Goal: Information Seeking & Learning: Learn about a topic

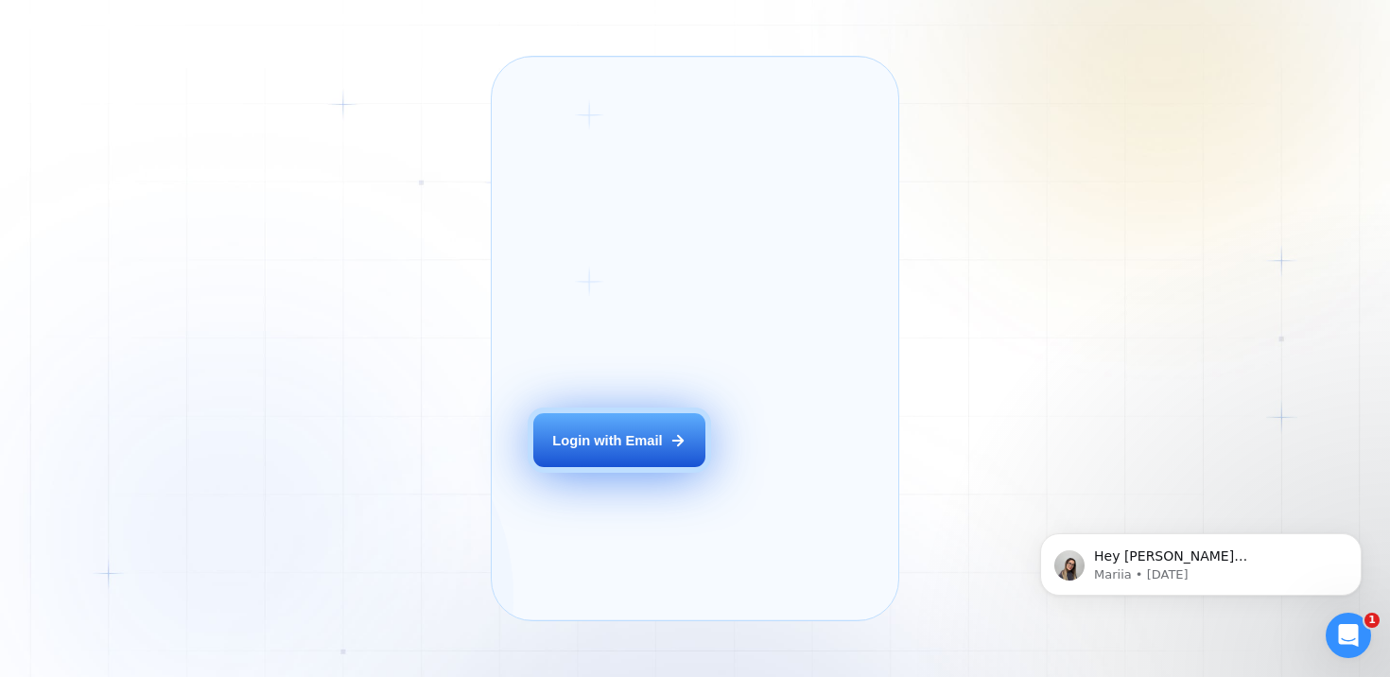
click at [626, 458] on button "Login with Email" at bounding box center [619, 440] width 172 height 54
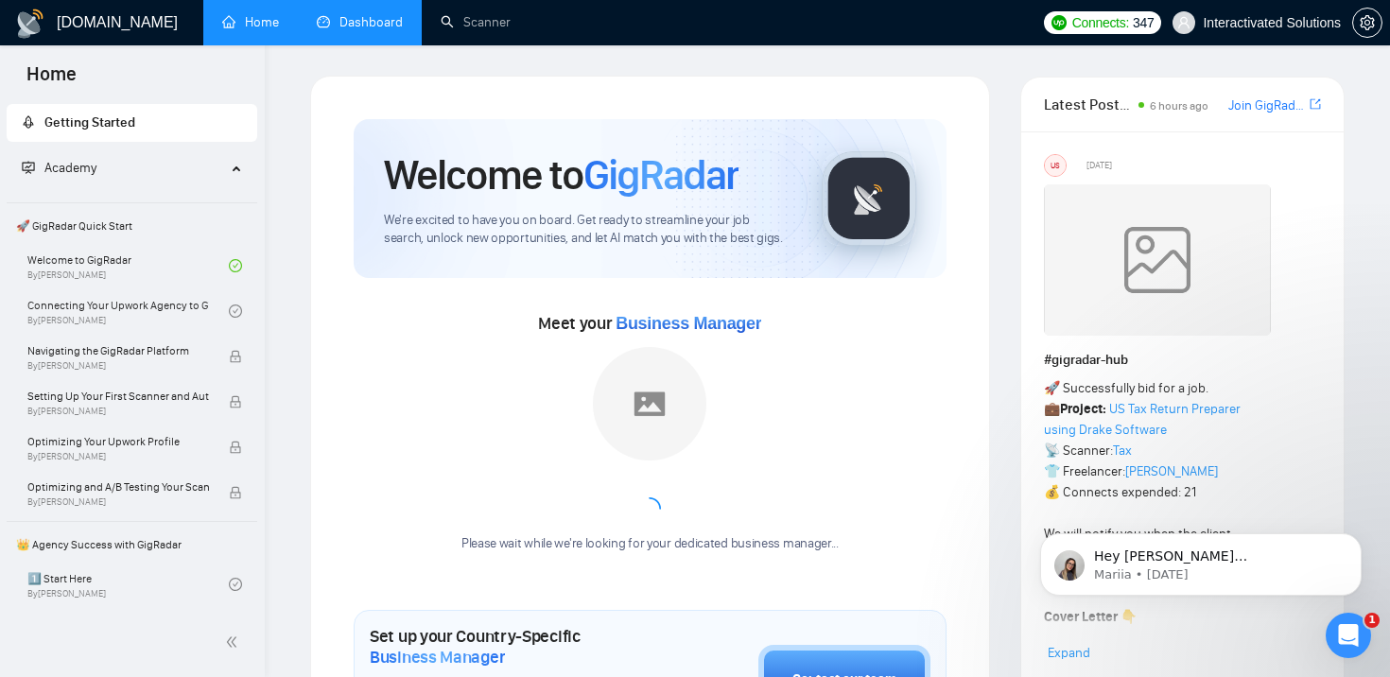
click at [369, 26] on link "Dashboard" at bounding box center [360, 22] width 86 height 16
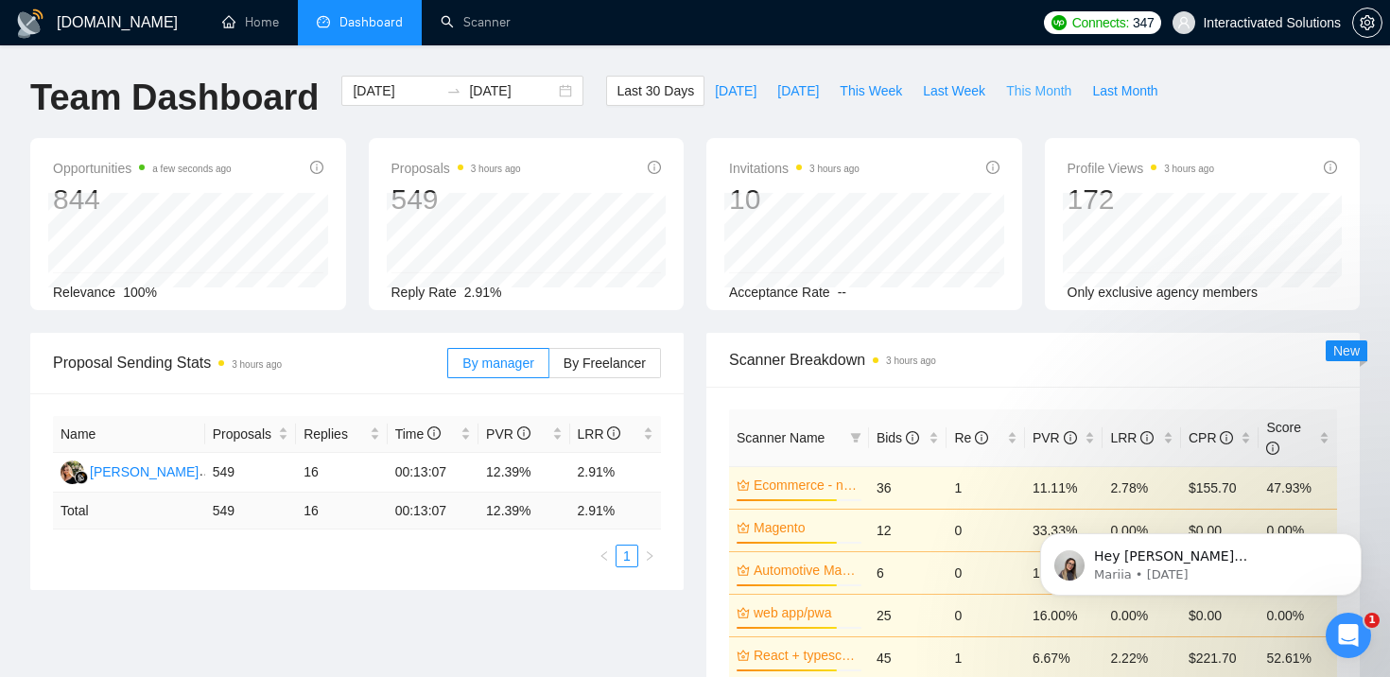
click at [1028, 96] on span "This Month" at bounding box center [1038, 90] width 65 height 21
type input "[DATE]"
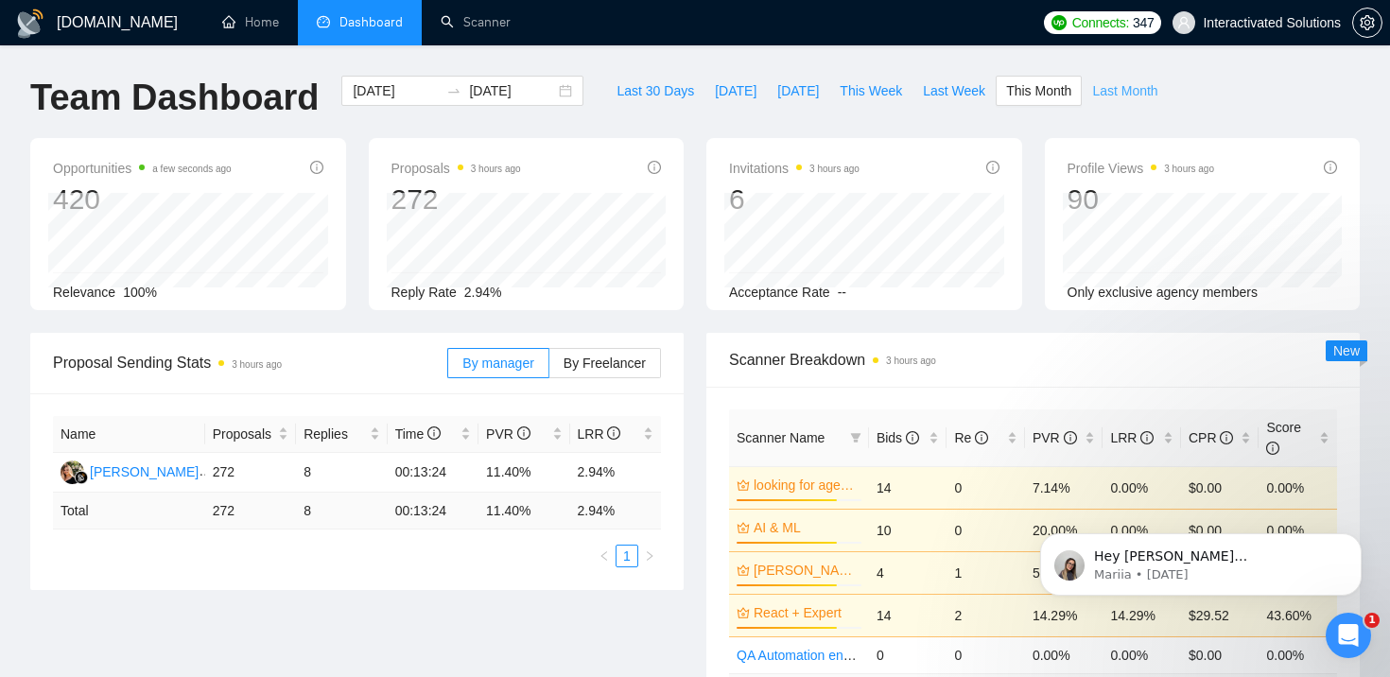
click at [1118, 91] on span "Last Month" at bounding box center [1124, 90] width 65 height 21
type input "[DATE]"
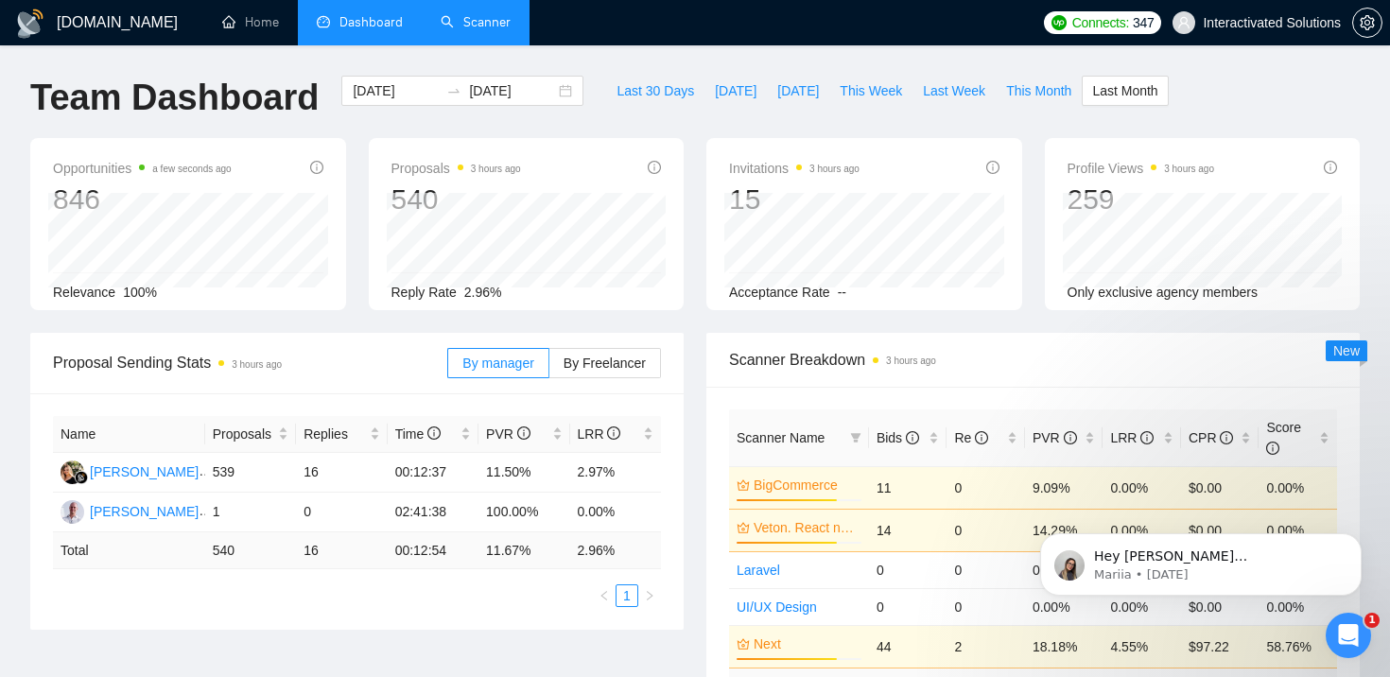
click at [441, 30] on link "Scanner" at bounding box center [476, 22] width 70 height 16
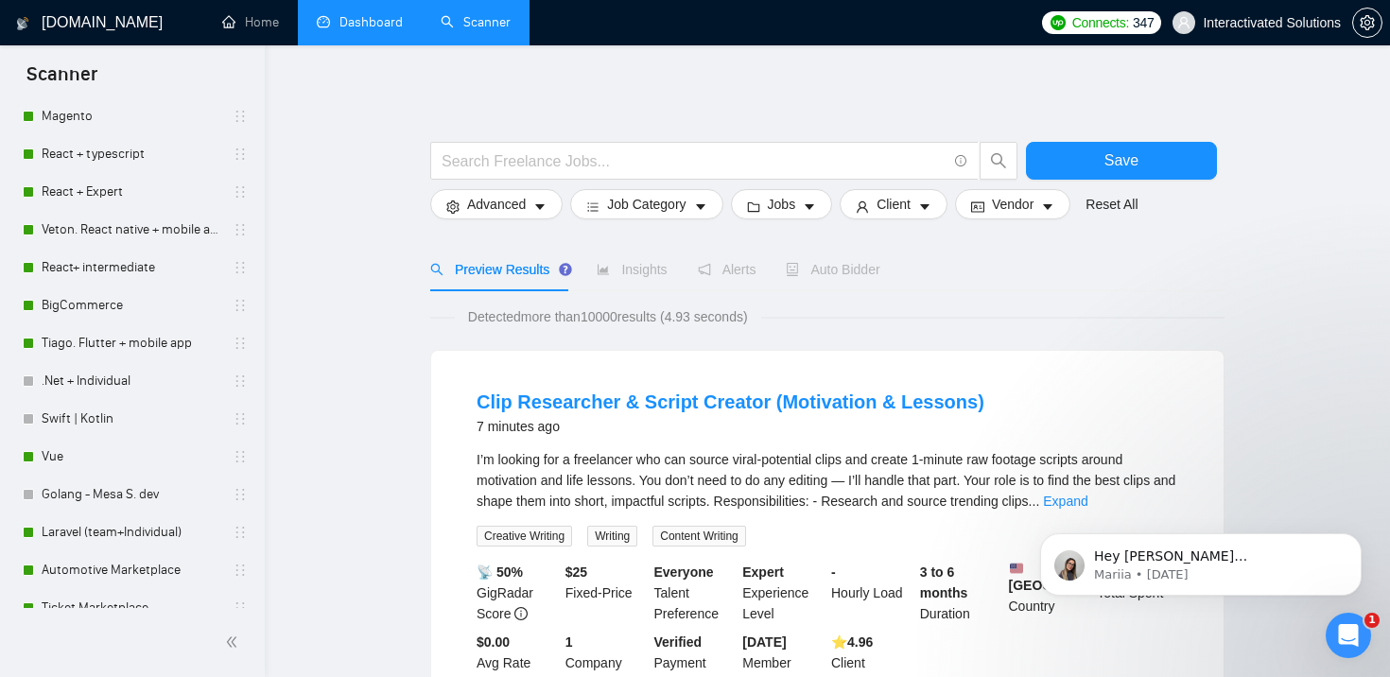
scroll to position [470, 0]
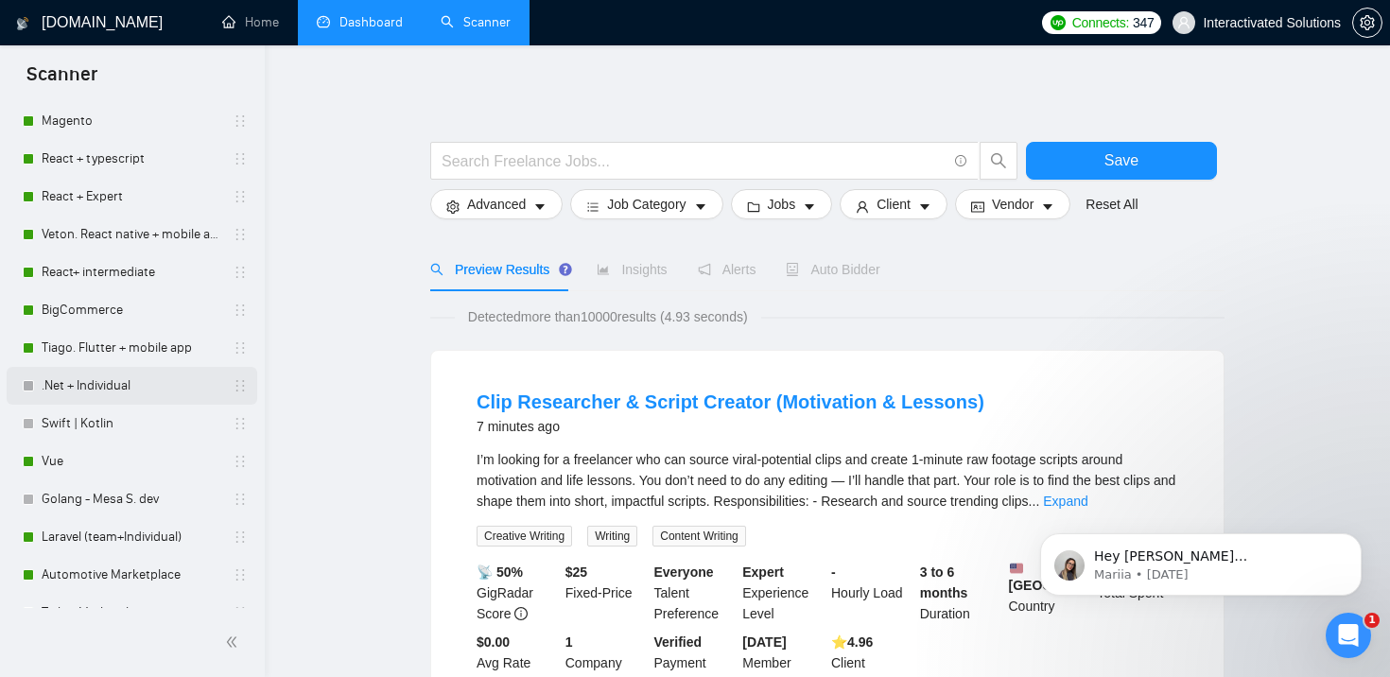
click at [187, 380] on link ".Net + Individual" at bounding box center [132, 386] width 180 height 38
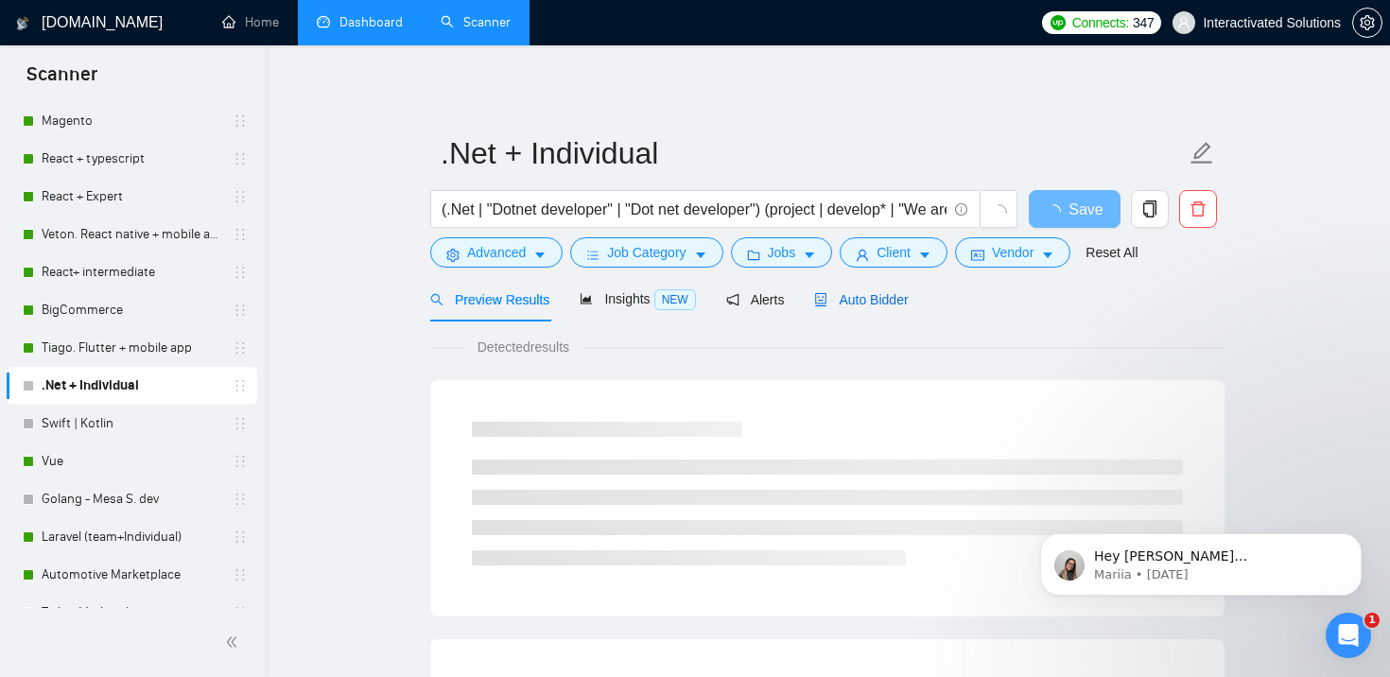
click at [846, 297] on span "Auto Bidder" at bounding box center [861, 299] width 94 height 15
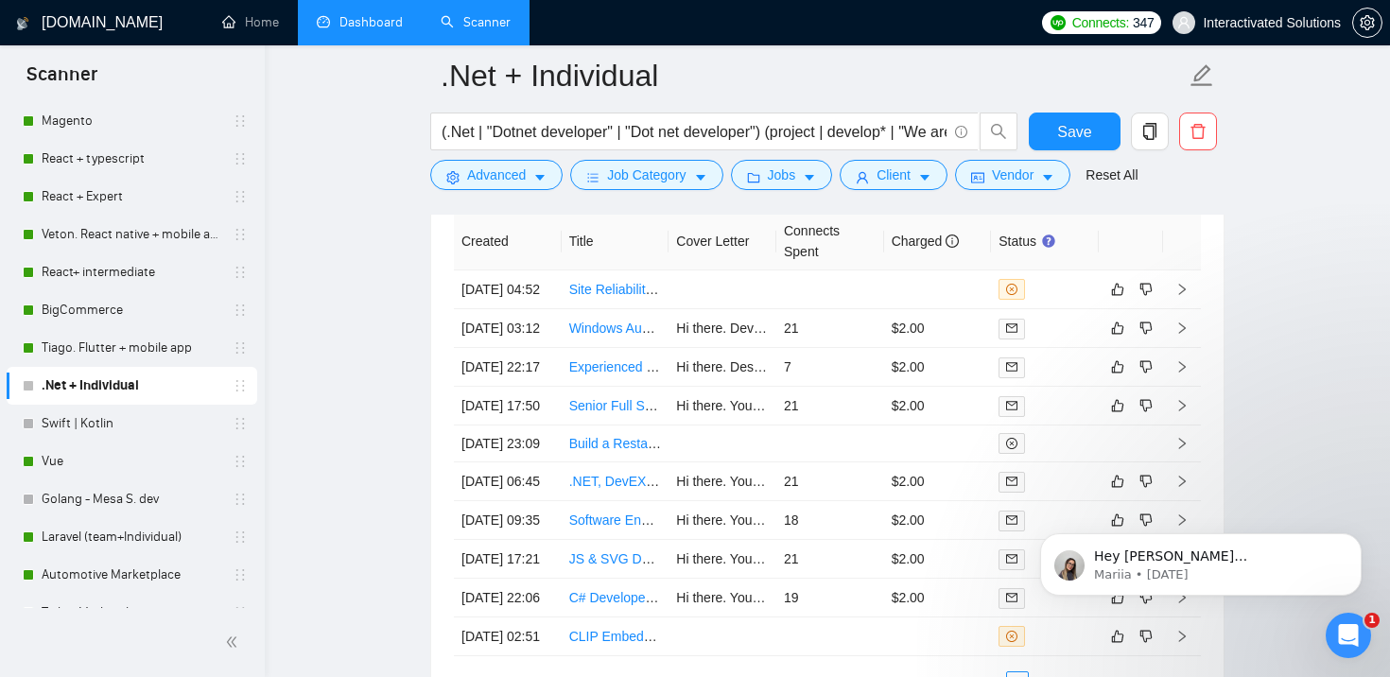
scroll to position [5048, 0]
click at [858, 389] on td "7" at bounding box center [830, 370] width 108 height 39
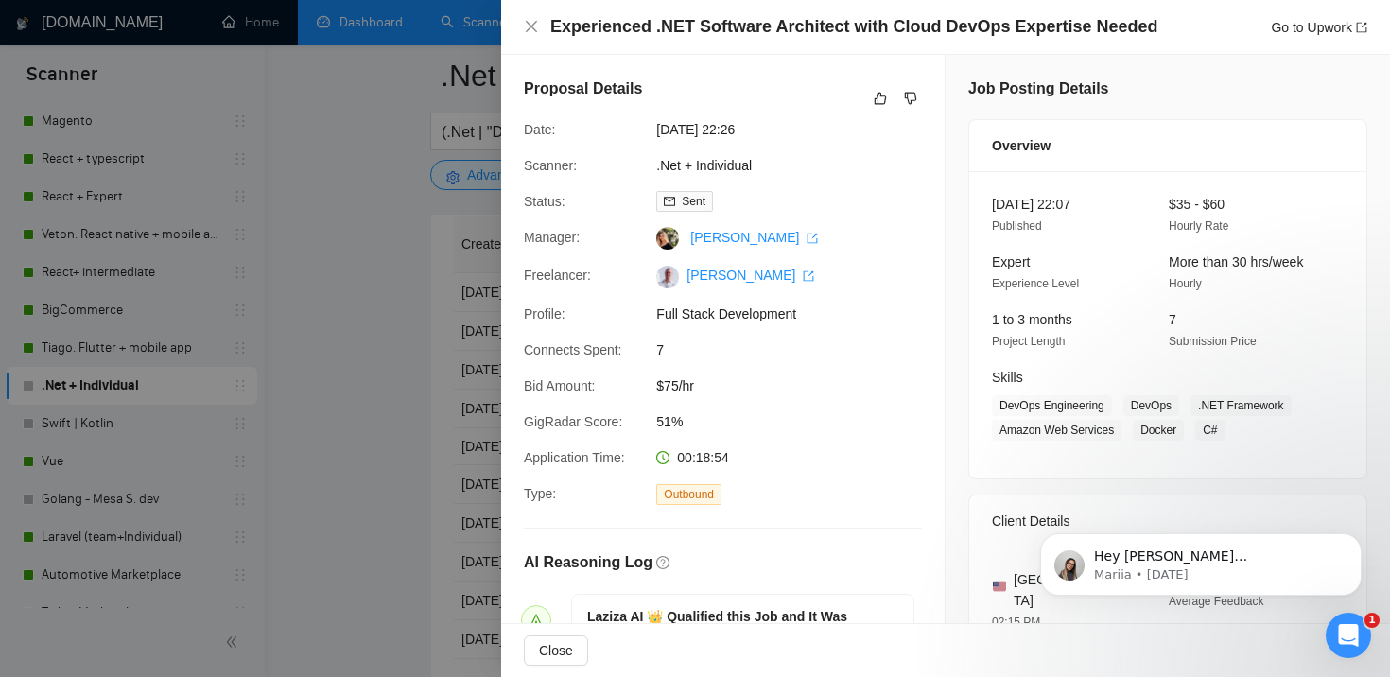
click at [389, 378] on div at bounding box center [695, 338] width 1390 height 677
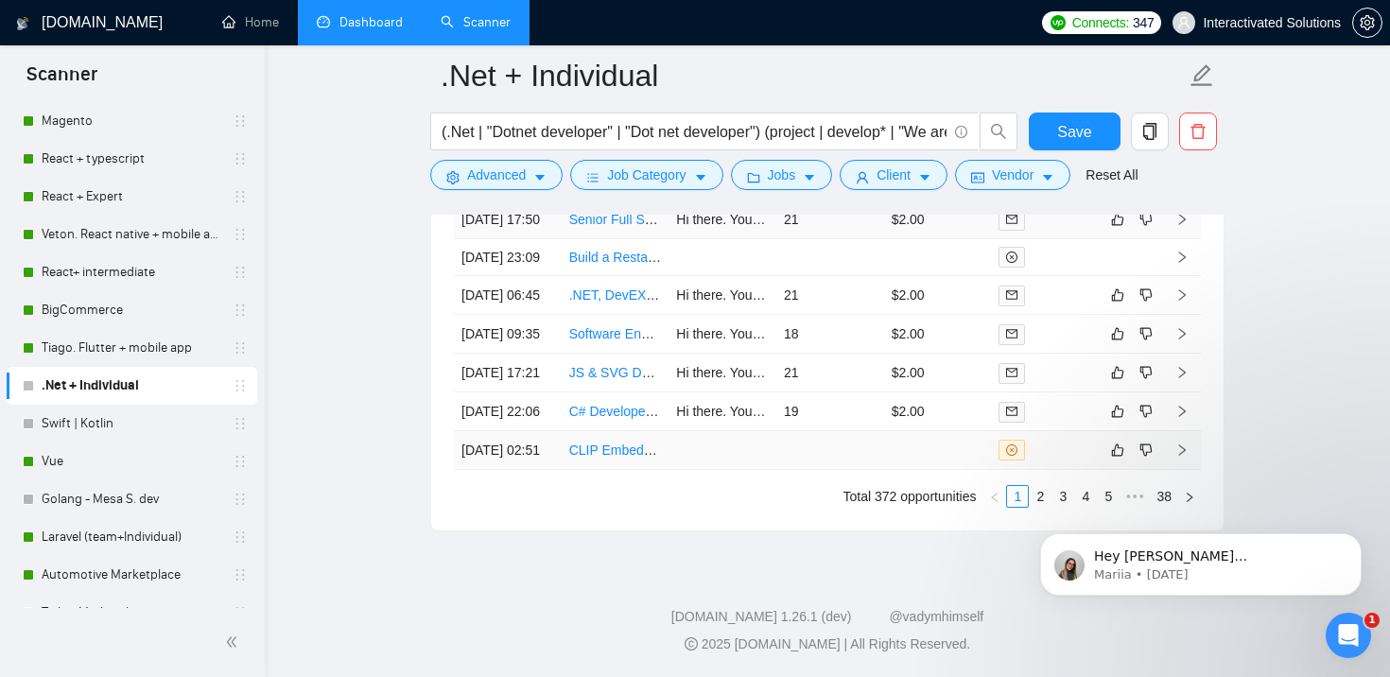
scroll to position [5398, 0]
click at [1029, 517] on body "Hey [PERSON_NAME][EMAIL_ADDRESS][DOMAIN_NAME], Looks like your Upwork agency In…" at bounding box center [1200, 559] width 363 height 117
click at [1030, 527] on body "Hey [PERSON_NAME][EMAIL_ADDRESS][DOMAIN_NAME], Looks like your Upwork agency In…" at bounding box center [1200, 559] width 363 height 117
drag, startPoint x: 1148, startPoint y: 686, endPoint x: 1148, endPoint y: 662, distance: 24.6
click at [1148, 626] on html "Hey [PERSON_NAME][EMAIL_ADDRESS][DOMAIN_NAME], Looks like your Upwork agency In…" at bounding box center [1200, 559] width 378 height 132
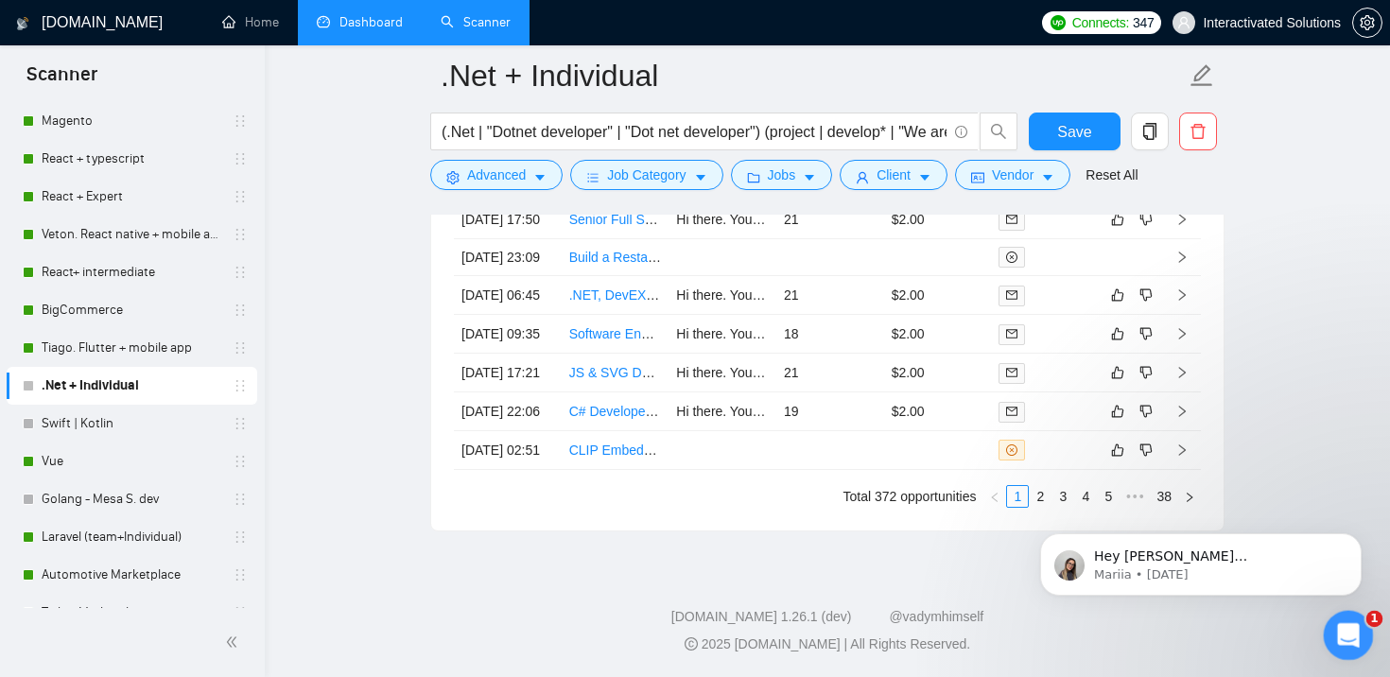
click at [1354, 640] on div "Open Intercom Messenger" at bounding box center [1345, 632] width 62 height 62
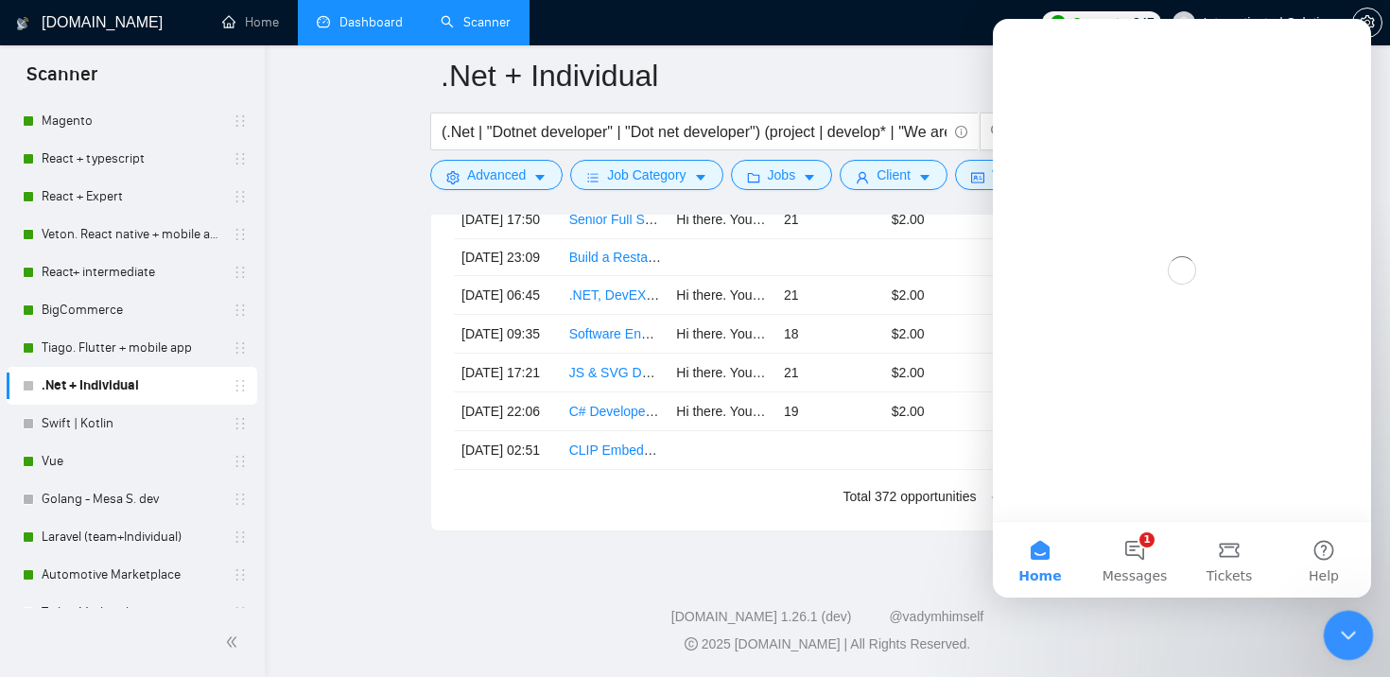
scroll to position [0, 0]
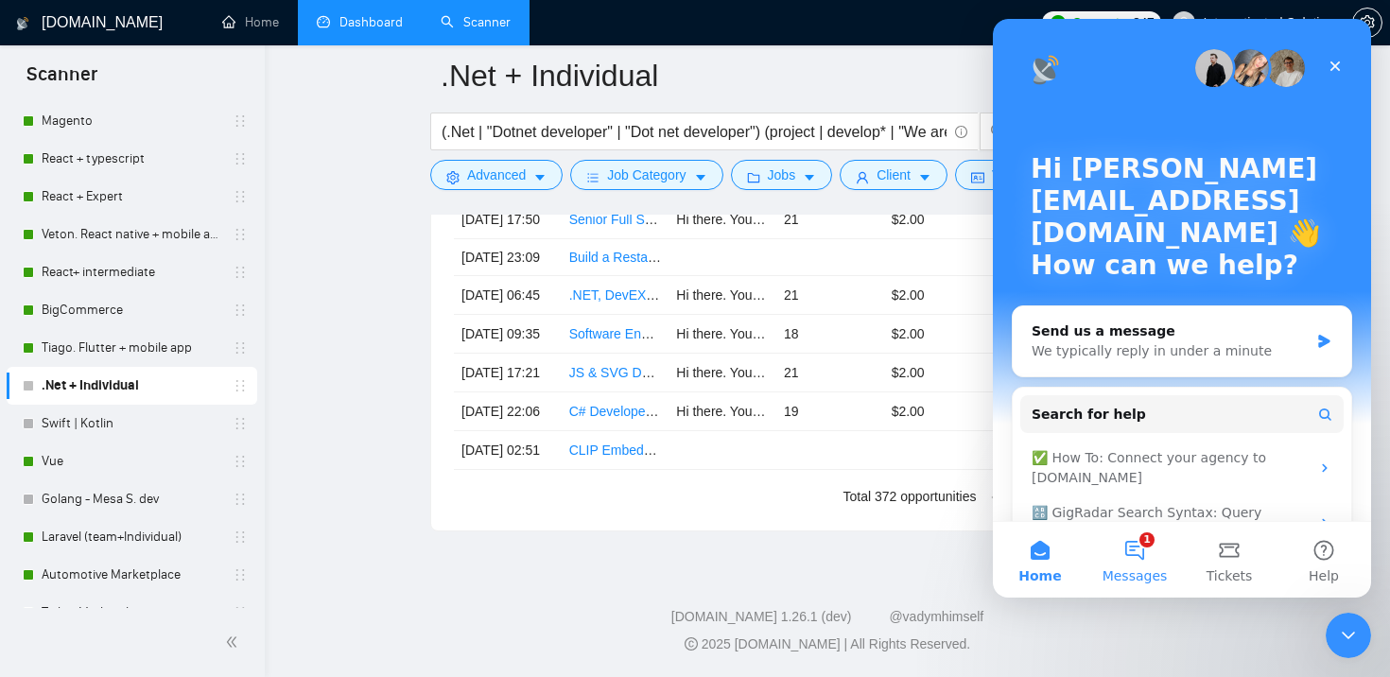
click at [1123, 562] on button "1 Messages" at bounding box center [1134, 560] width 95 height 76
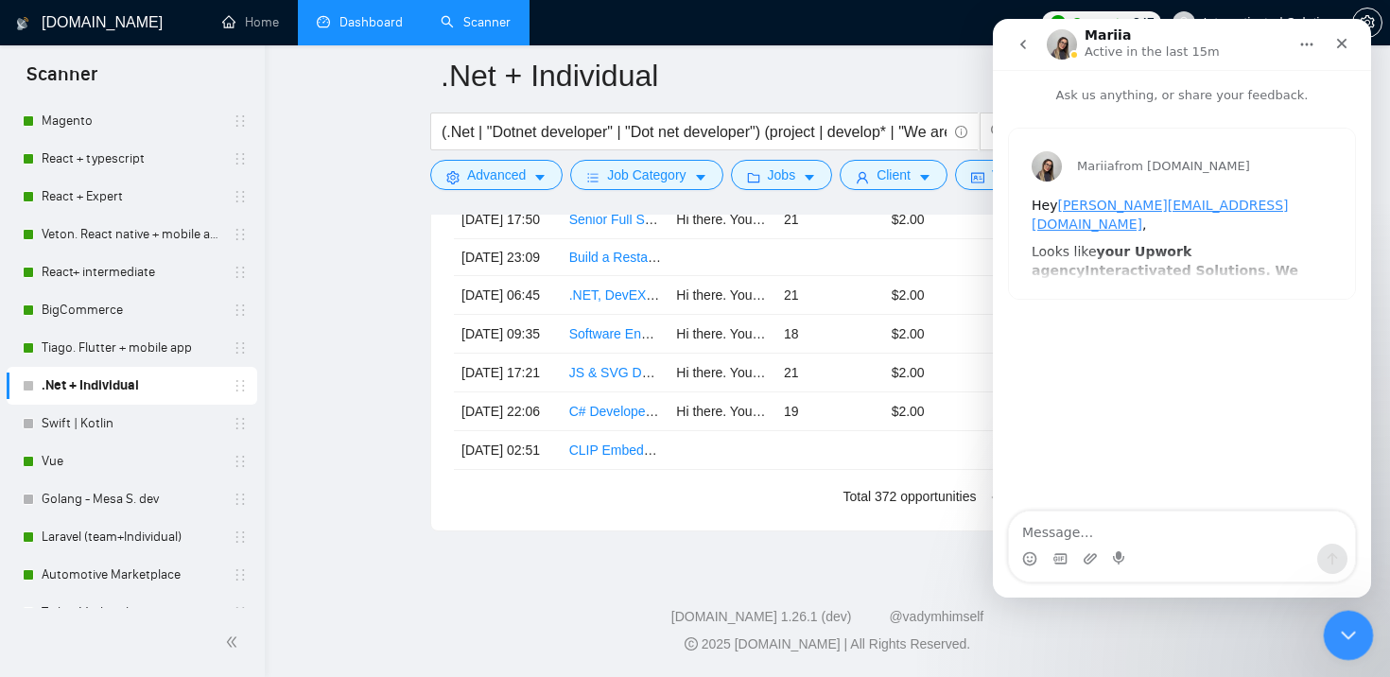
click at [1349, 631] on icon "Close Intercom Messenger" at bounding box center [1345, 633] width 13 height 8
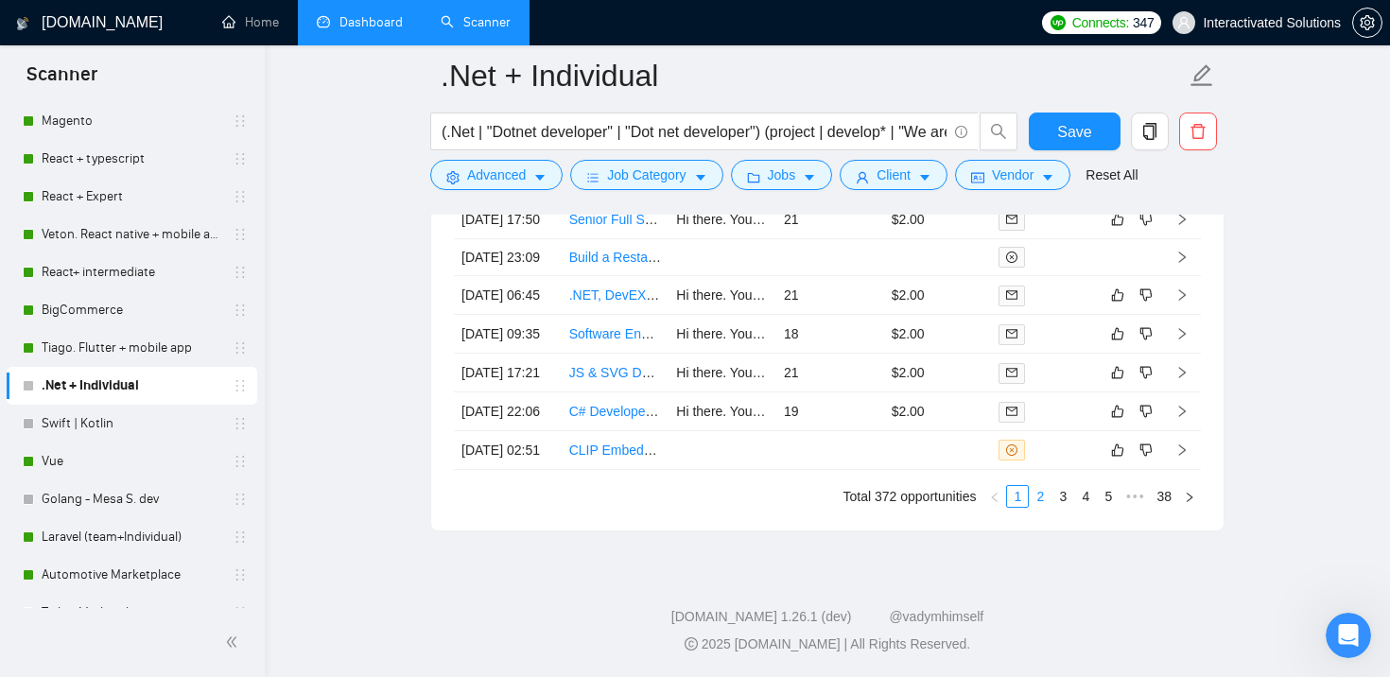
click at [1037, 507] on link "2" at bounding box center [1039, 496] width 21 height 21
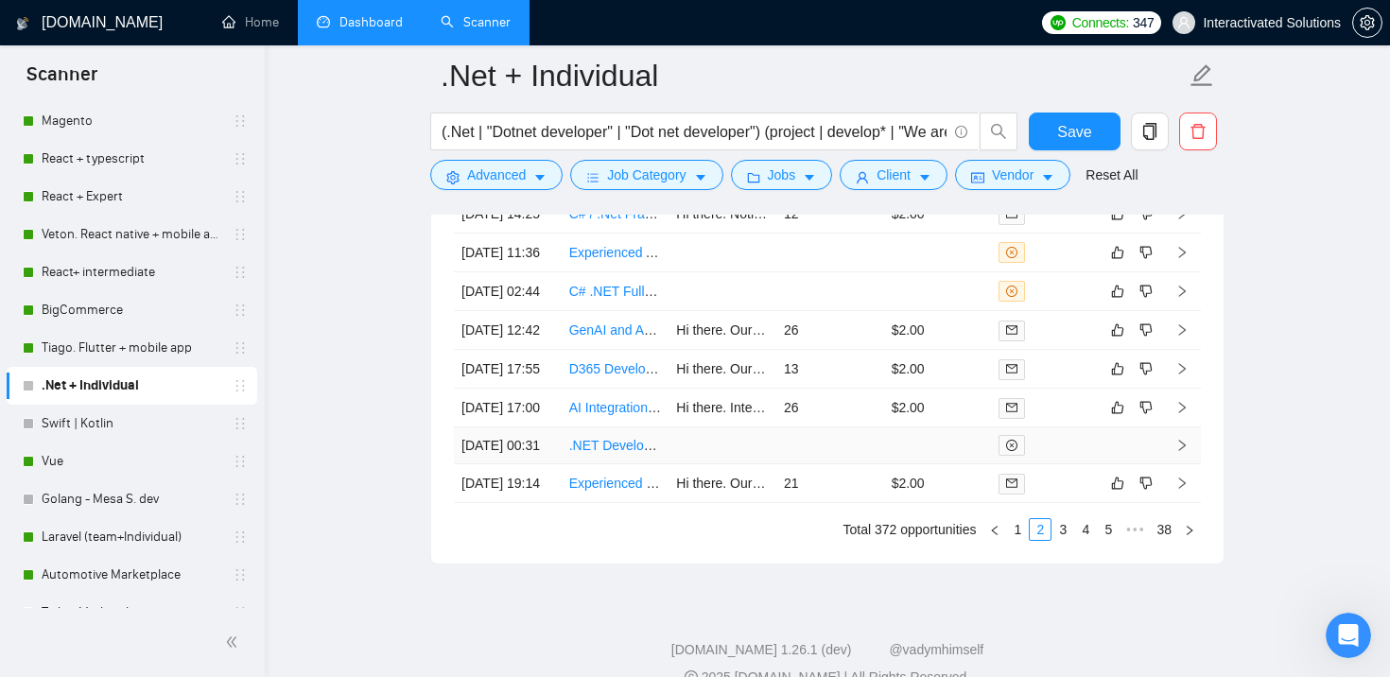
scroll to position [5427, 0]
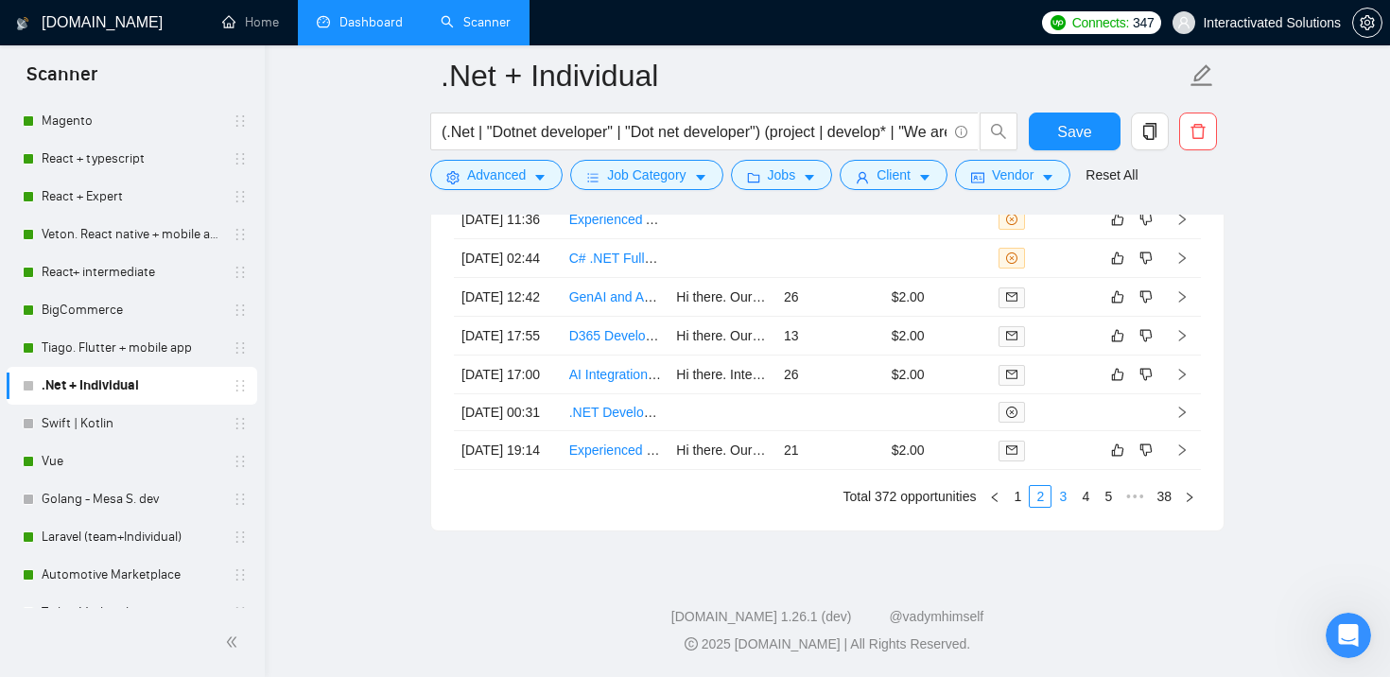
click at [1067, 492] on link "3" at bounding box center [1062, 496] width 21 height 21
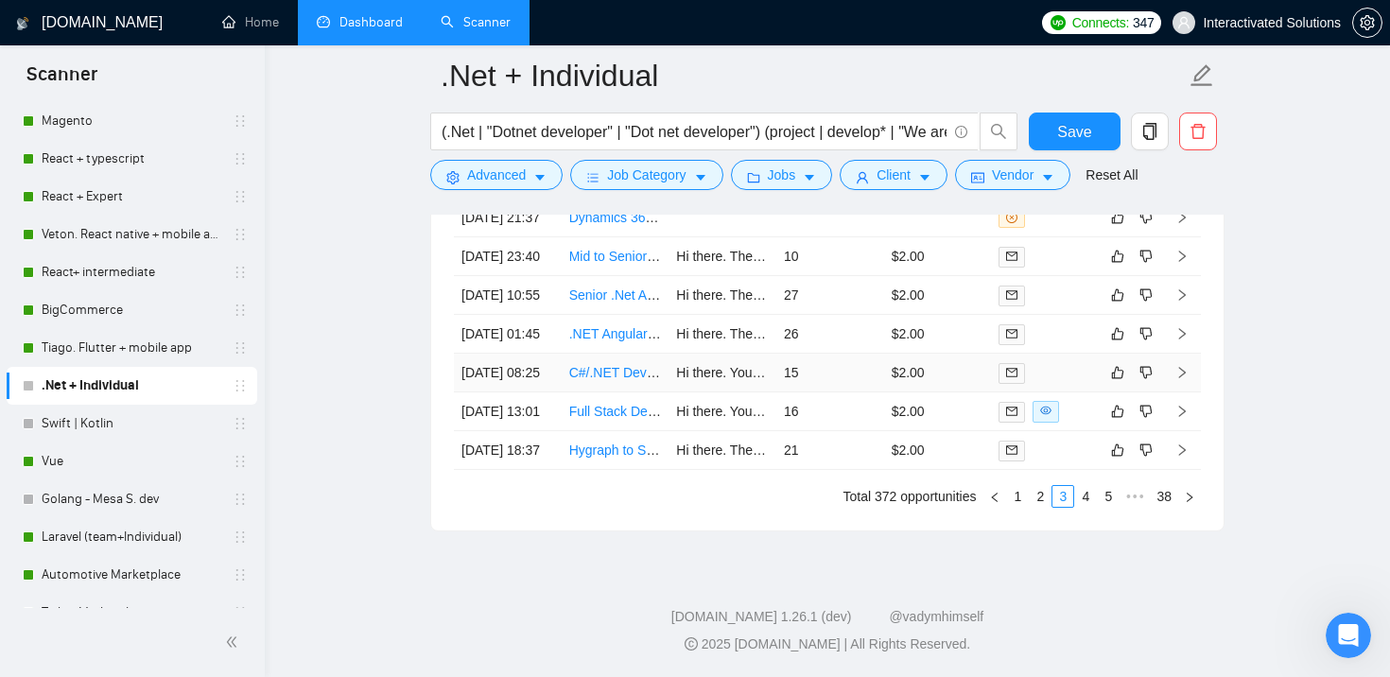
scroll to position [5386, 0]
click at [819, 426] on td "16" at bounding box center [830, 411] width 108 height 39
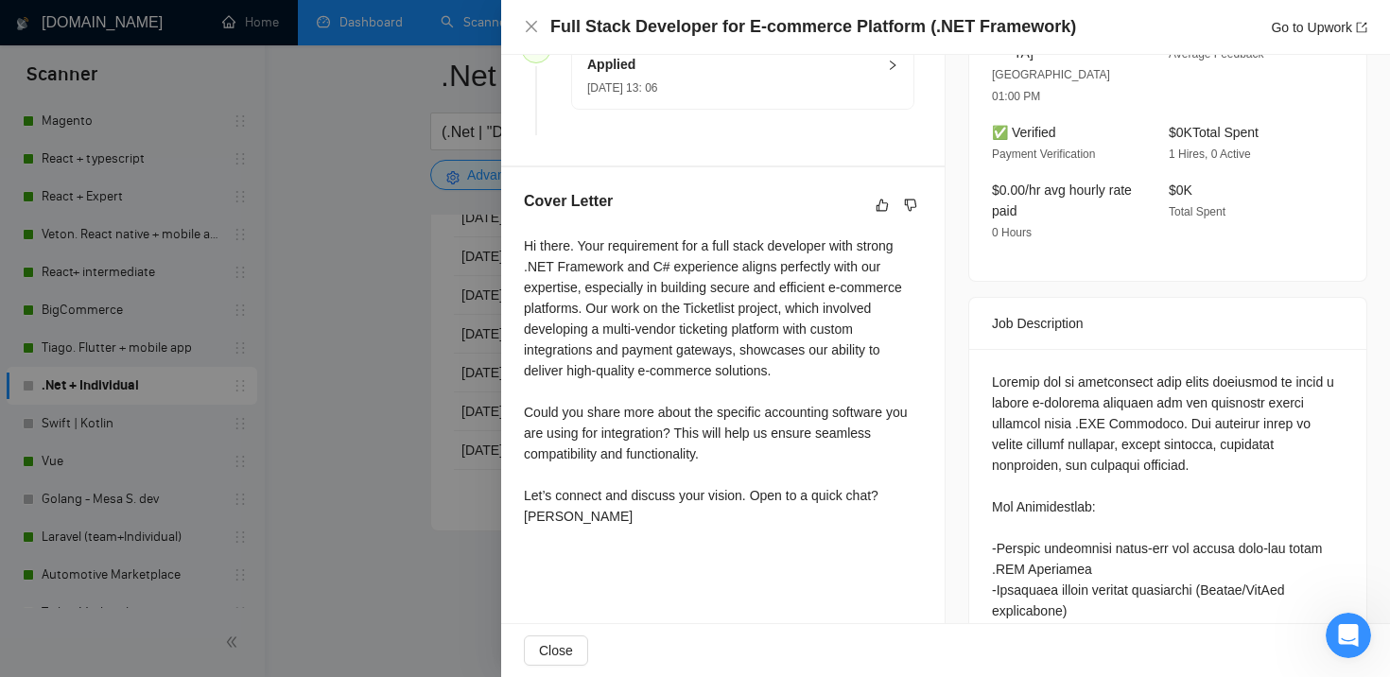
scroll to position [577, 0]
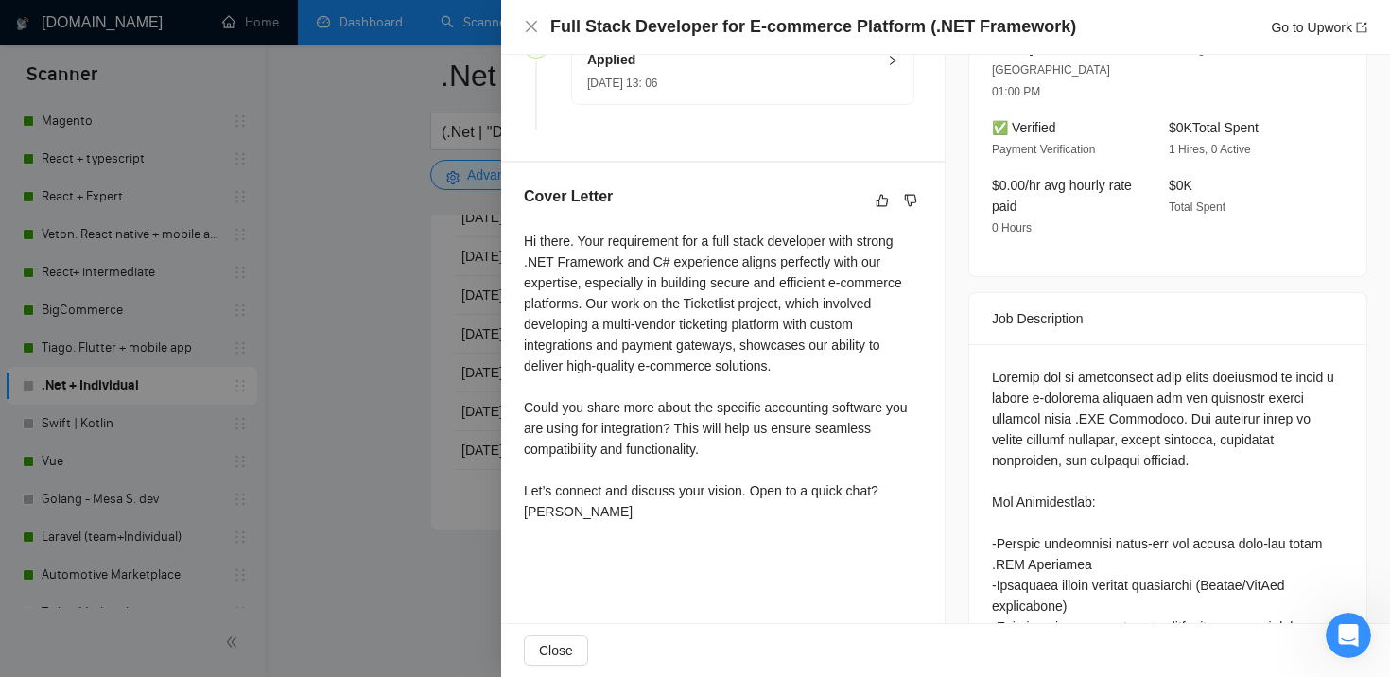
click at [349, 446] on div at bounding box center [695, 338] width 1390 height 677
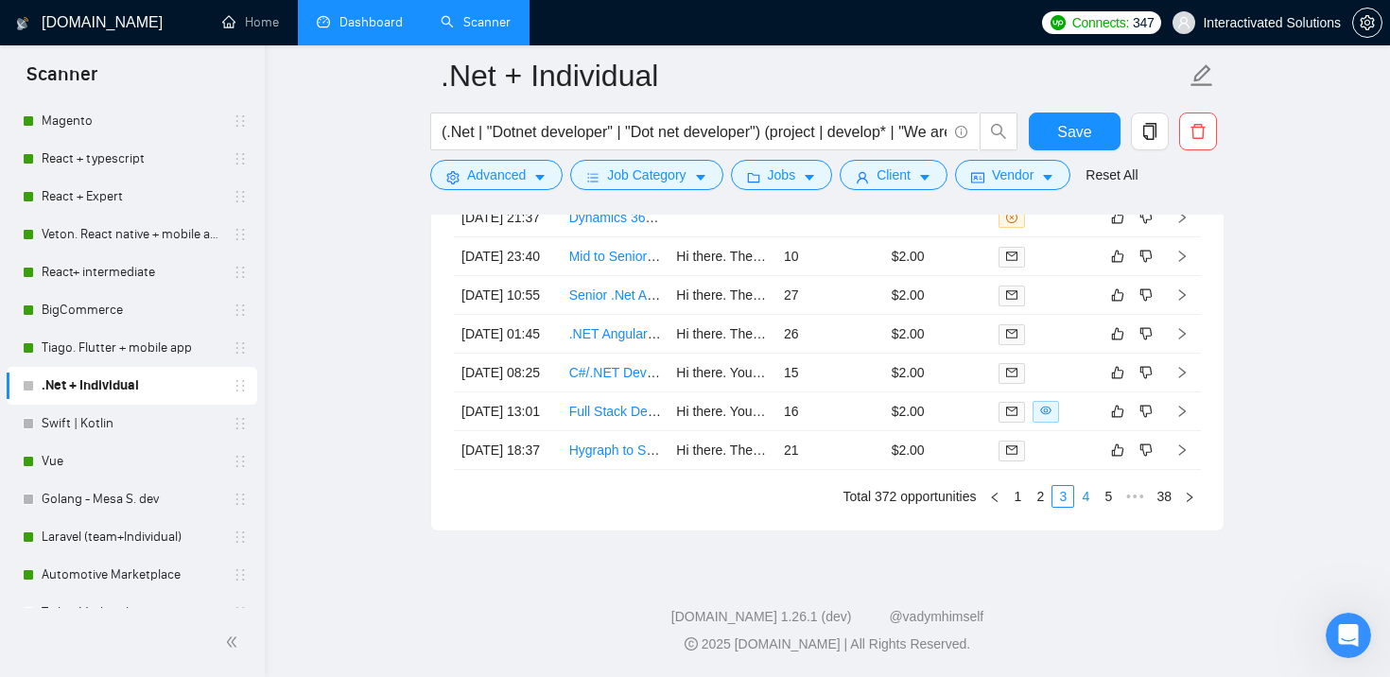
click at [1084, 507] on link "4" at bounding box center [1085, 496] width 21 height 21
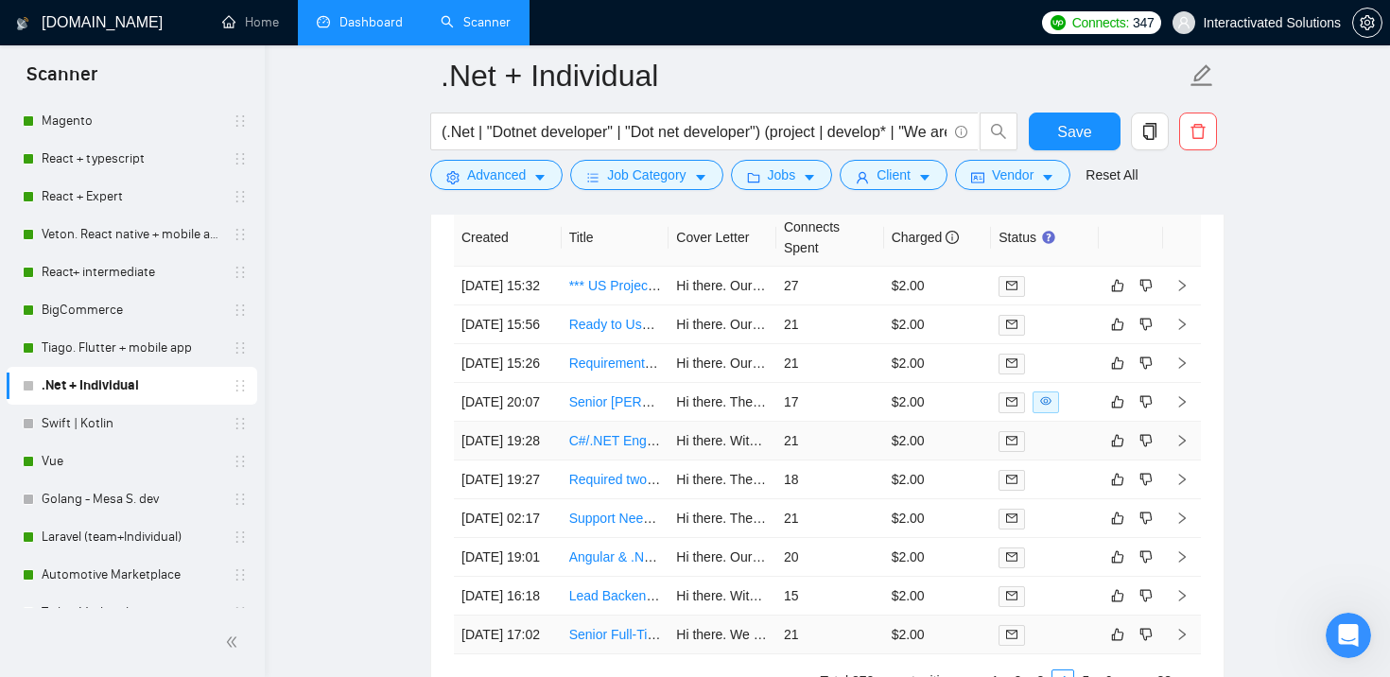
scroll to position [5060, 0]
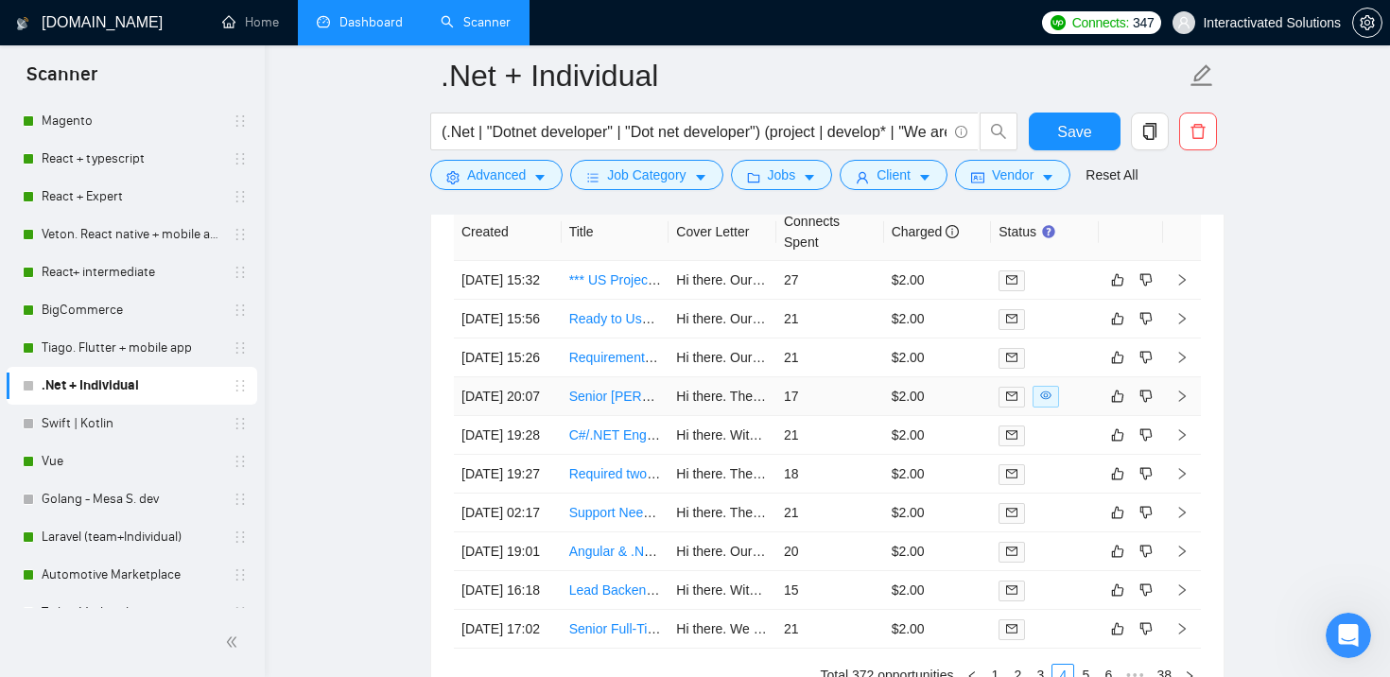
click at [927, 416] on td "$2.00" at bounding box center [938, 396] width 108 height 39
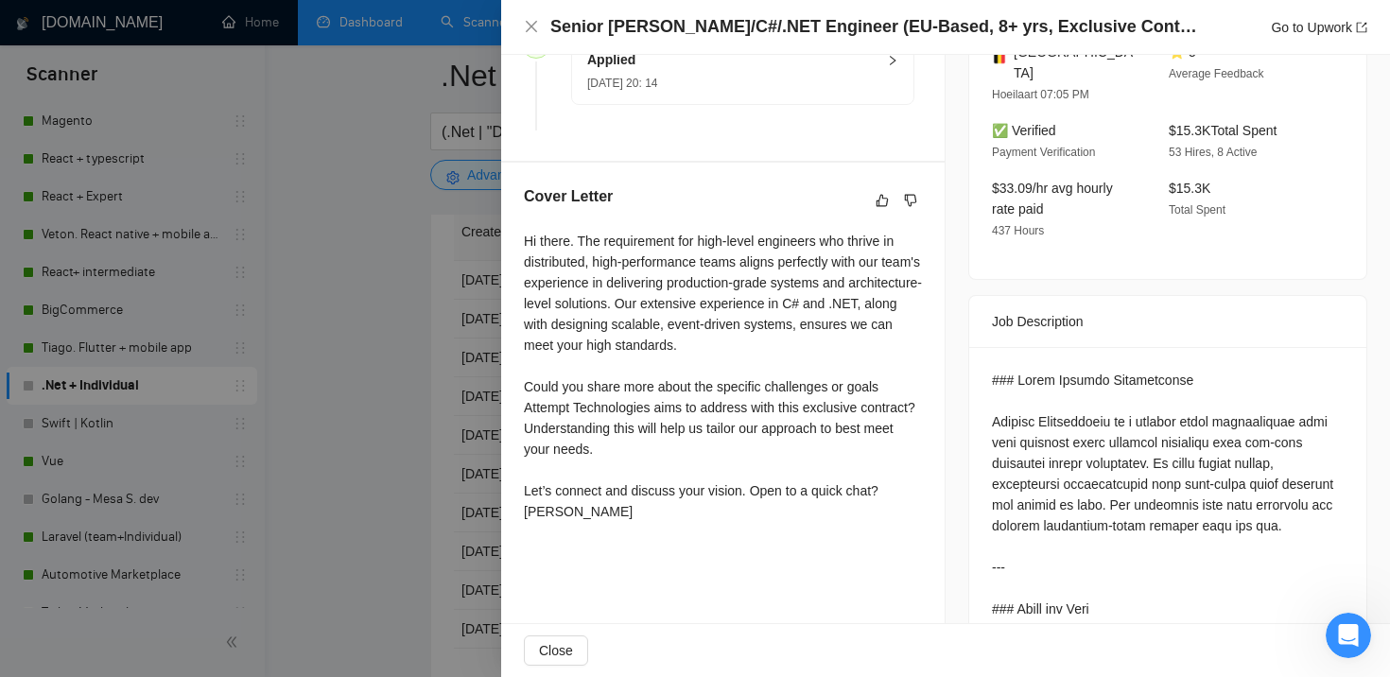
click at [454, 430] on div at bounding box center [695, 338] width 1390 height 677
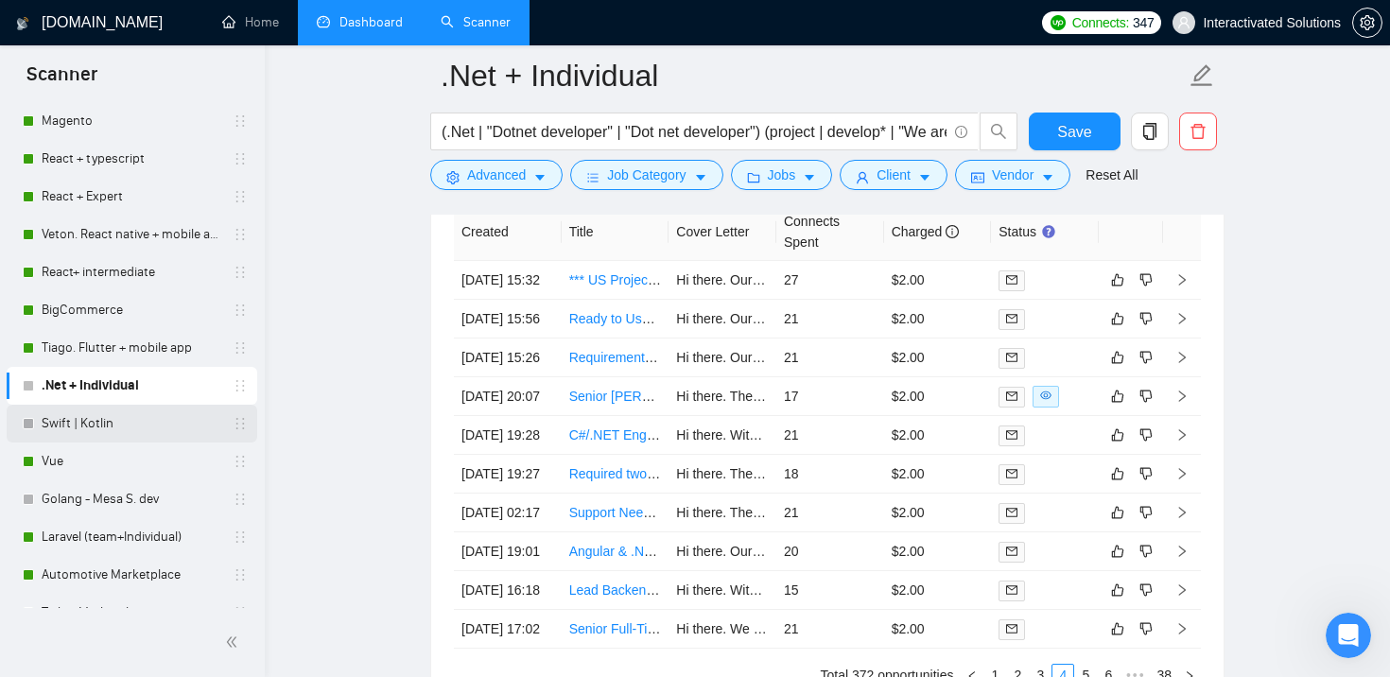
click at [95, 416] on link "Swift | Kotlin" at bounding box center [132, 424] width 180 height 38
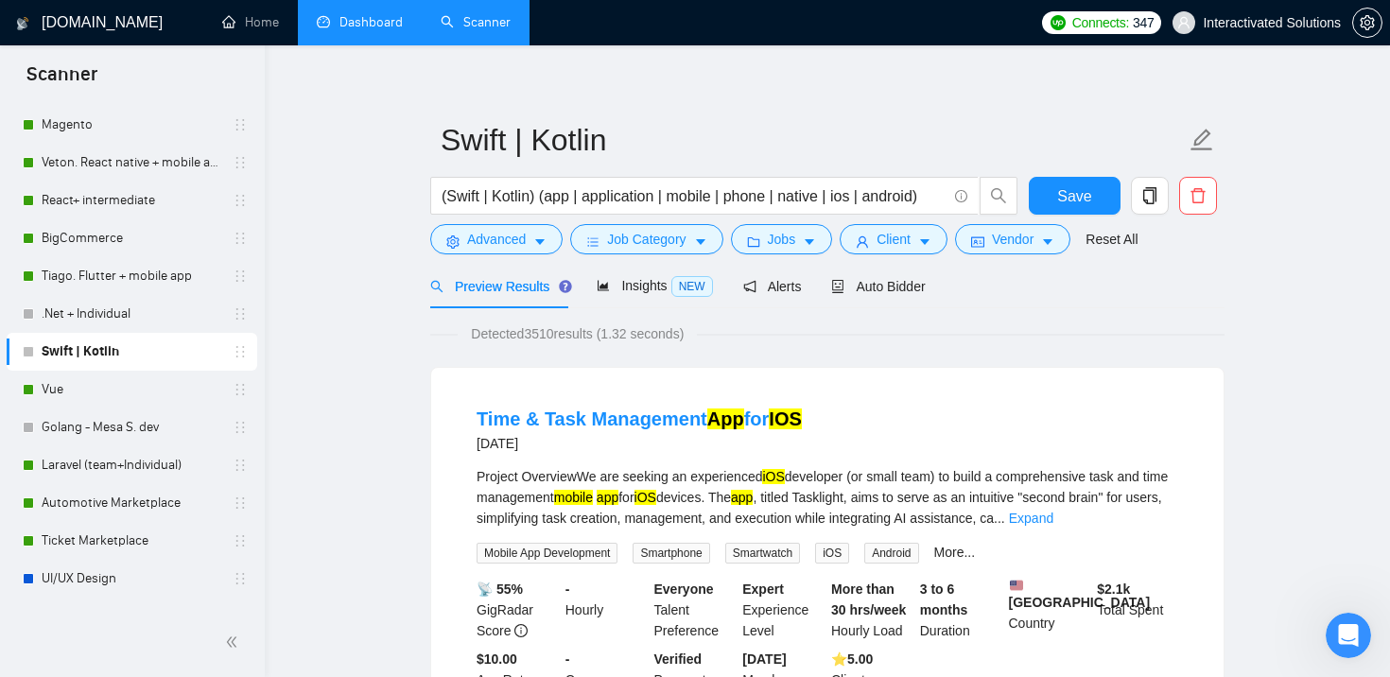
scroll to position [573, 0]
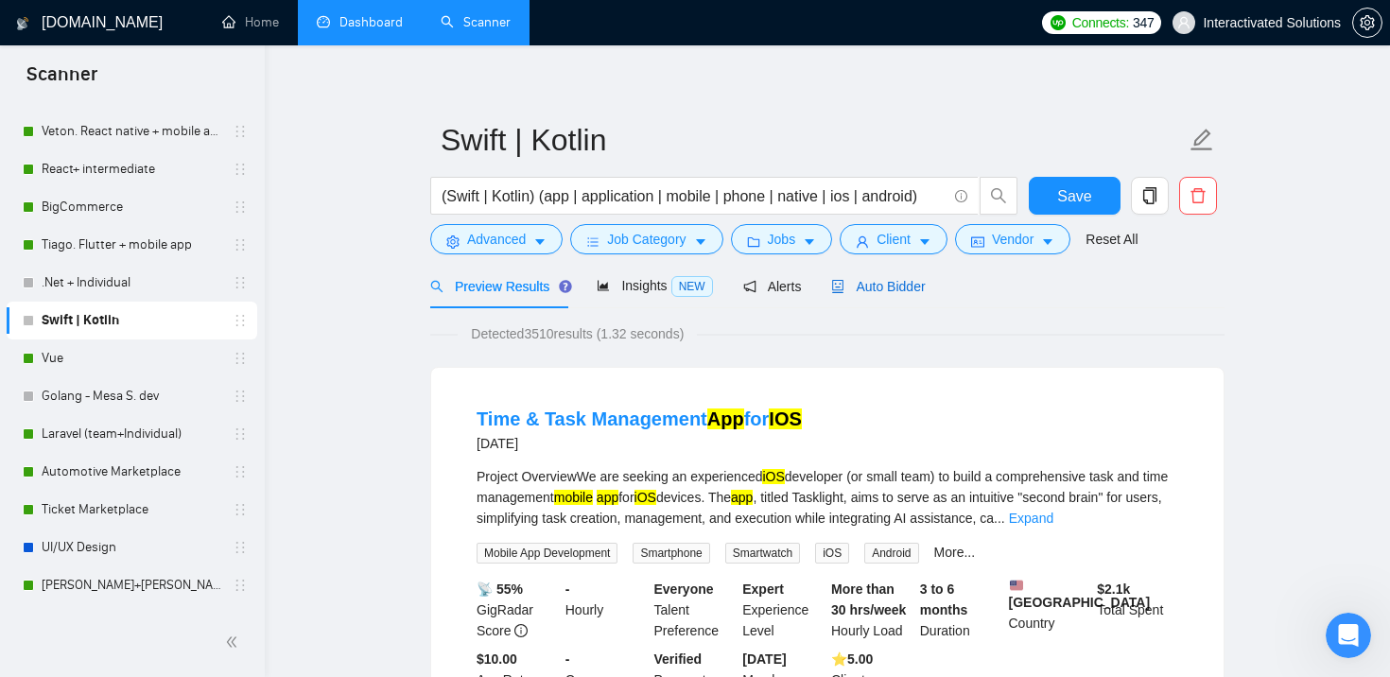
drag, startPoint x: 876, startPoint y: 295, endPoint x: 852, endPoint y: 306, distance: 27.1
click at [876, 294] on div "Auto Bidder" at bounding box center [878, 286] width 94 height 21
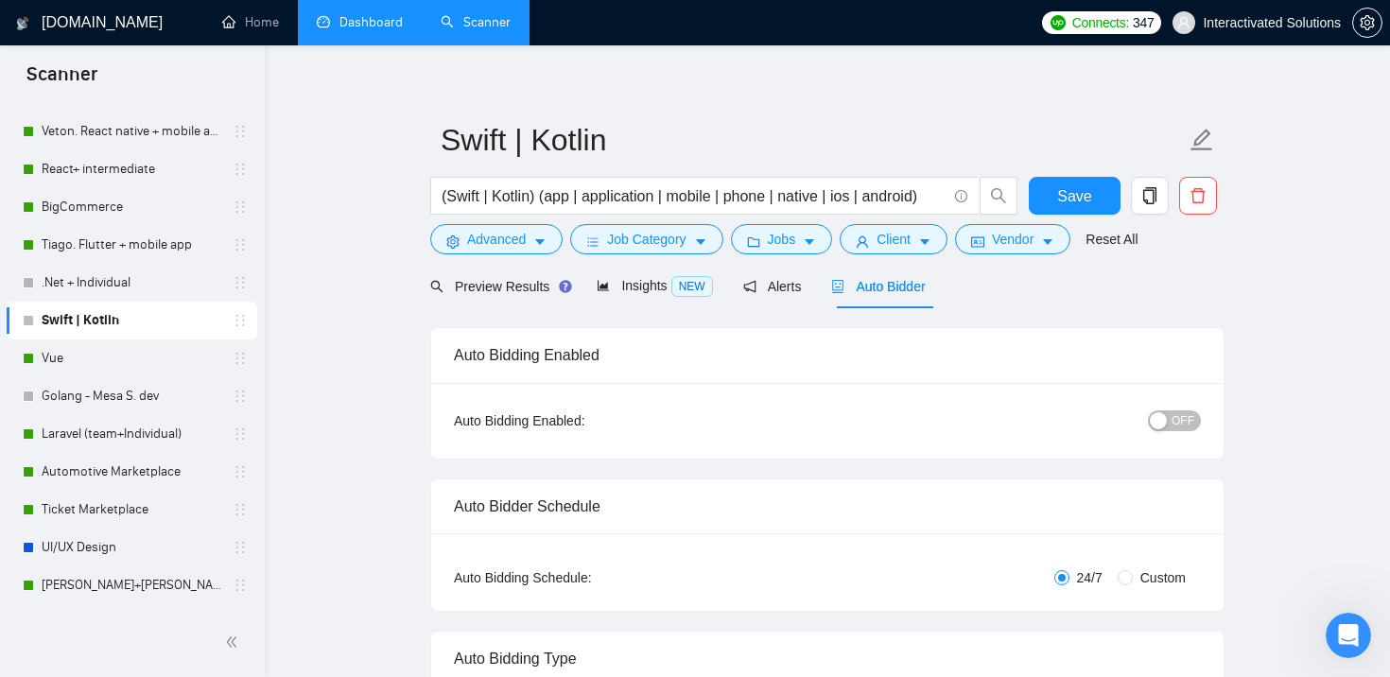
checkbox input "true"
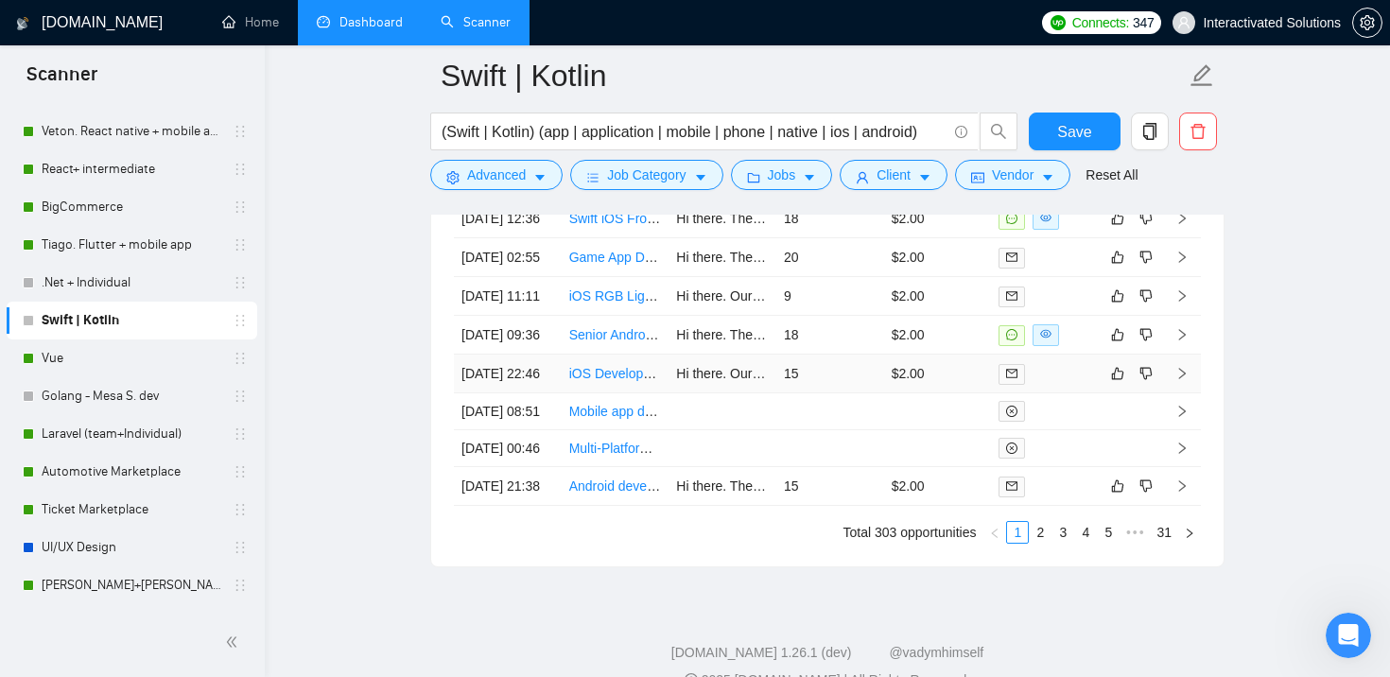
scroll to position [5120, 0]
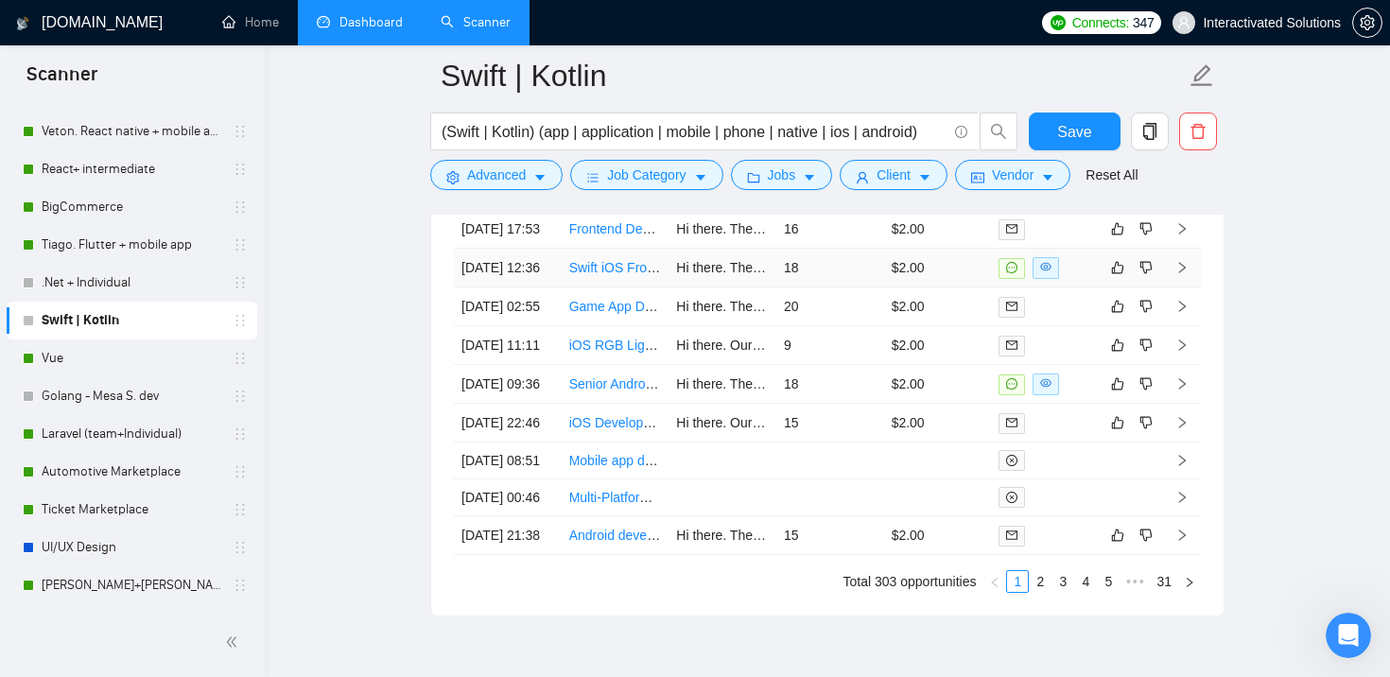
click at [966, 287] on td "$2.00" at bounding box center [938, 268] width 108 height 39
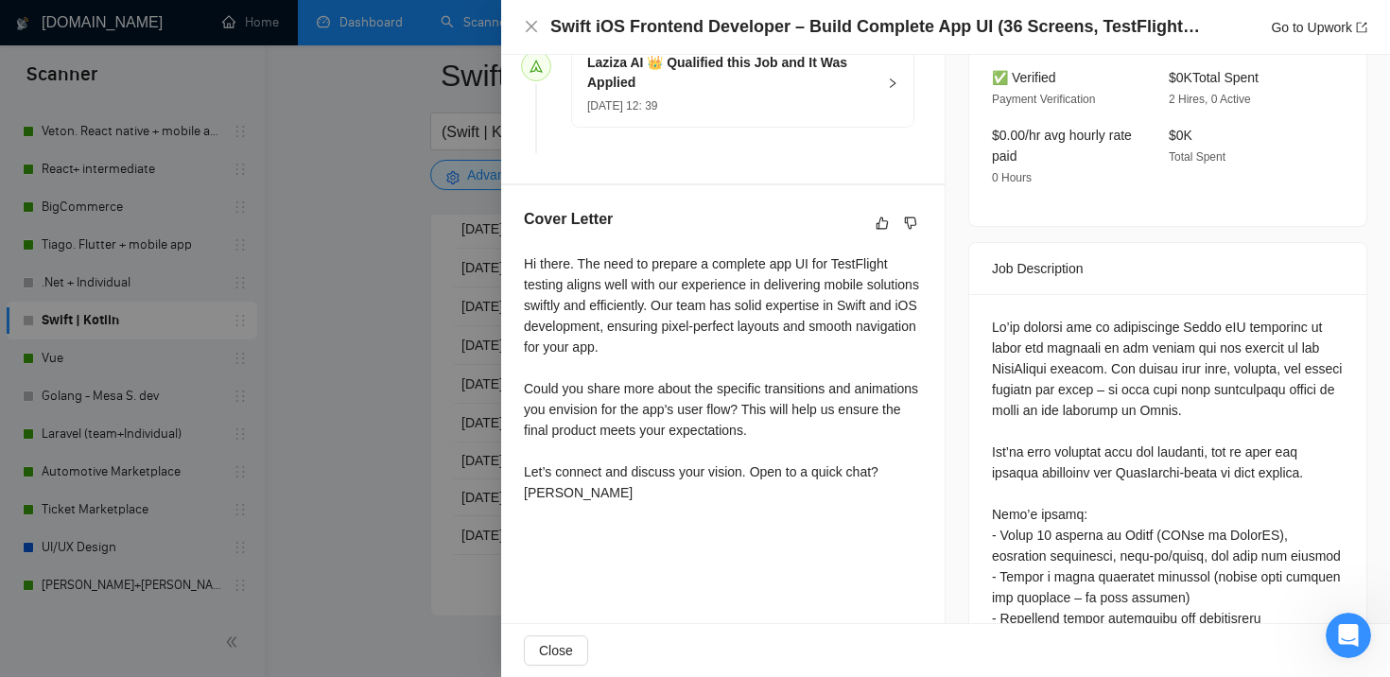
scroll to position [604, 0]
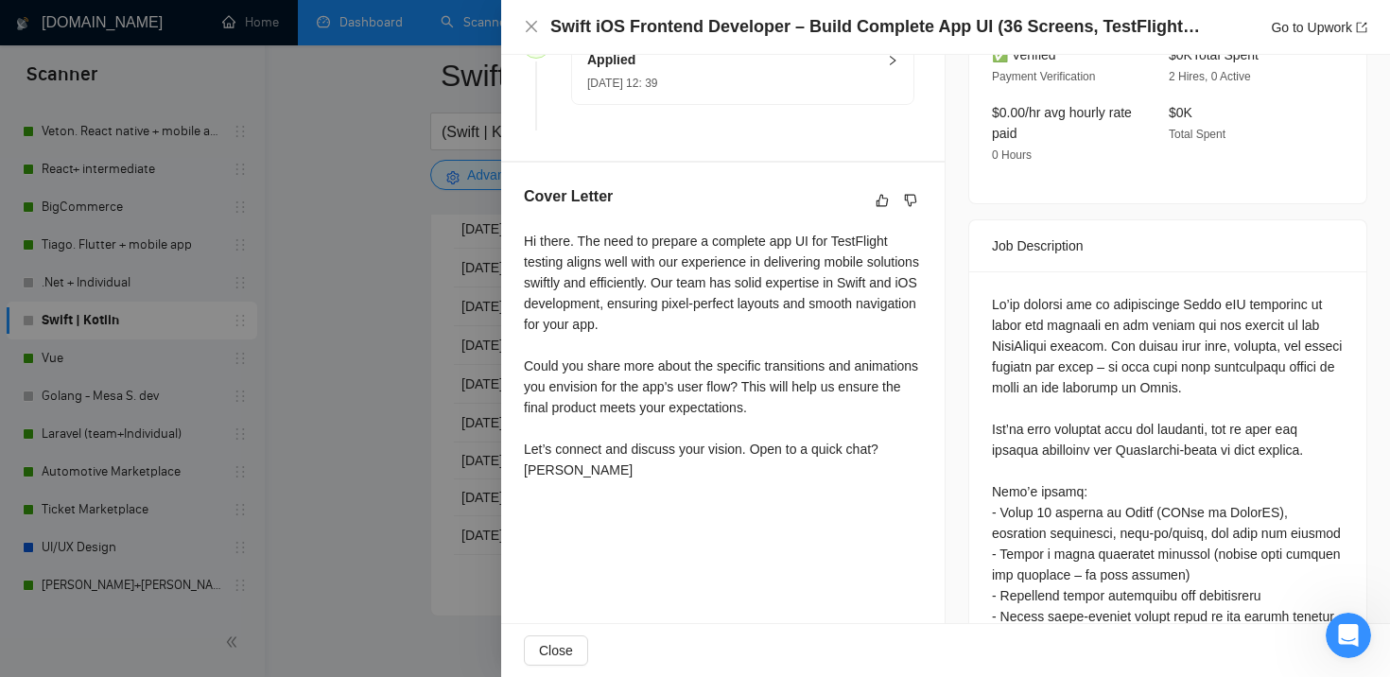
click at [460, 367] on div at bounding box center [695, 338] width 1390 height 677
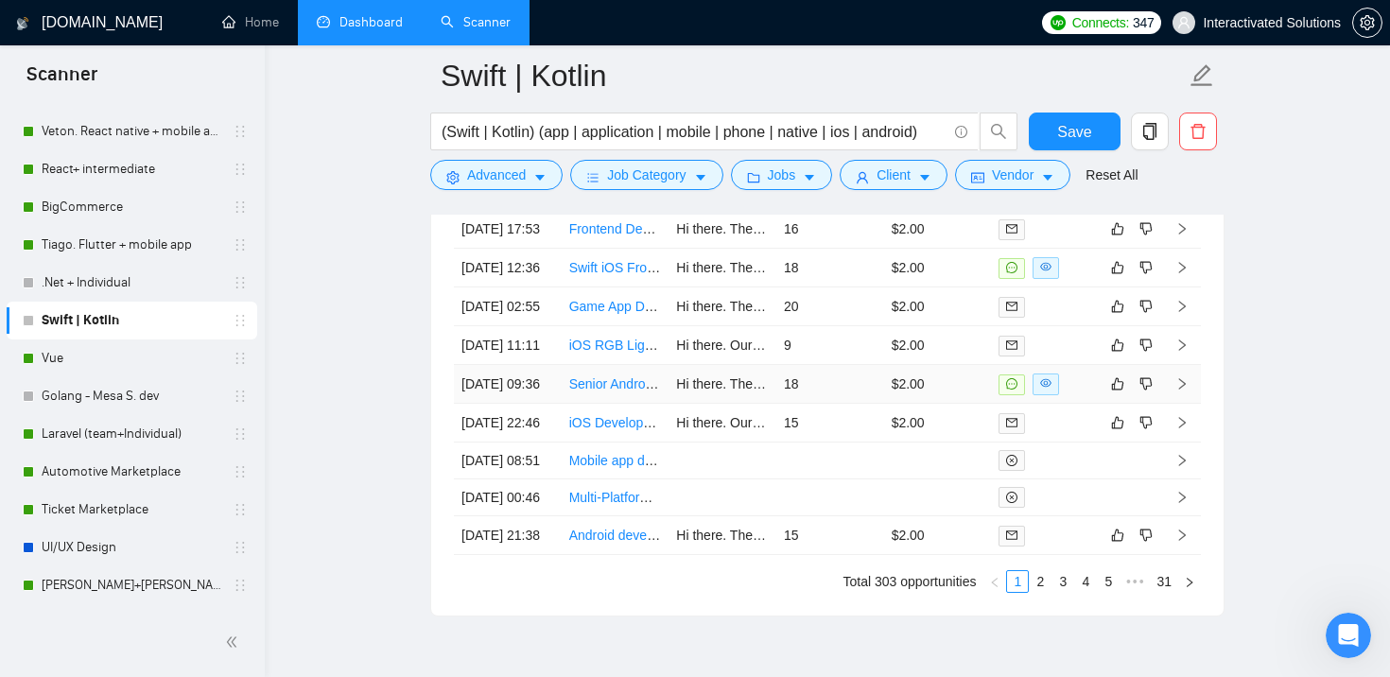
click at [965, 404] on td "$2.00" at bounding box center [938, 384] width 108 height 39
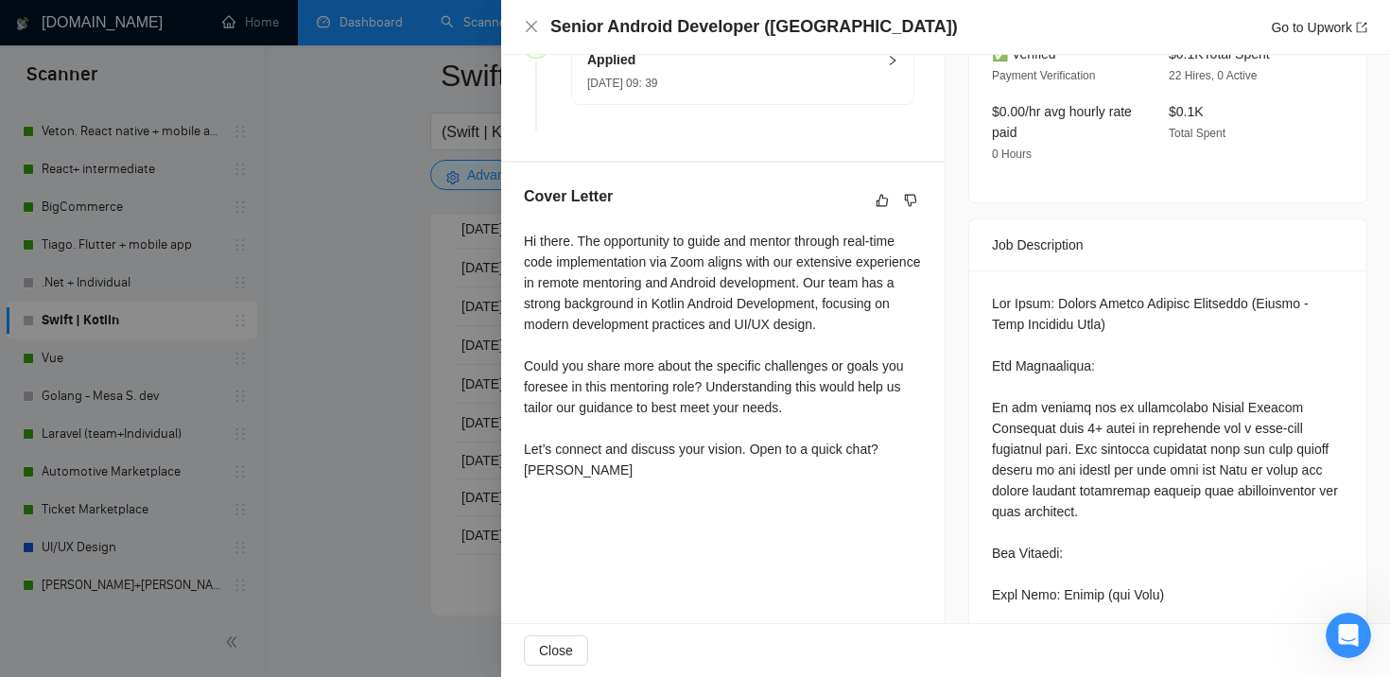
click at [484, 444] on div at bounding box center [695, 338] width 1390 height 677
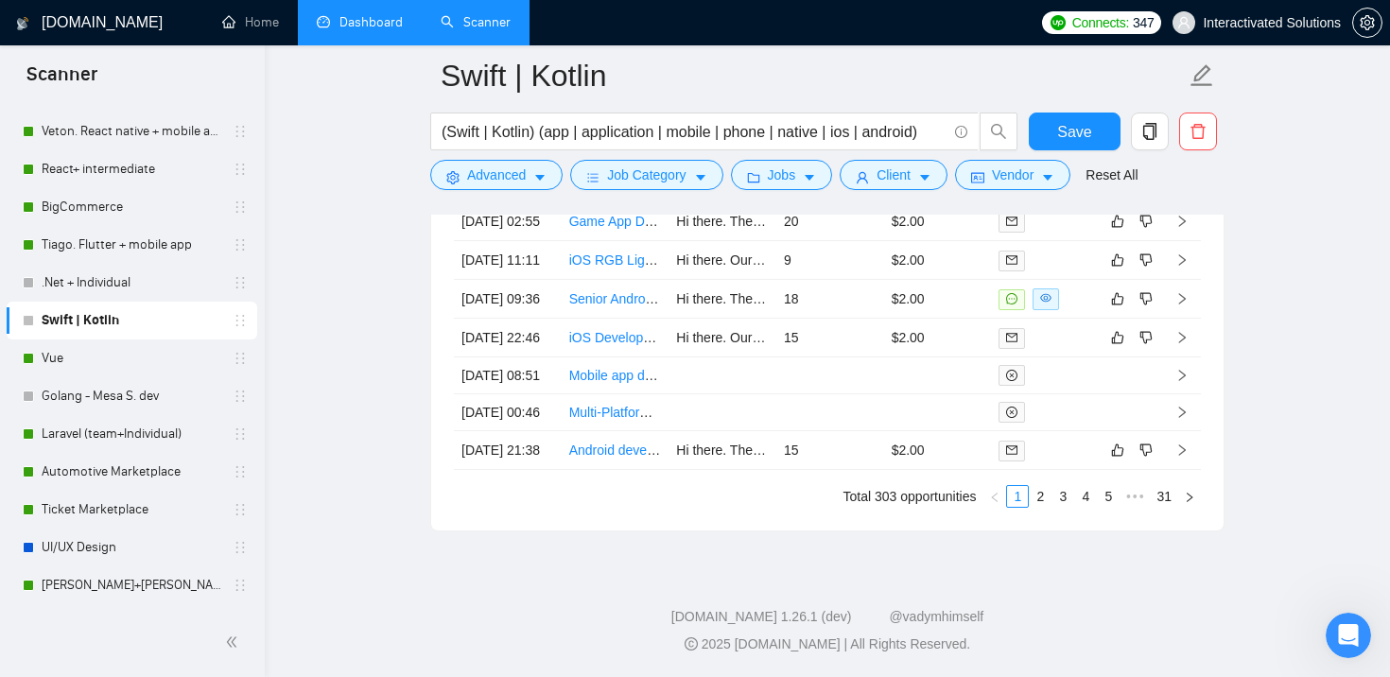
scroll to position [5322, 0]
click at [1044, 507] on link "2" at bounding box center [1039, 496] width 21 height 21
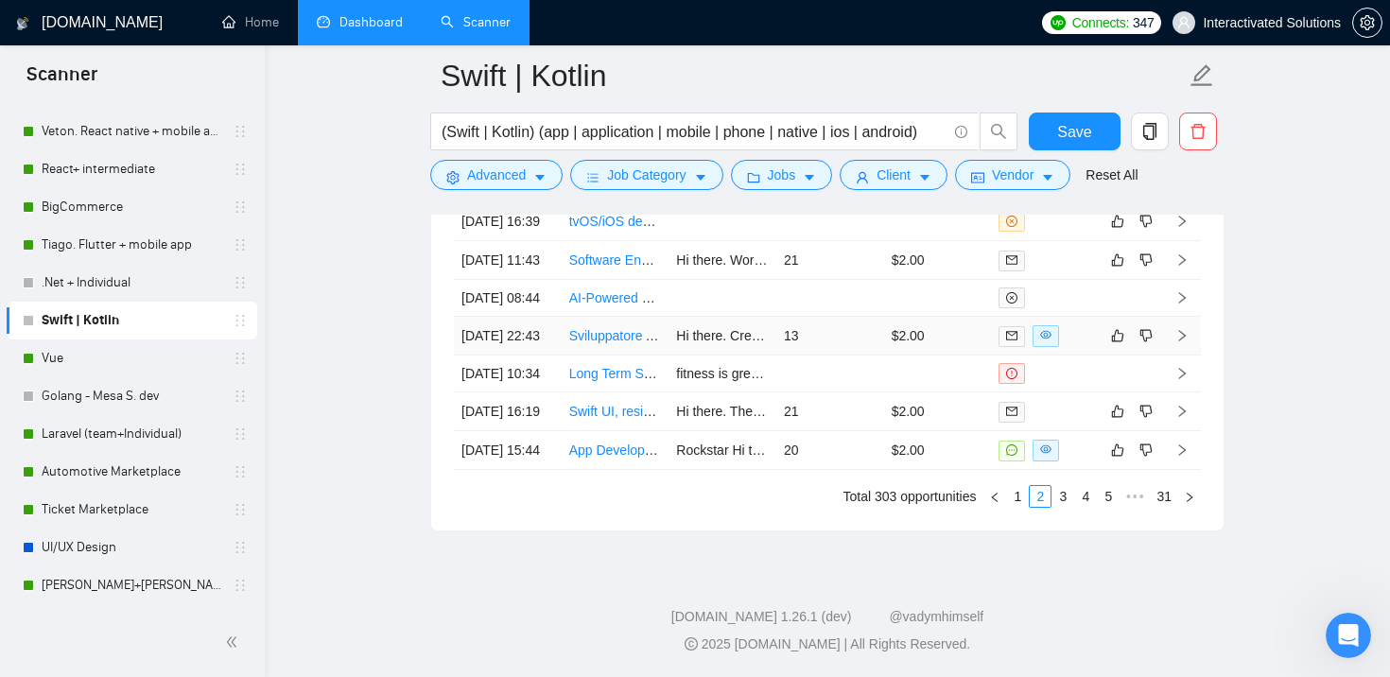
scroll to position [5427, 0]
click at [1063, 499] on link "3" at bounding box center [1062, 496] width 21 height 21
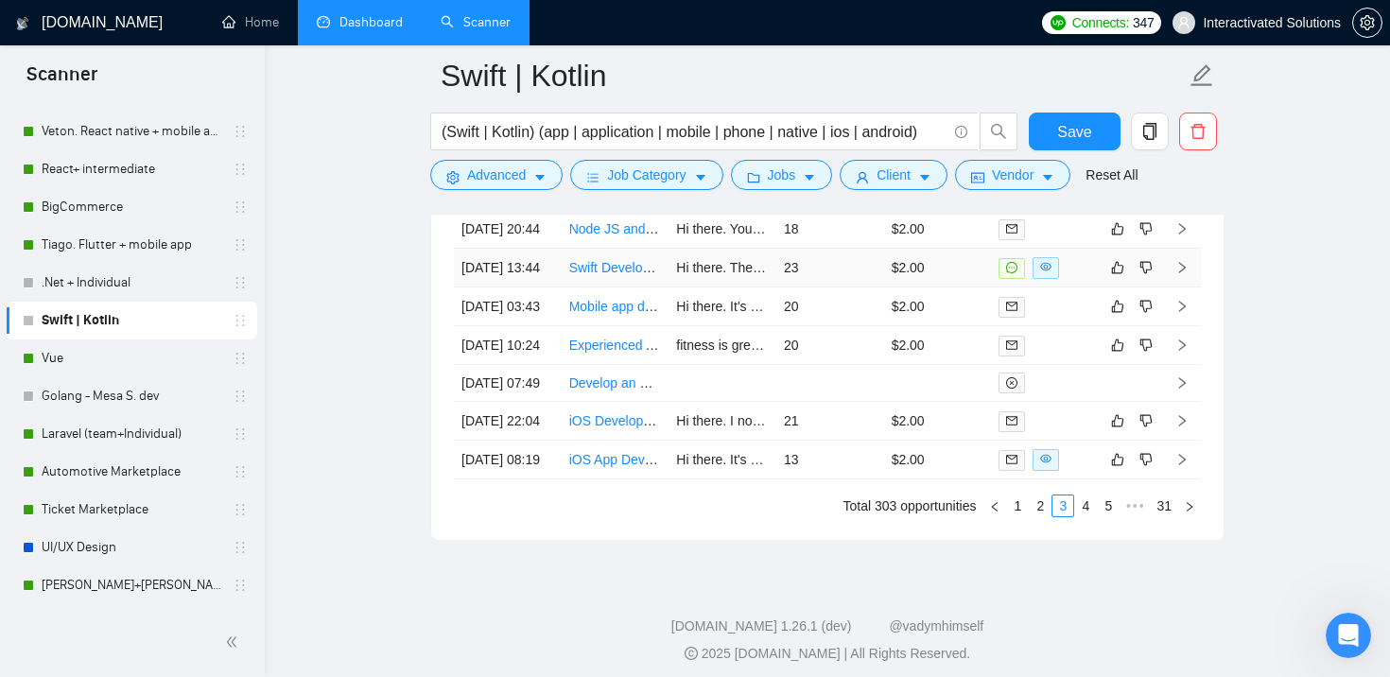
scroll to position [5201, 0]
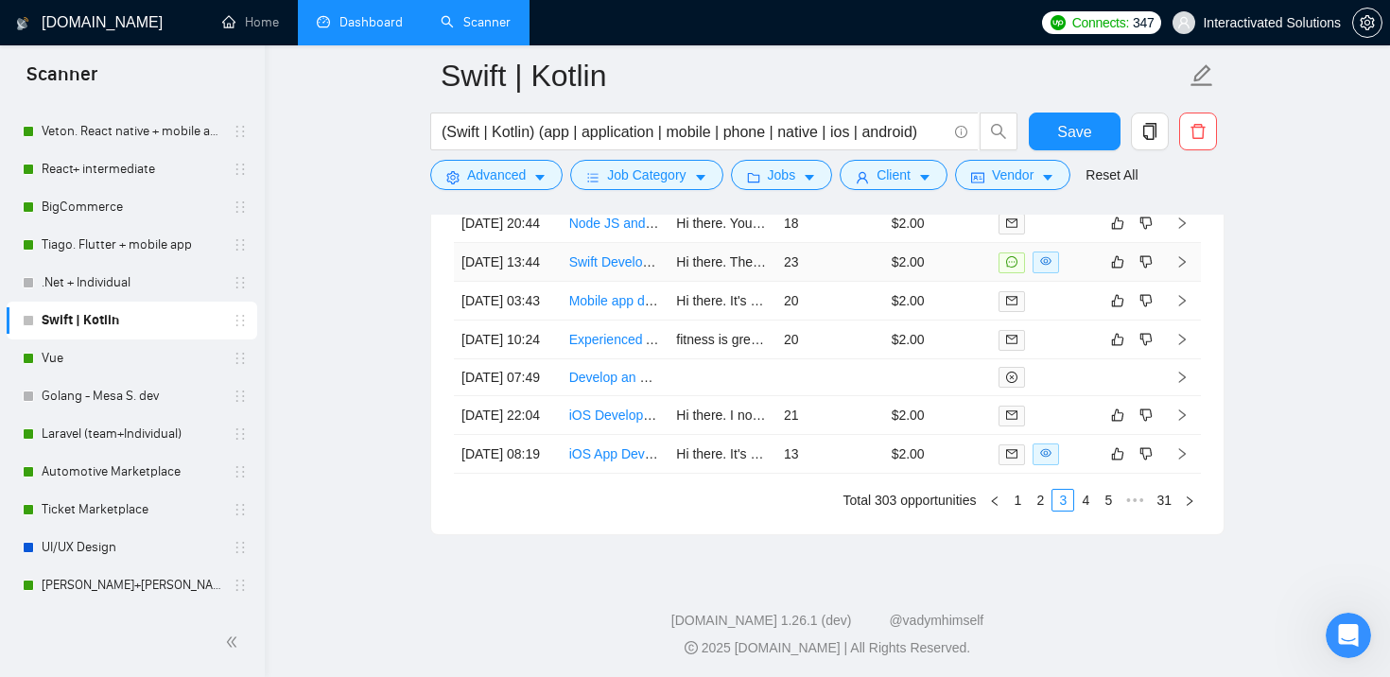
click at [944, 282] on td "$2.00" at bounding box center [938, 262] width 108 height 39
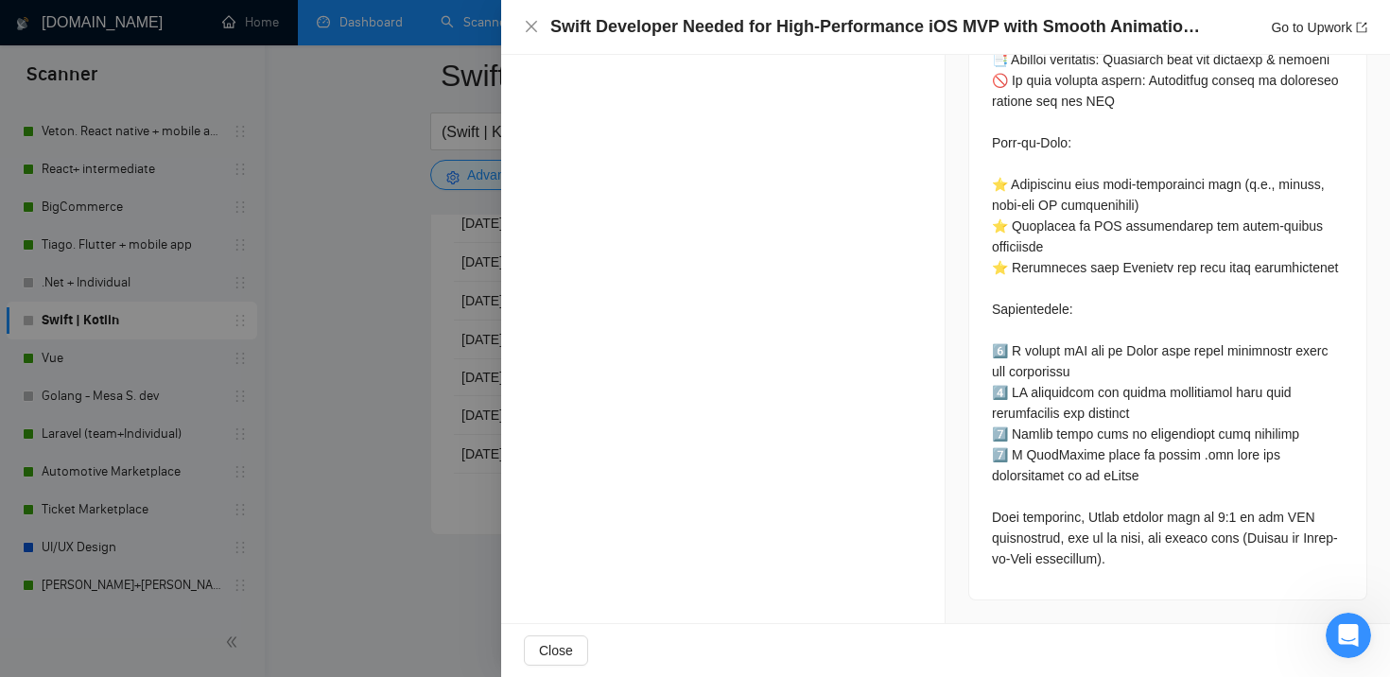
scroll to position [1639, 0]
click at [365, 355] on div at bounding box center [695, 338] width 1390 height 677
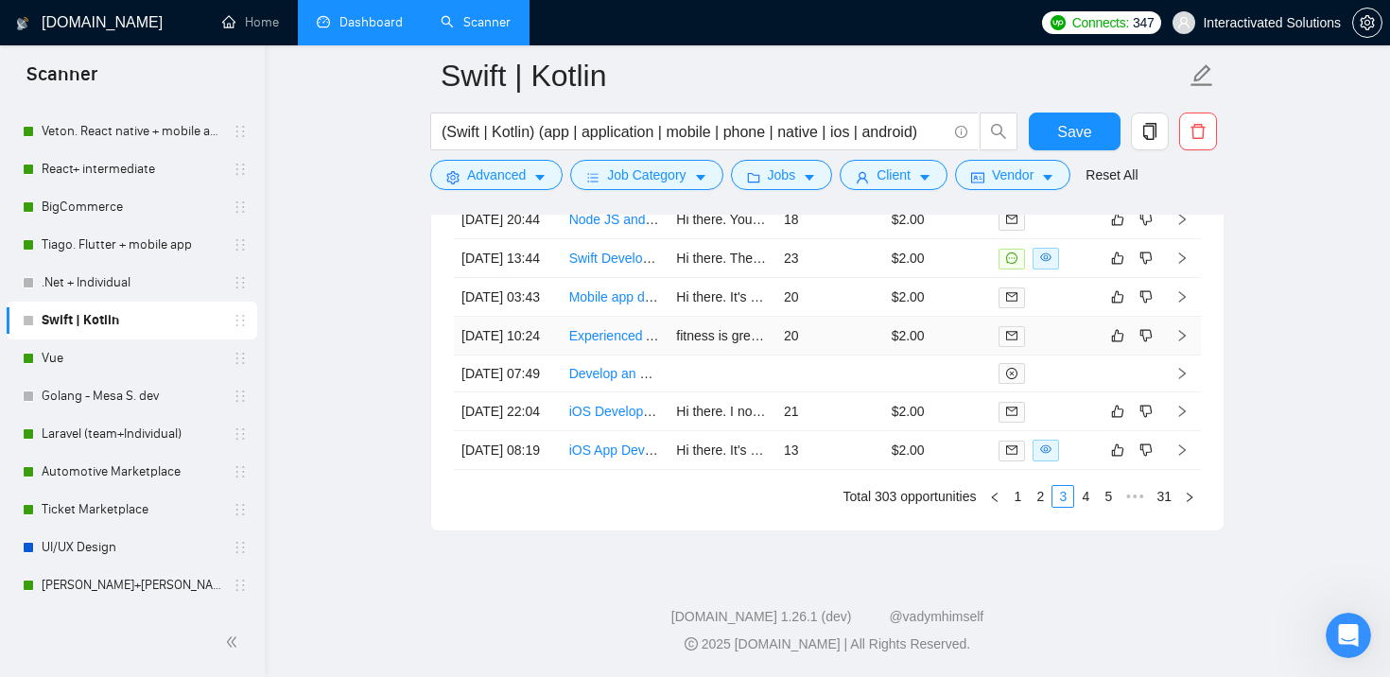
scroll to position [5427, 0]
click at [1077, 493] on link "4" at bounding box center [1085, 496] width 21 height 21
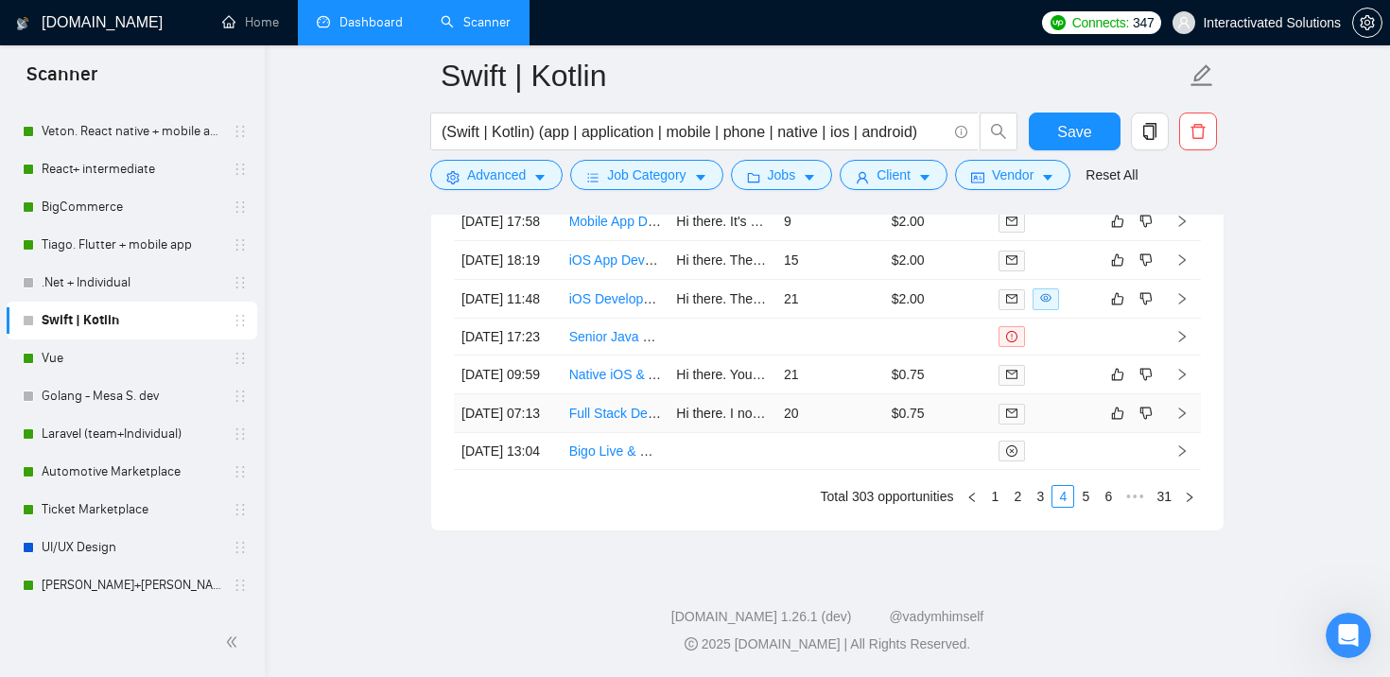
scroll to position [5419, 0]
click at [1088, 501] on link "5" at bounding box center [1085, 496] width 21 height 21
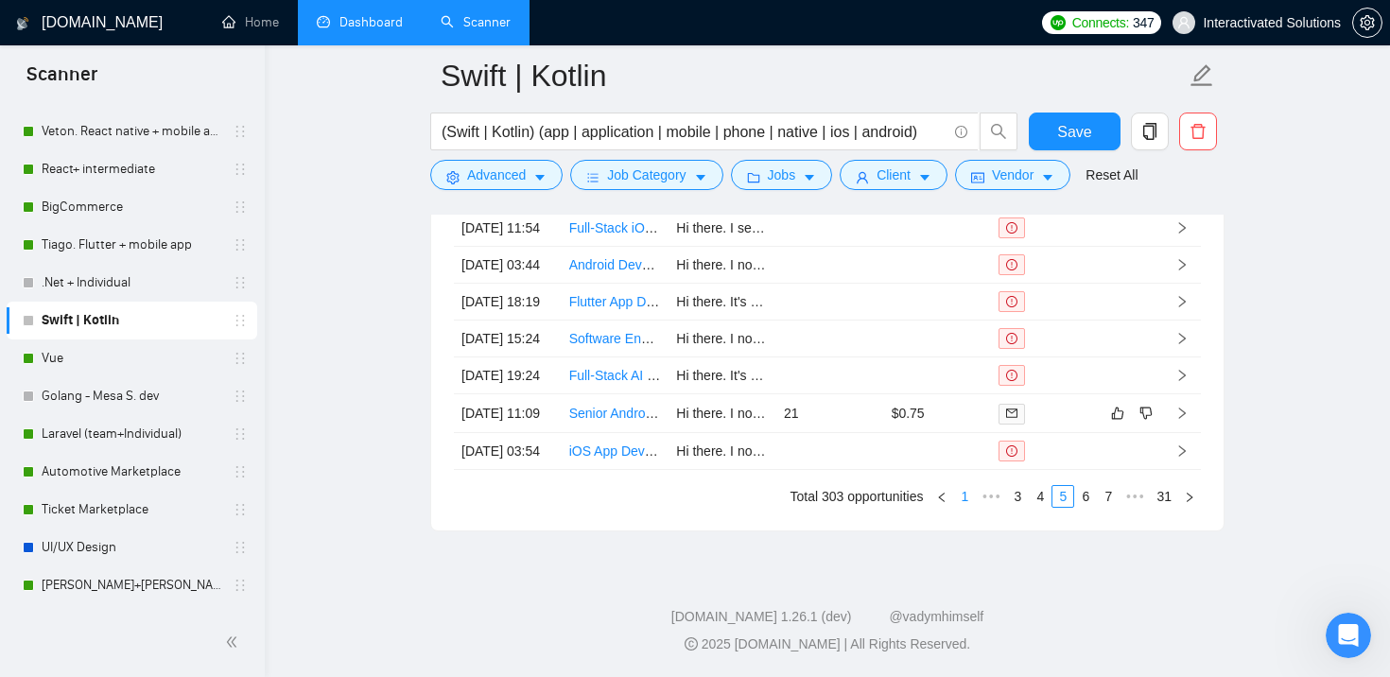
click at [961, 498] on link "1" at bounding box center [964, 496] width 21 height 21
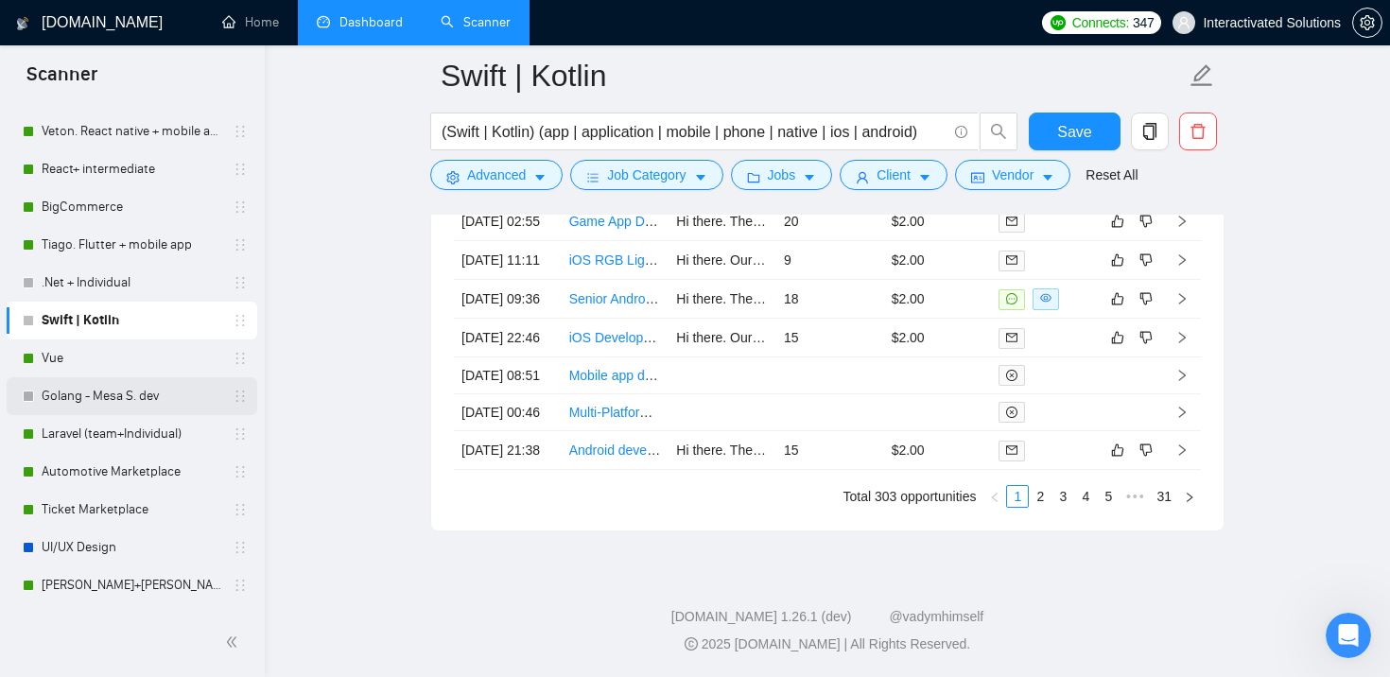
click at [138, 395] on link "Golang - Mesa S. dev" at bounding box center [132, 396] width 180 height 38
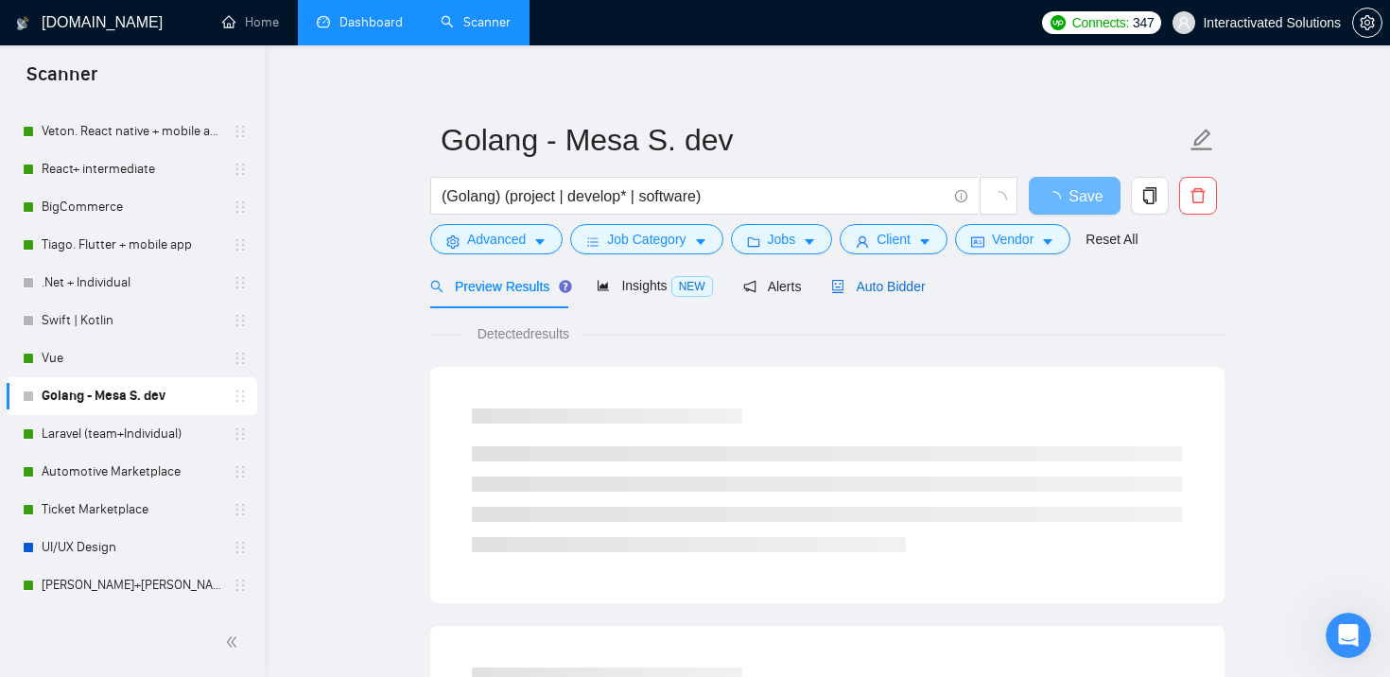
click at [913, 293] on span "Auto Bidder" at bounding box center [878, 286] width 94 height 15
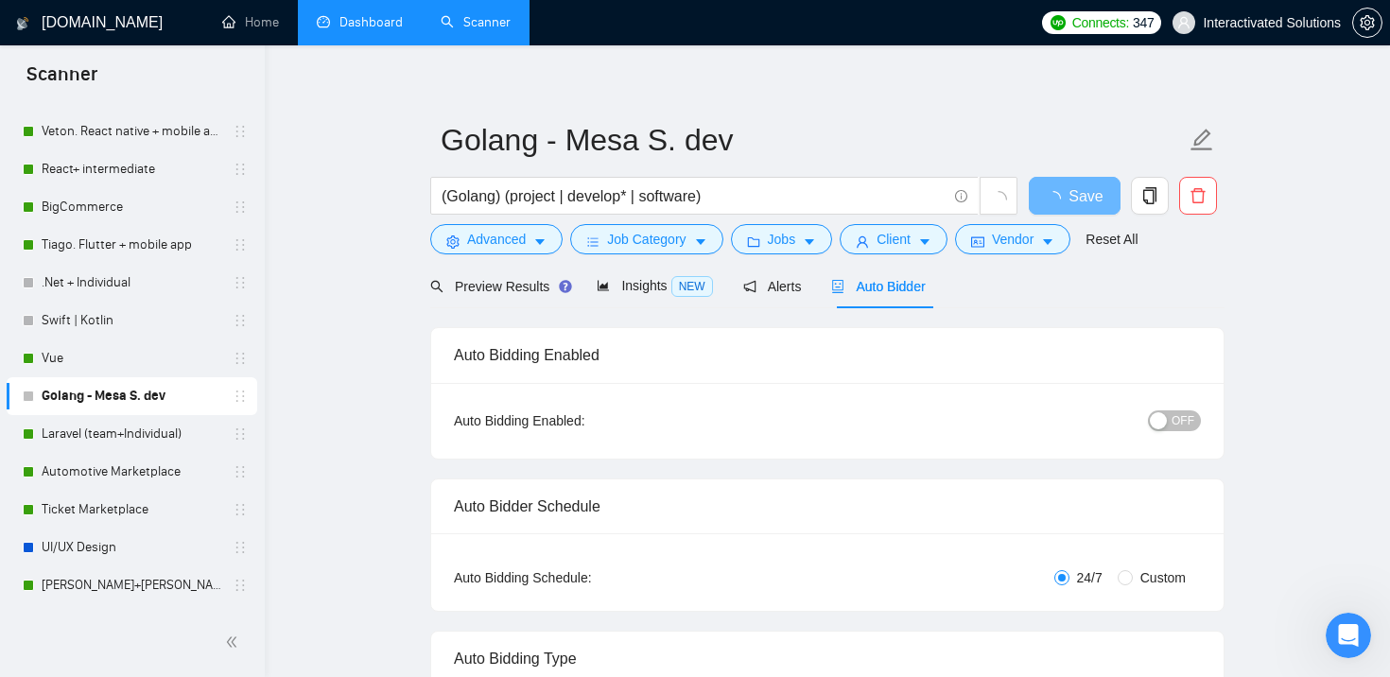
checkbox input "true"
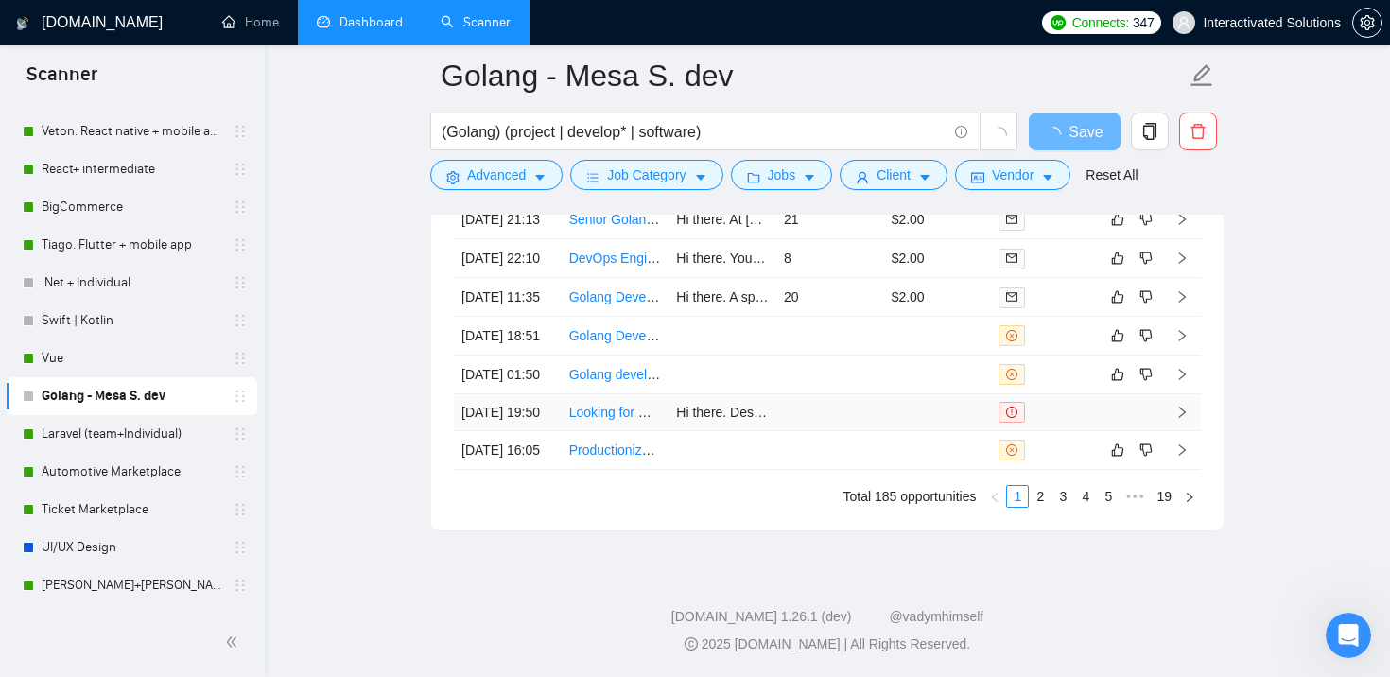
scroll to position [5135, 0]
click at [1044, 507] on link "2" at bounding box center [1039, 496] width 21 height 21
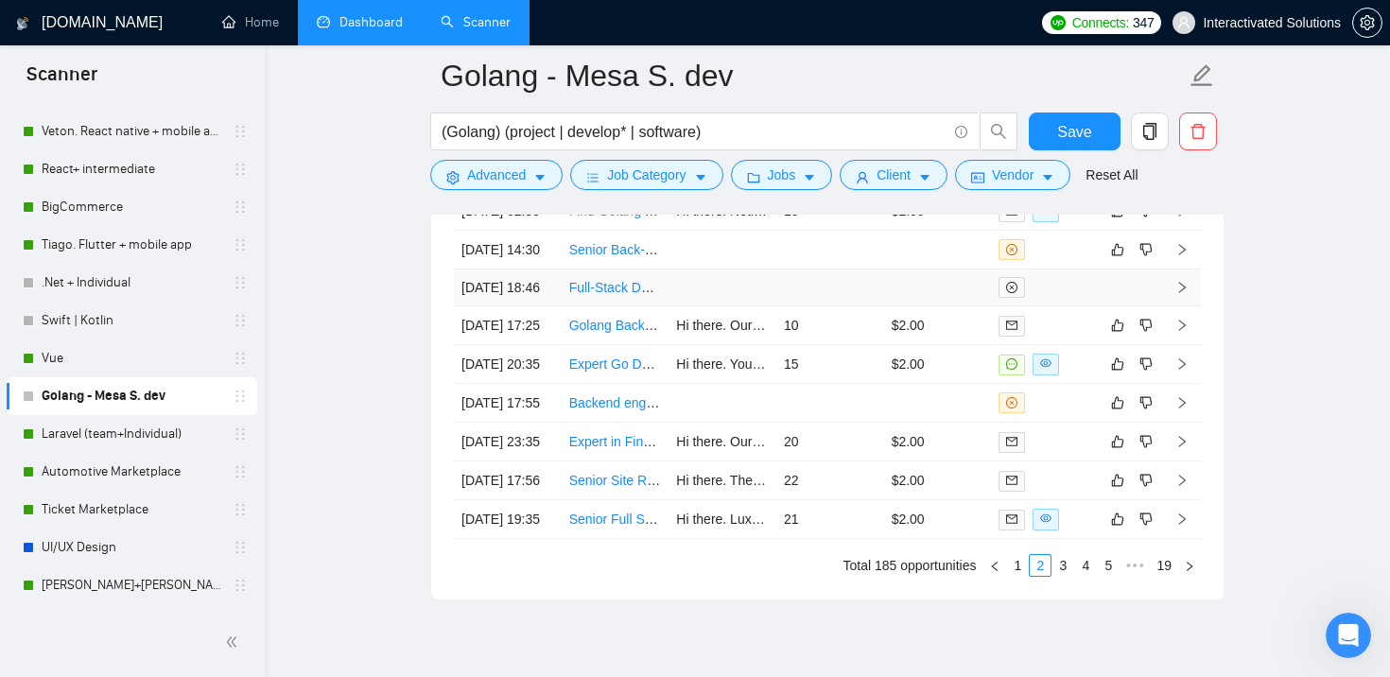
scroll to position [5188, 0]
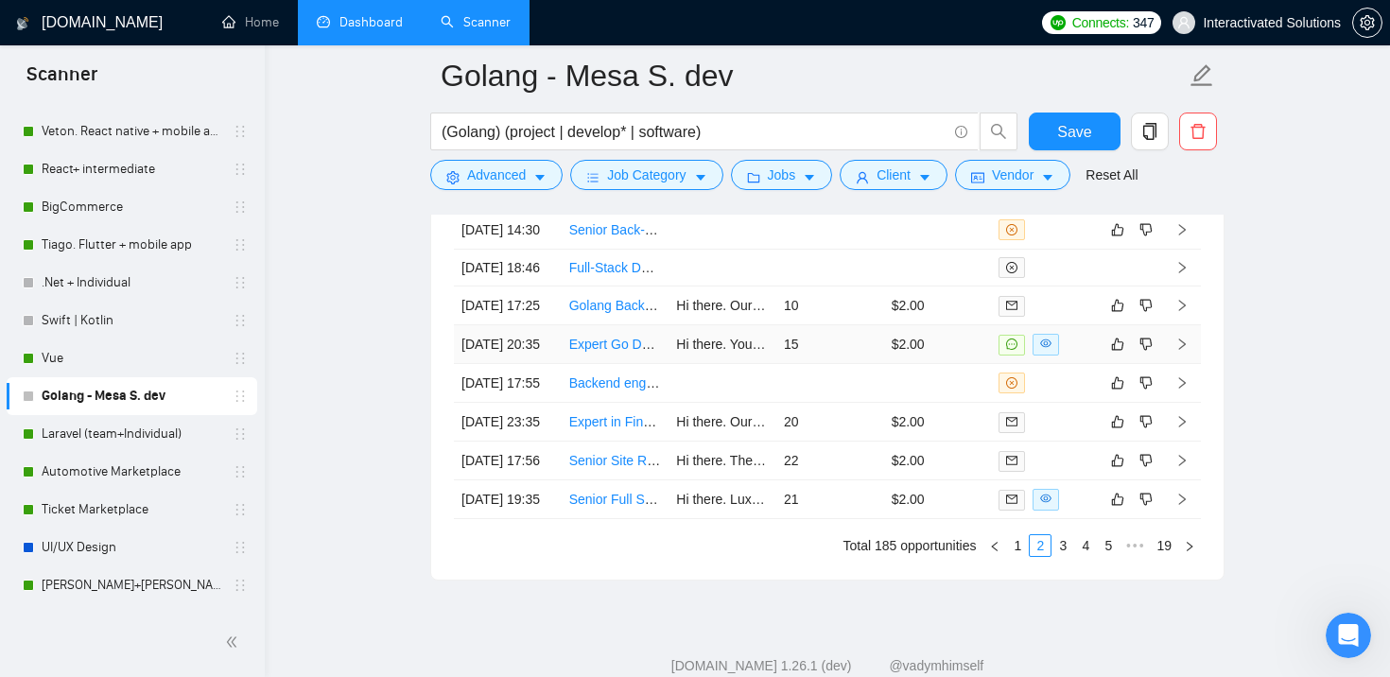
click at [946, 364] on td "$2.00" at bounding box center [938, 344] width 108 height 39
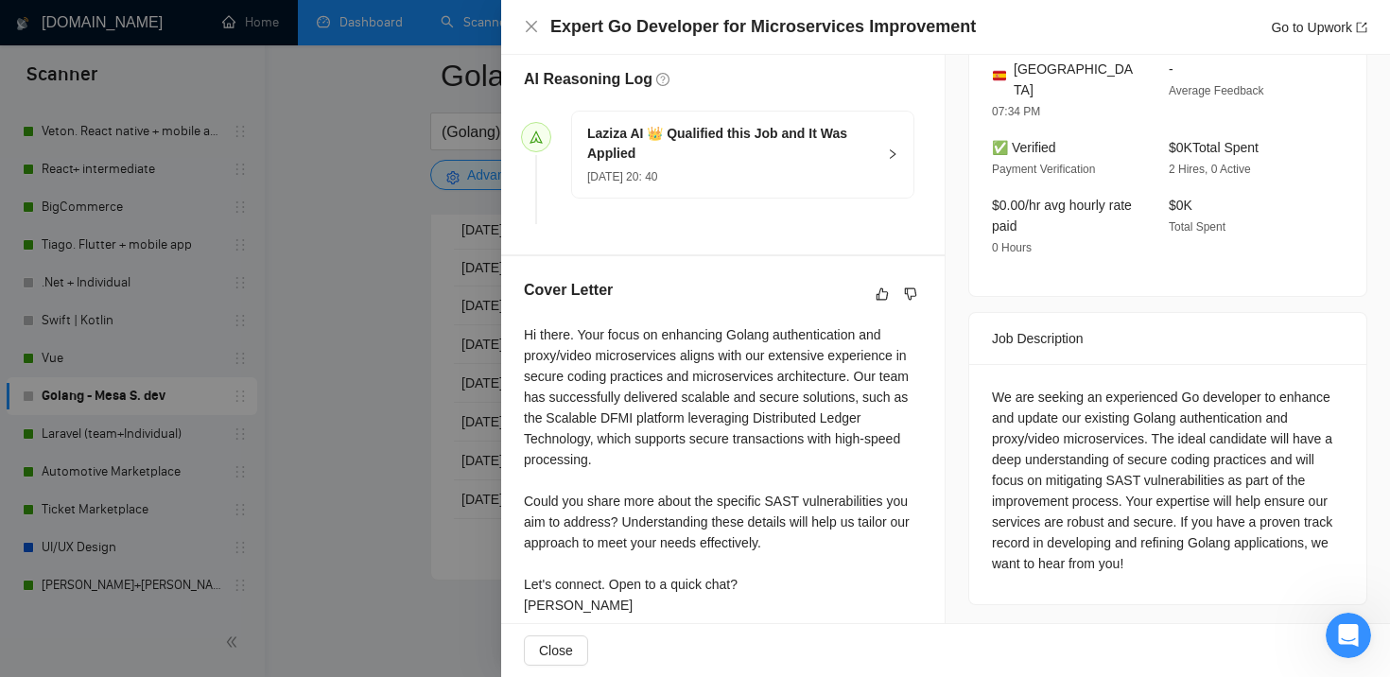
scroll to position [531, 0]
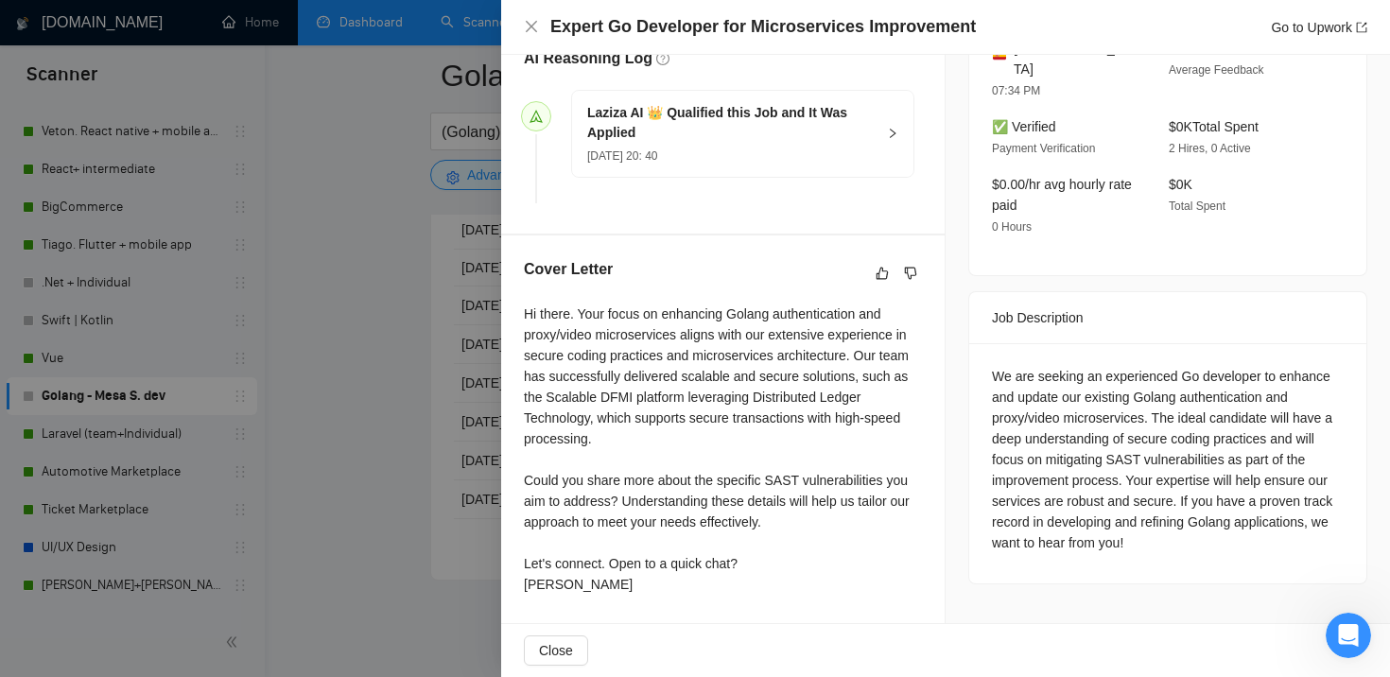
click at [460, 426] on div at bounding box center [695, 338] width 1390 height 677
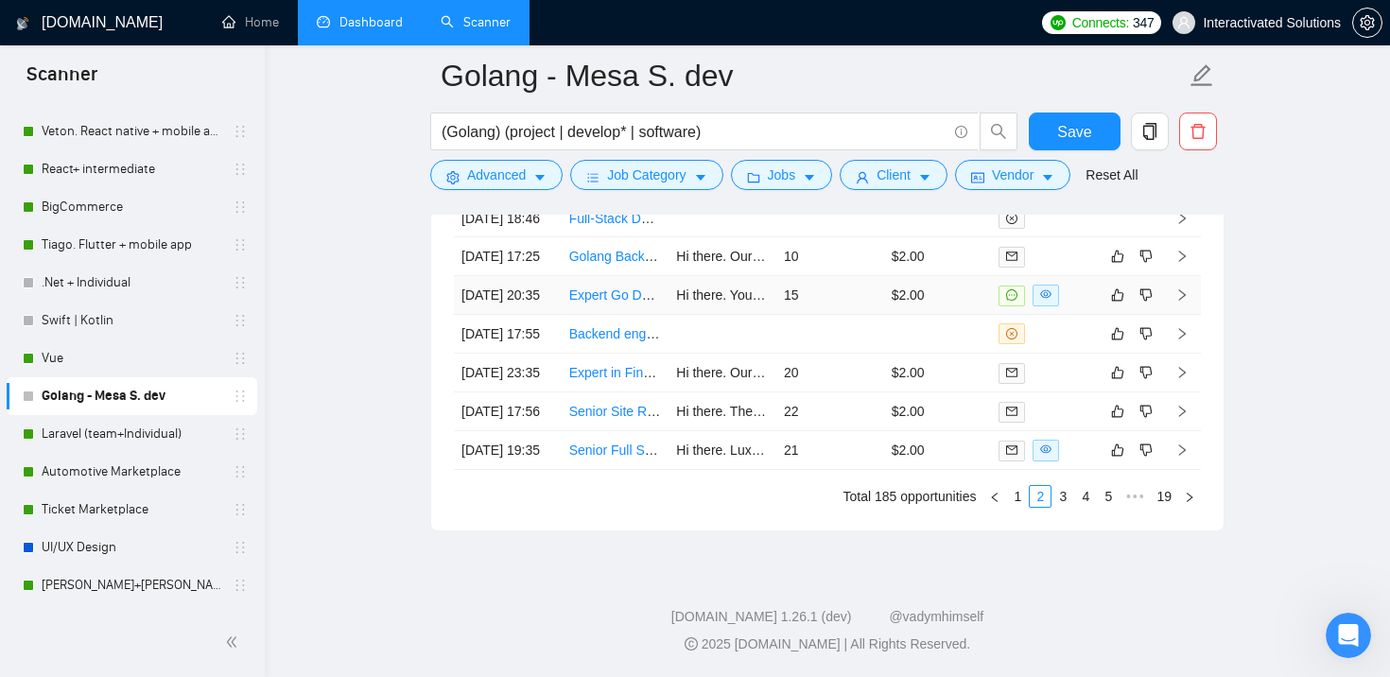
scroll to position [5436, 0]
click at [1068, 507] on link "3" at bounding box center [1062, 496] width 21 height 21
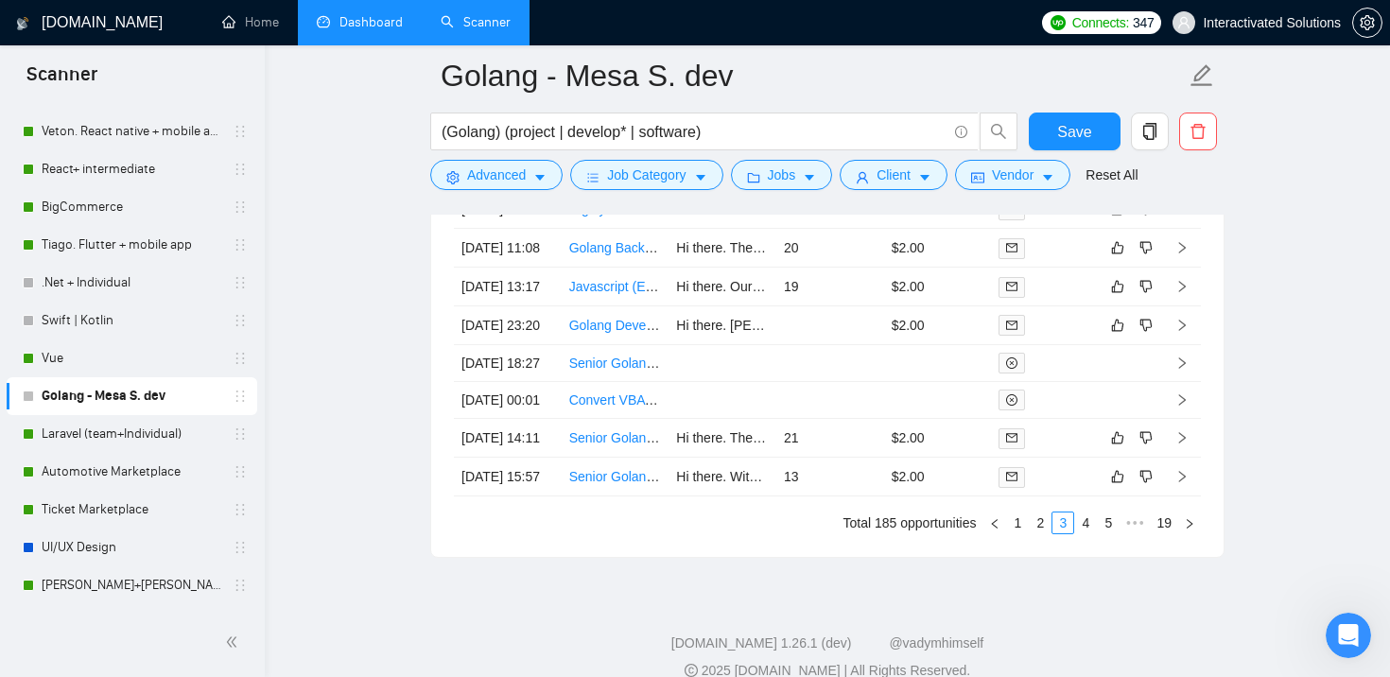
scroll to position [5457, 0]
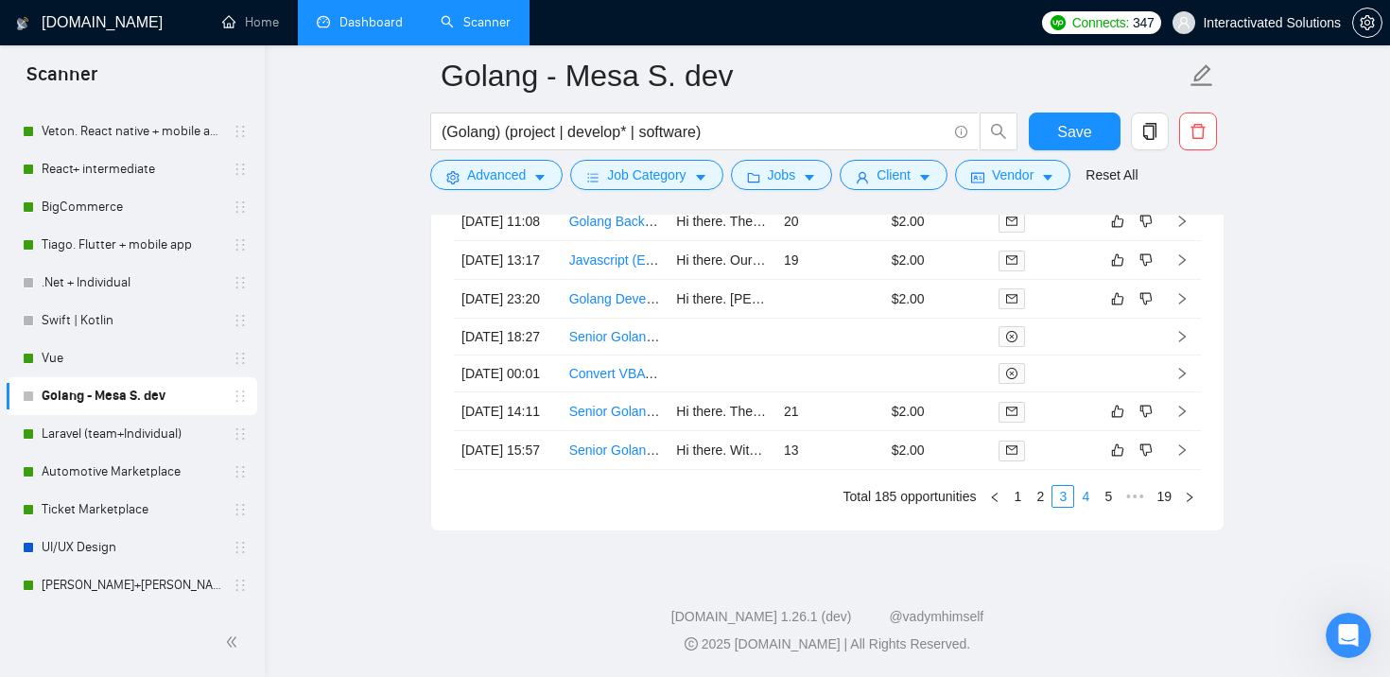
click at [1077, 490] on link "4" at bounding box center [1085, 496] width 21 height 21
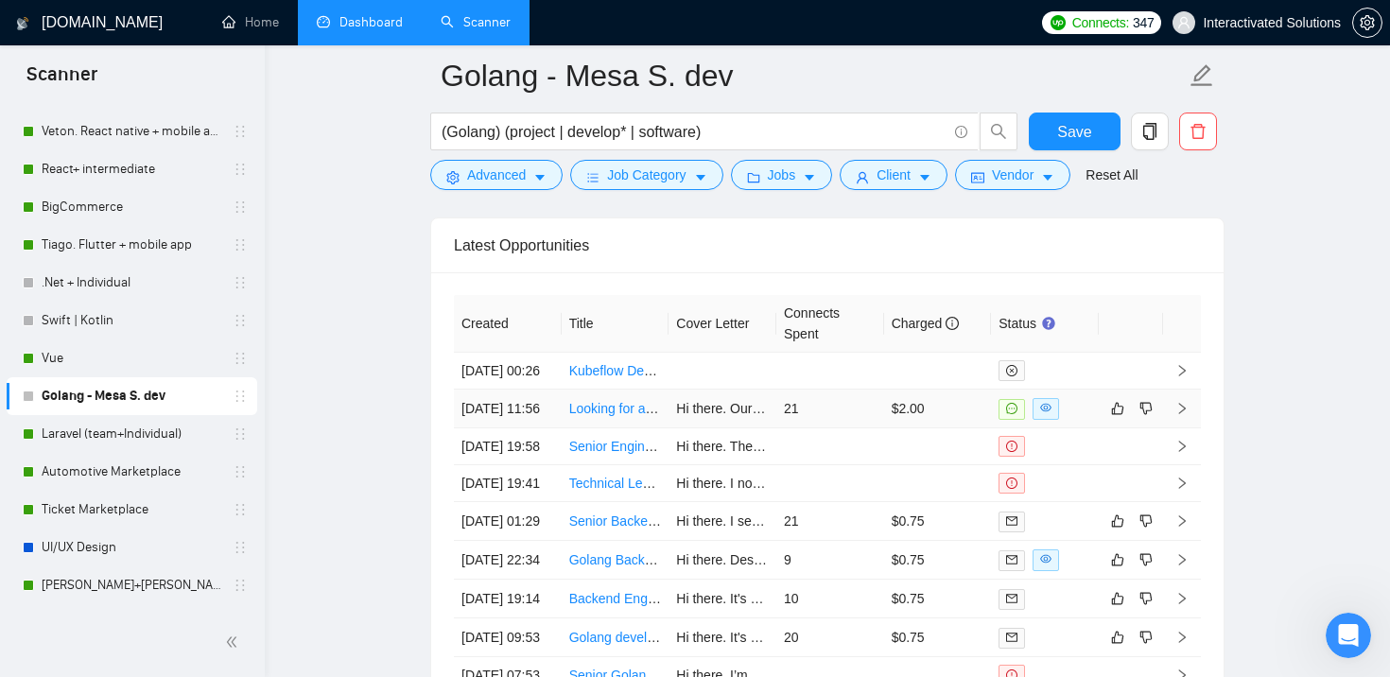
scroll to position [4978, 0]
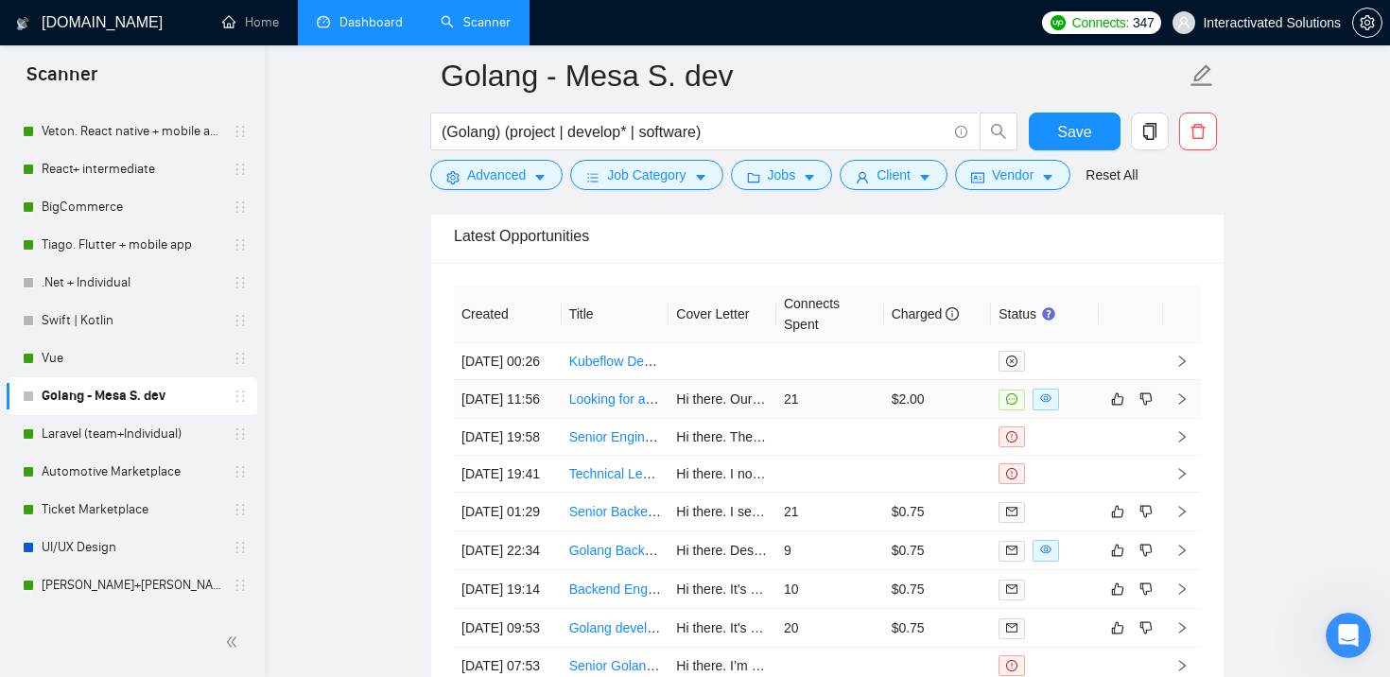
click at [855, 419] on td "21" at bounding box center [830, 399] width 108 height 39
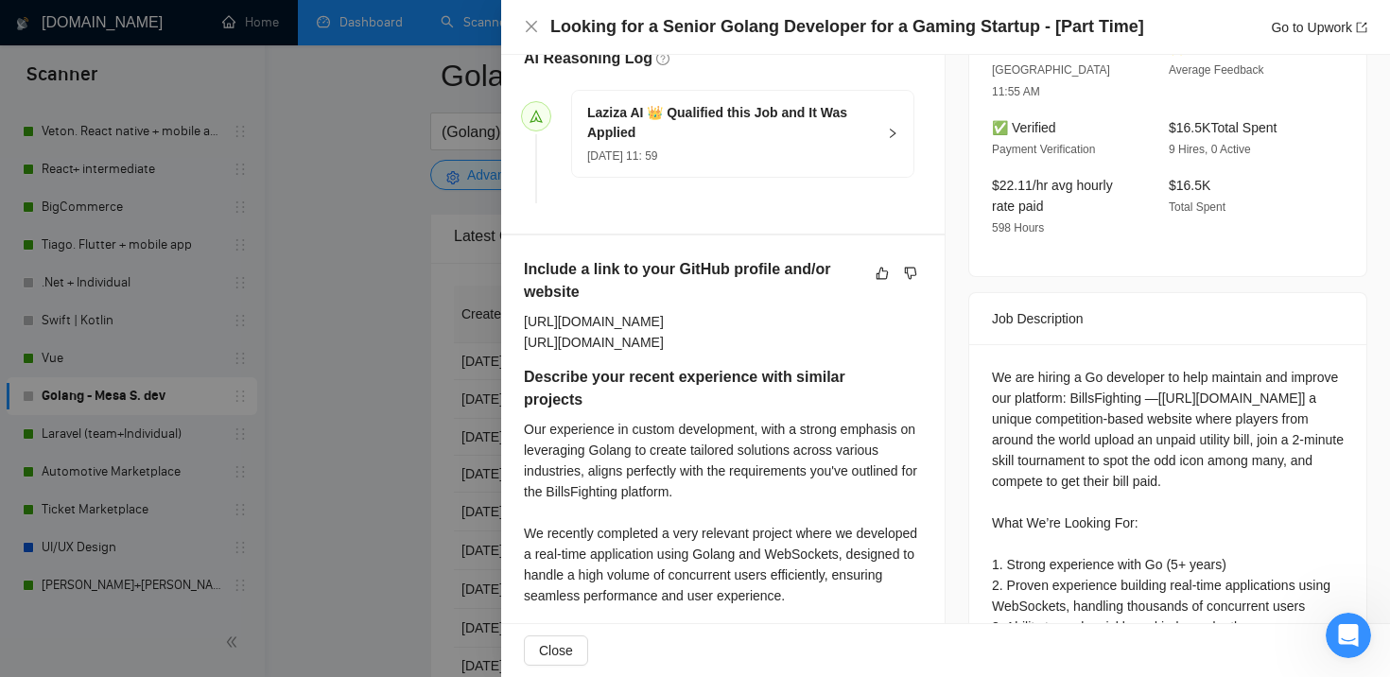
click at [438, 426] on div at bounding box center [695, 338] width 1390 height 677
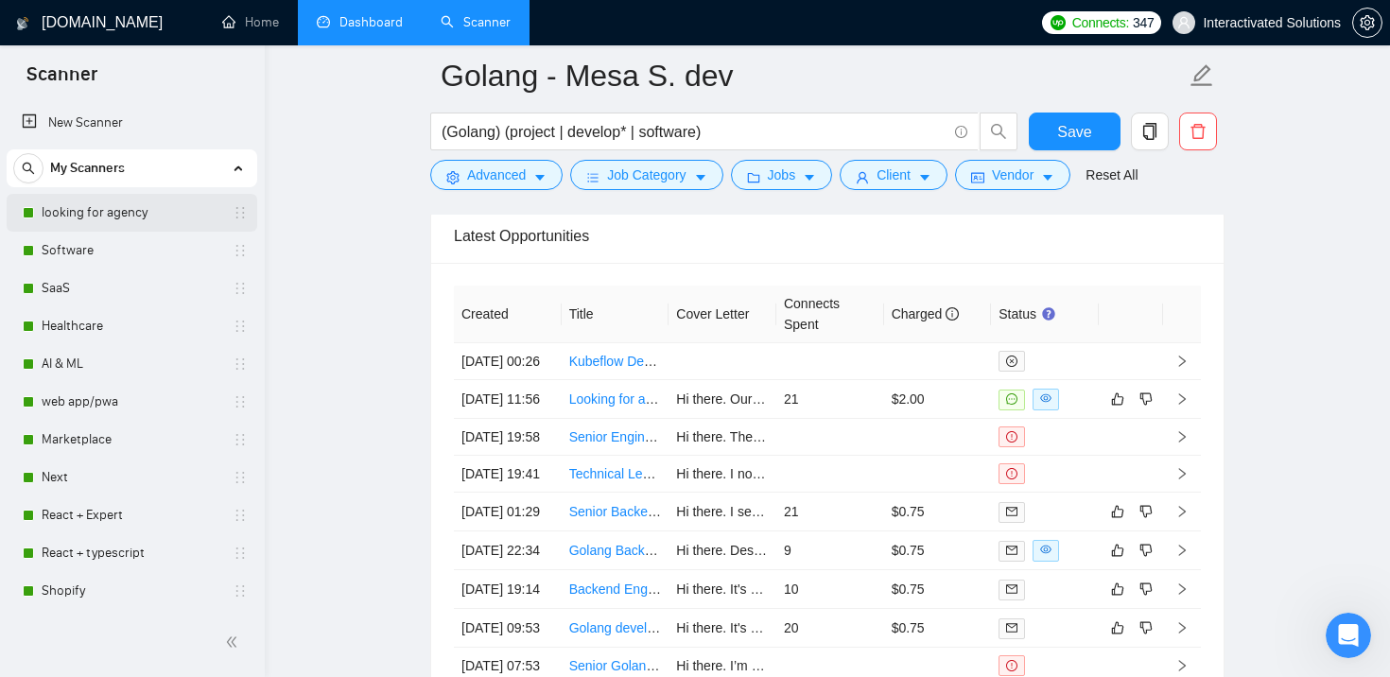
click at [95, 208] on link "looking for agency" at bounding box center [132, 213] width 180 height 38
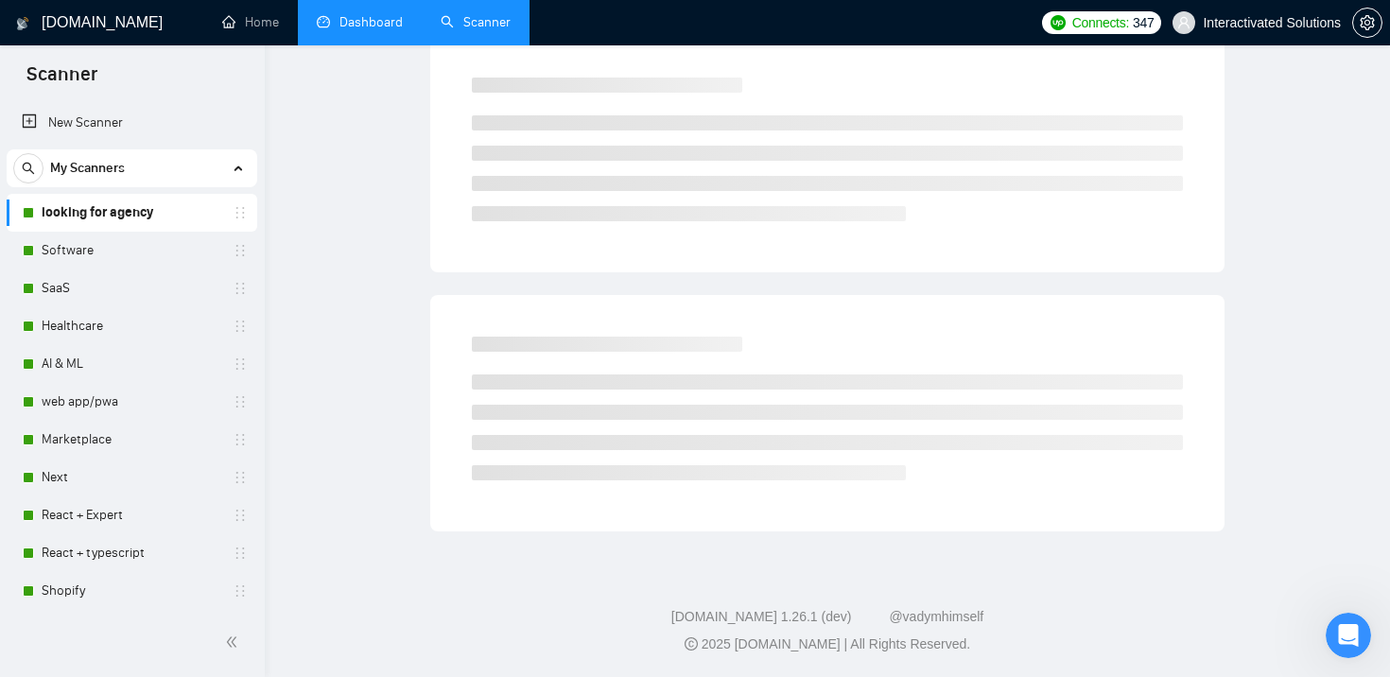
scroll to position [13, 0]
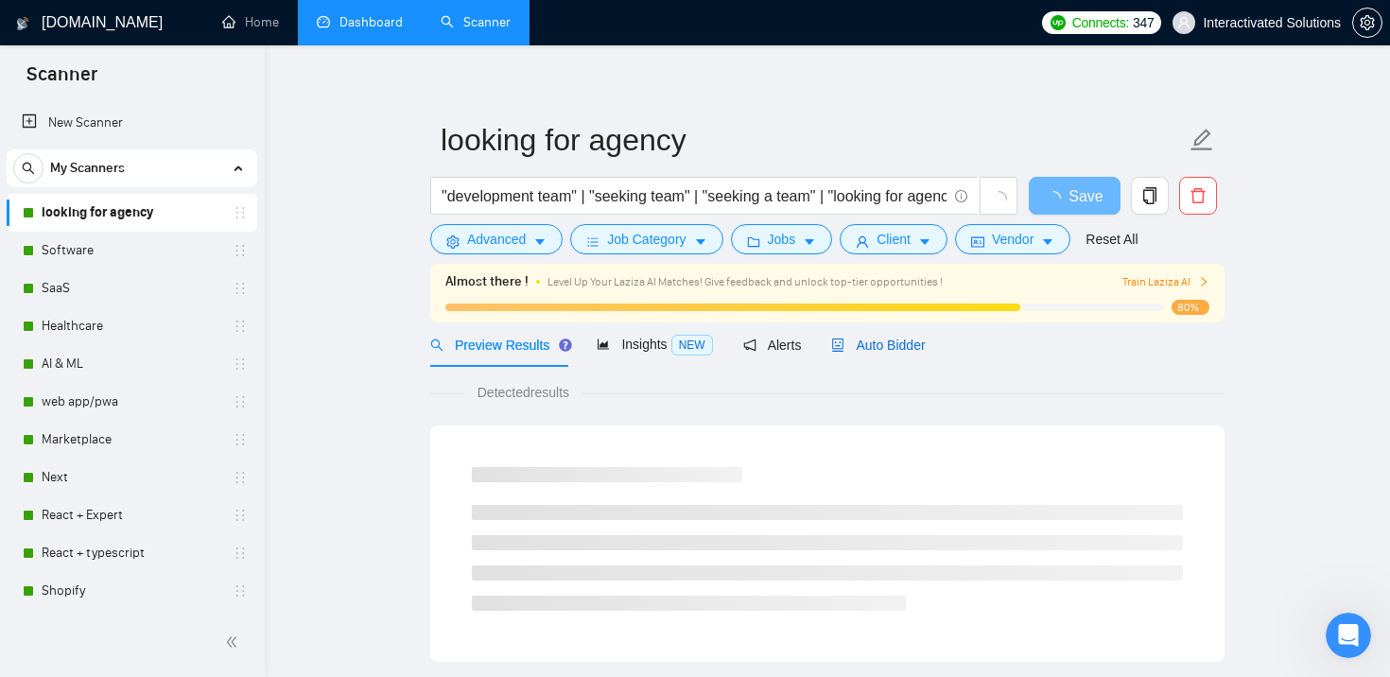
click at [888, 347] on span "Auto Bidder" at bounding box center [878, 344] width 94 height 15
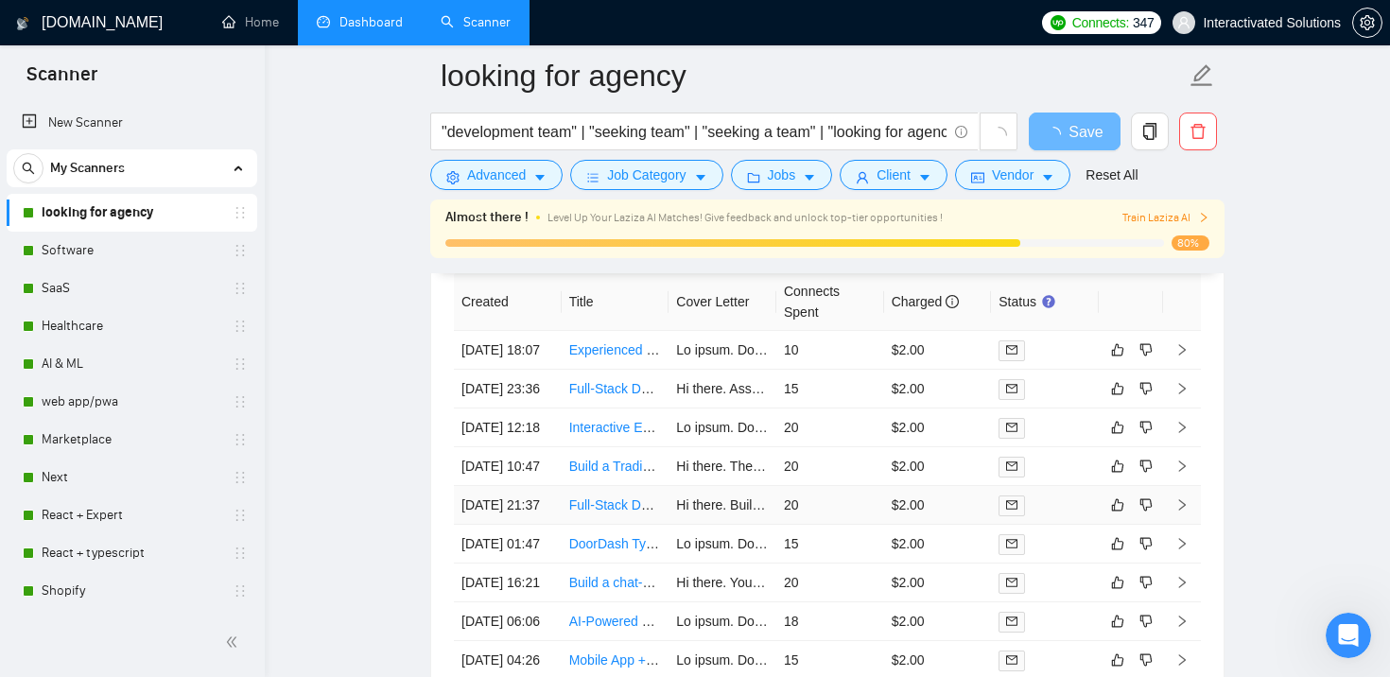
scroll to position [4841, 0]
click at [872, 361] on td "10" at bounding box center [830, 352] width 108 height 39
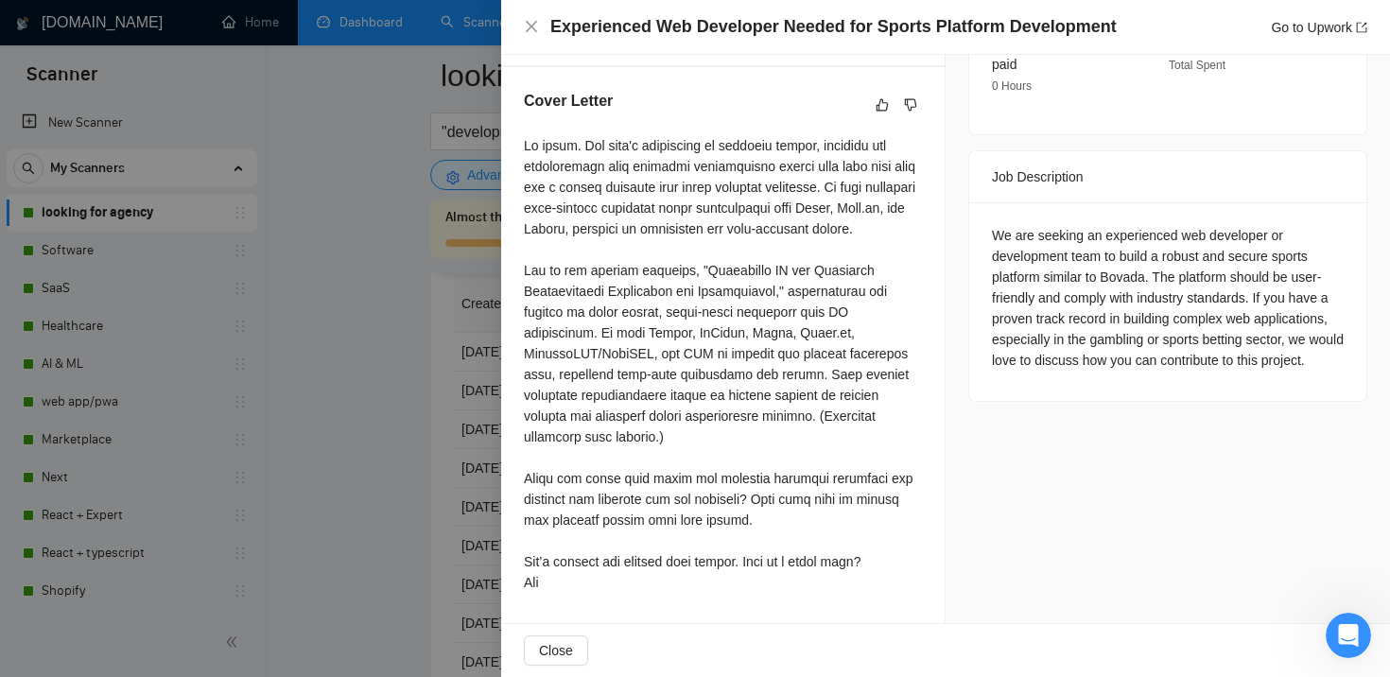
scroll to position [691, 0]
click at [450, 431] on div at bounding box center [695, 338] width 1390 height 677
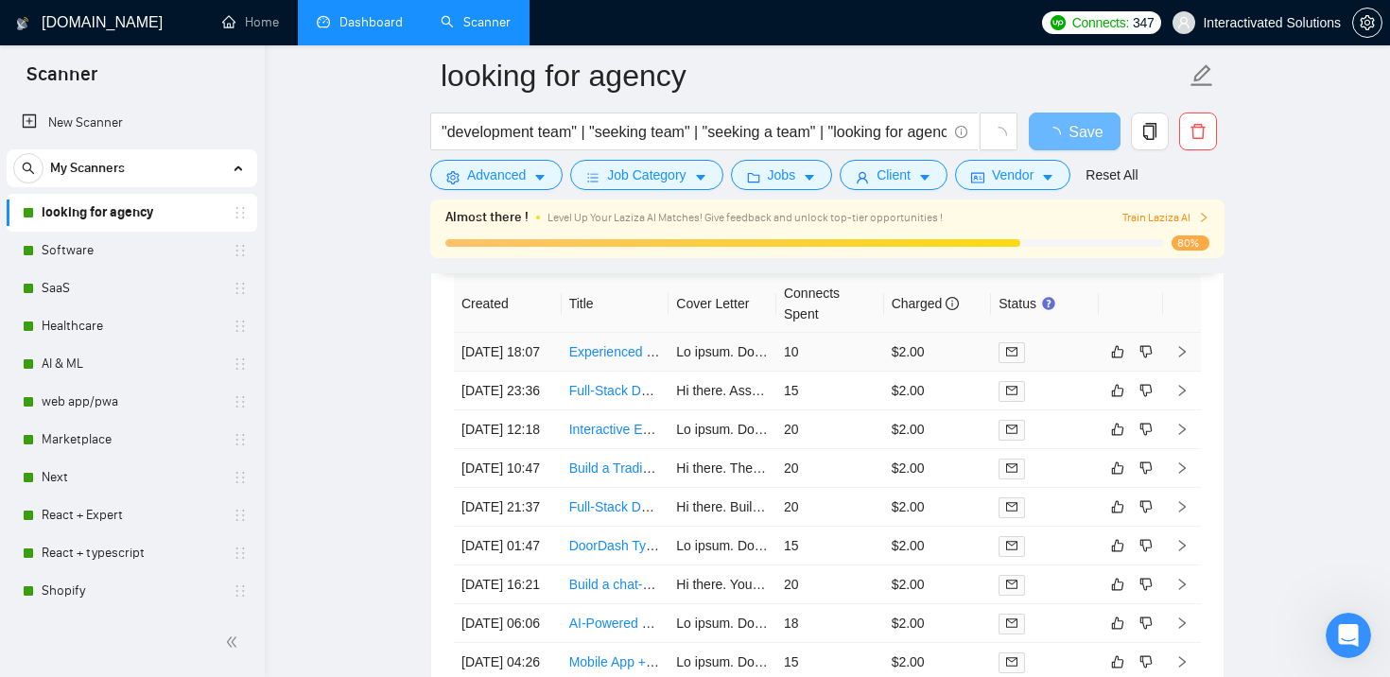
click at [852, 335] on td "10" at bounding box center [830, 352] width 108 height 39
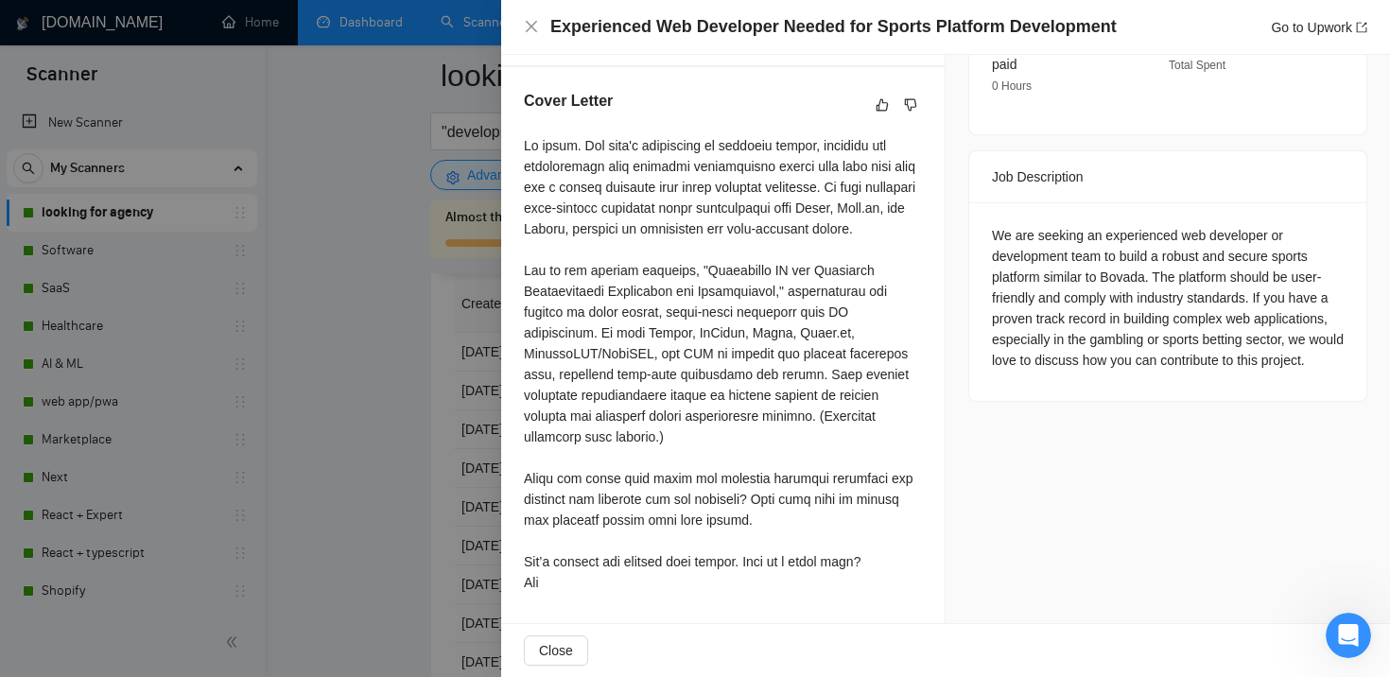
click at [446, 387] on div at bounding box center [695, 338] width 1390 height 677
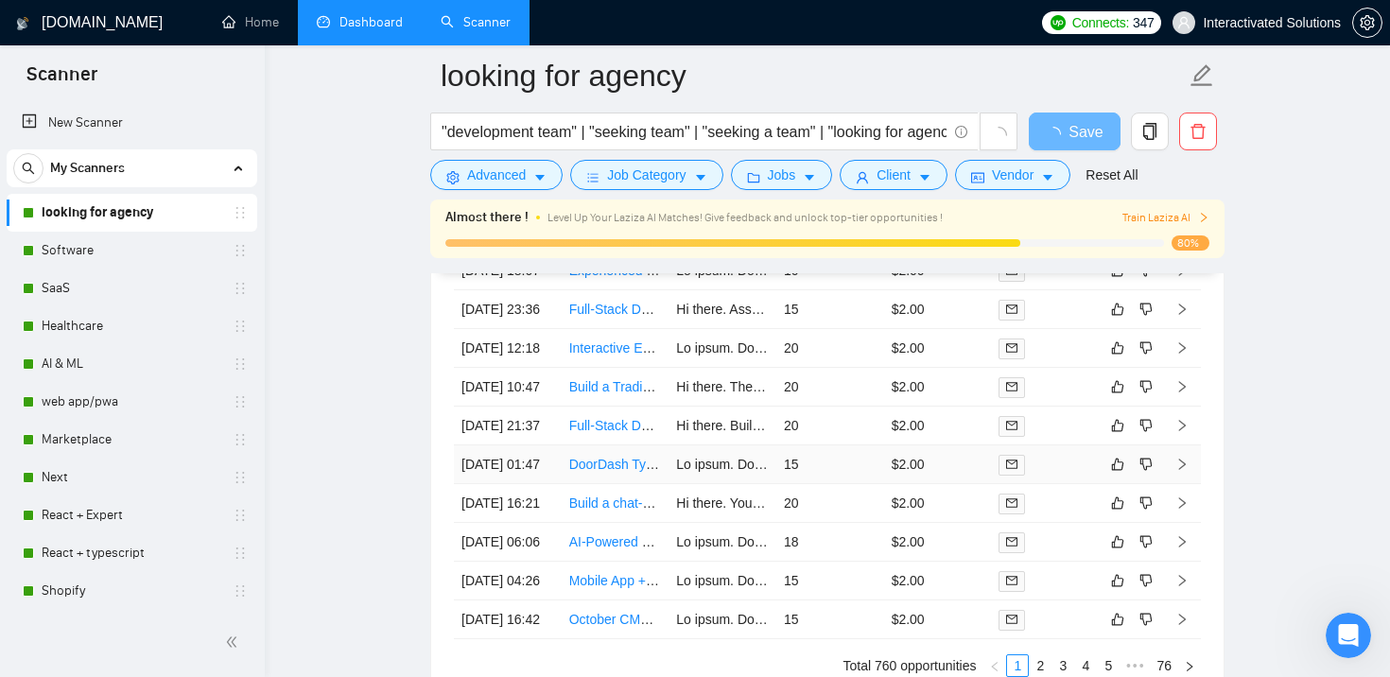
scroll to position [4950, 0]
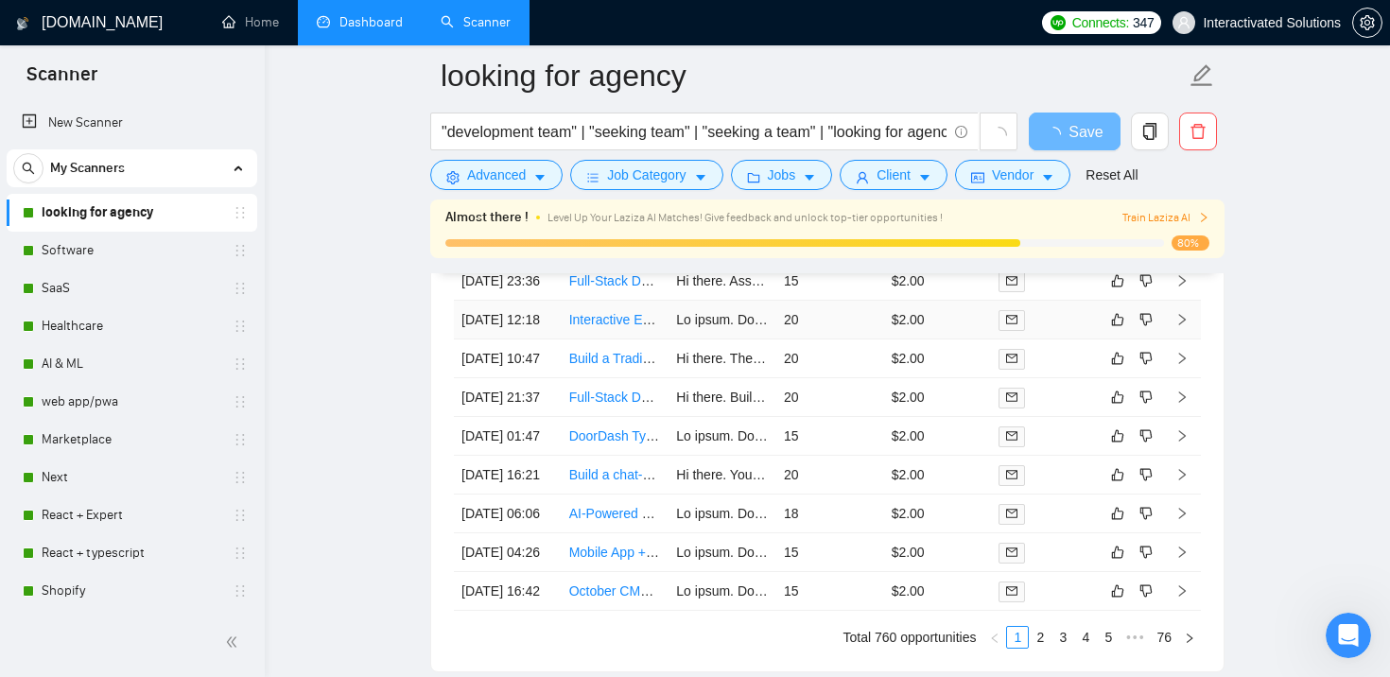
click at [855, 339] on td "20" at bounding box center [830, 320] width 108 height 39
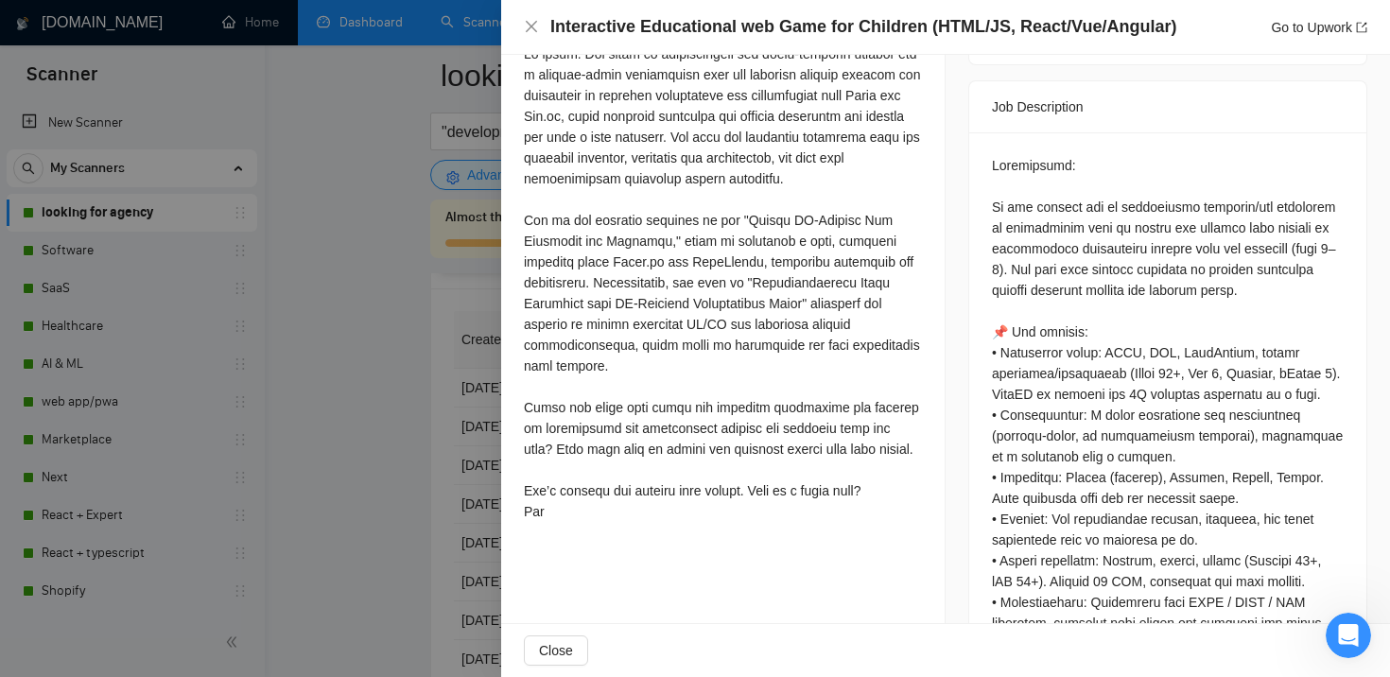
scroll to position [801, 0]
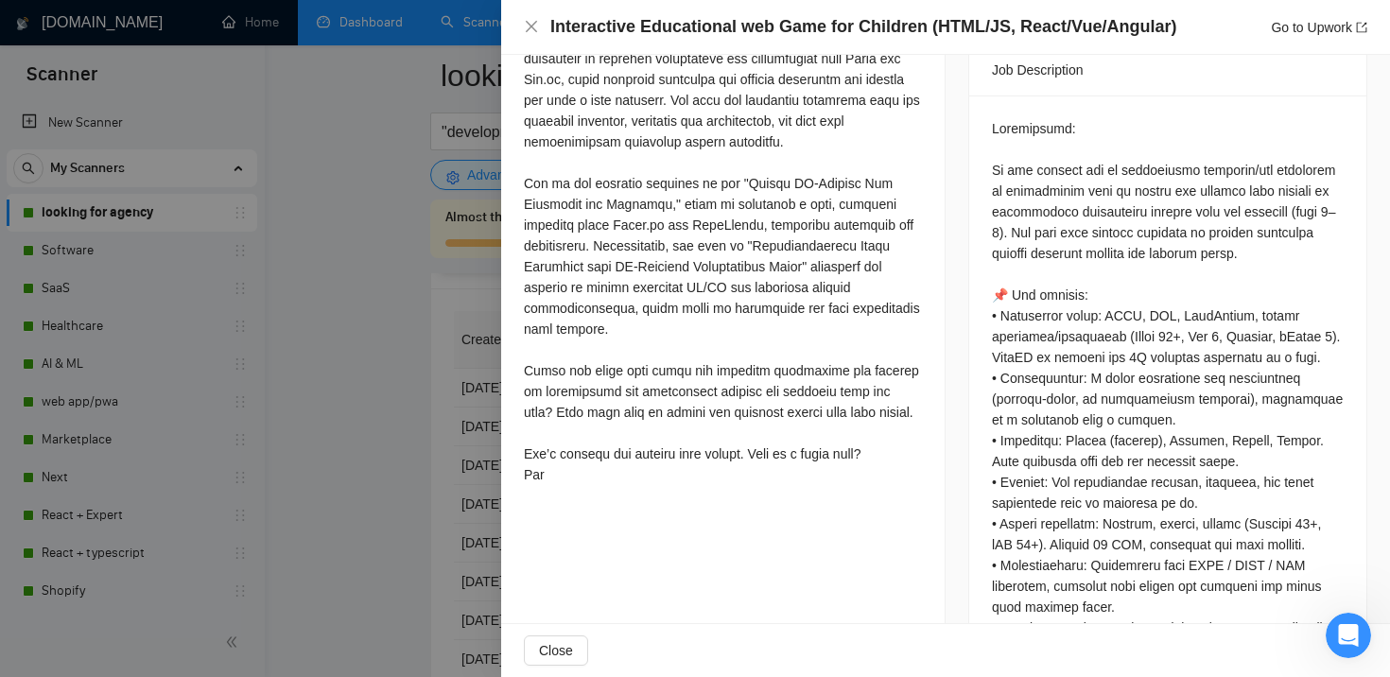
click at [419, 429] on div at bounding box center [695, 338] width 1390 height 677
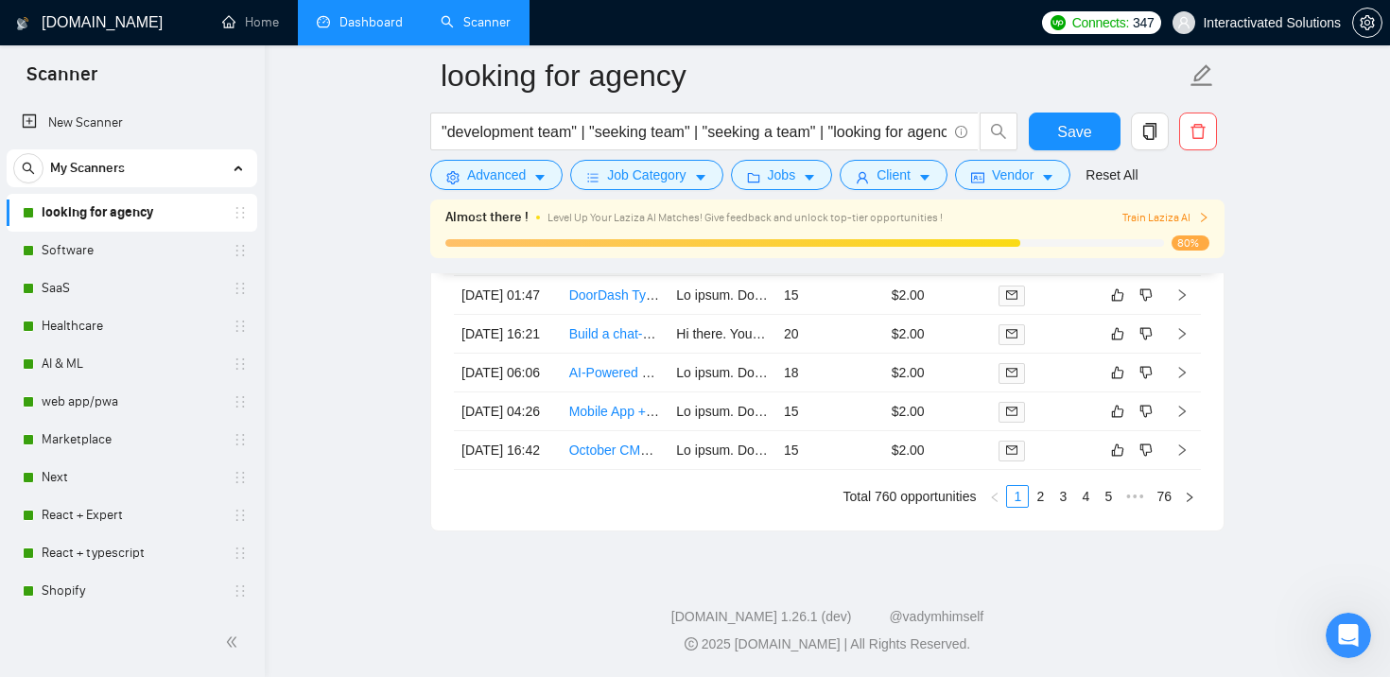
scroll to position [5455, 0]
click at [839, 440] on td "15" at bounding box center [830, 450] width 108 height 39
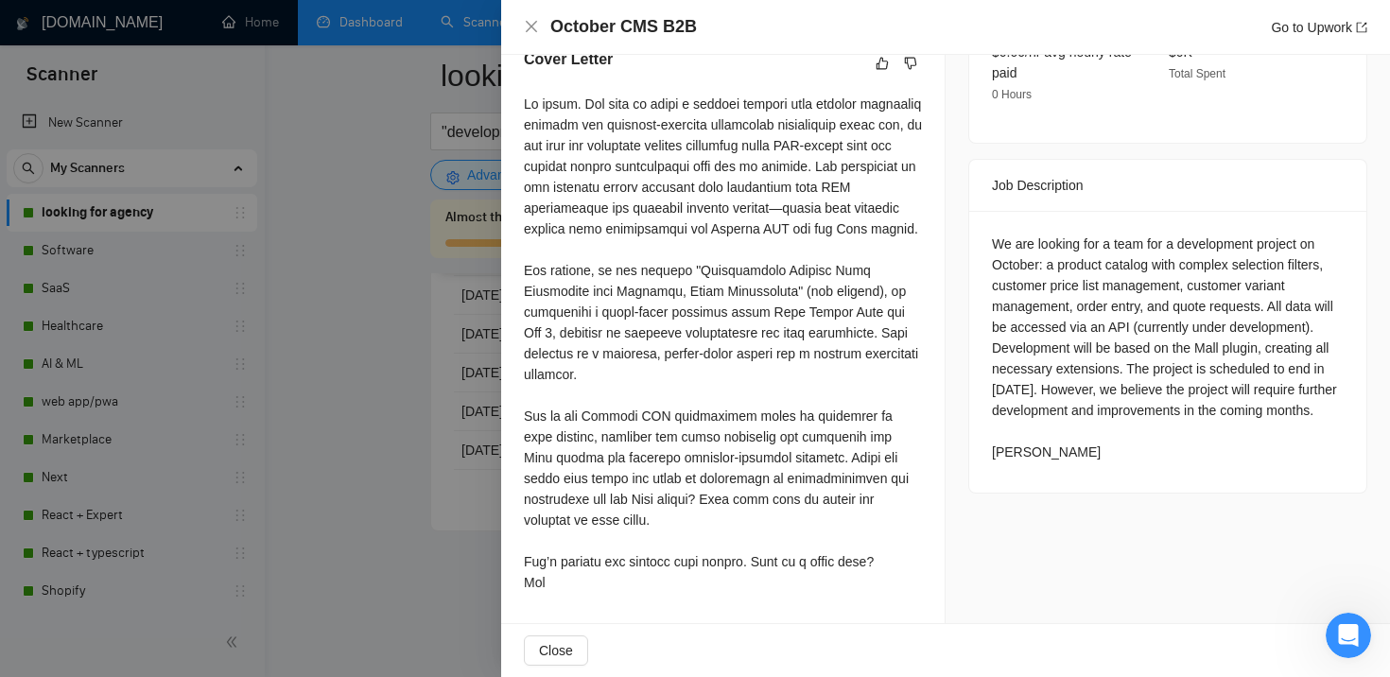
scroll to position [733, 0]
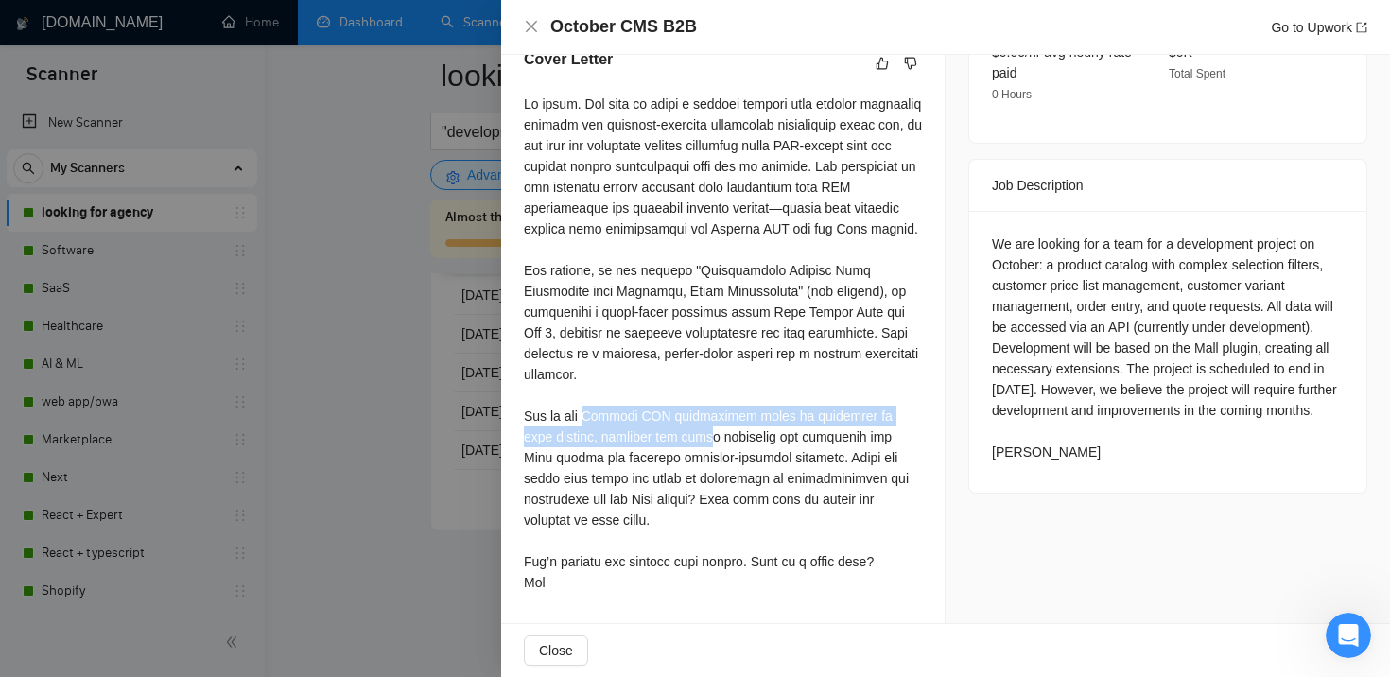
drag, startPoint x: 593, startPoint y: 416, endPoint x: 709, endPoint y: 476, distance: 131.1
click at [709, 475] on div at bounding box center [723, 343] width 398 height 499
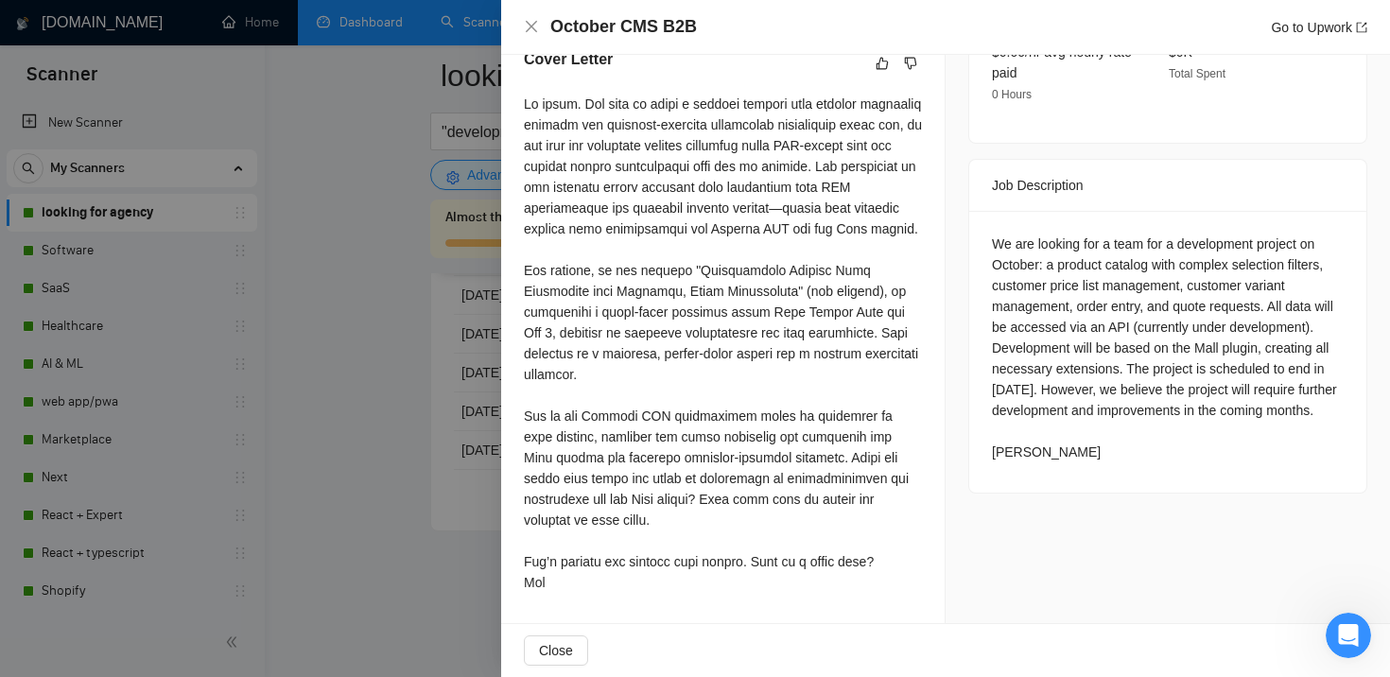
click at [602, 521] on div at bounding box center [723, 343] width 398 height 499
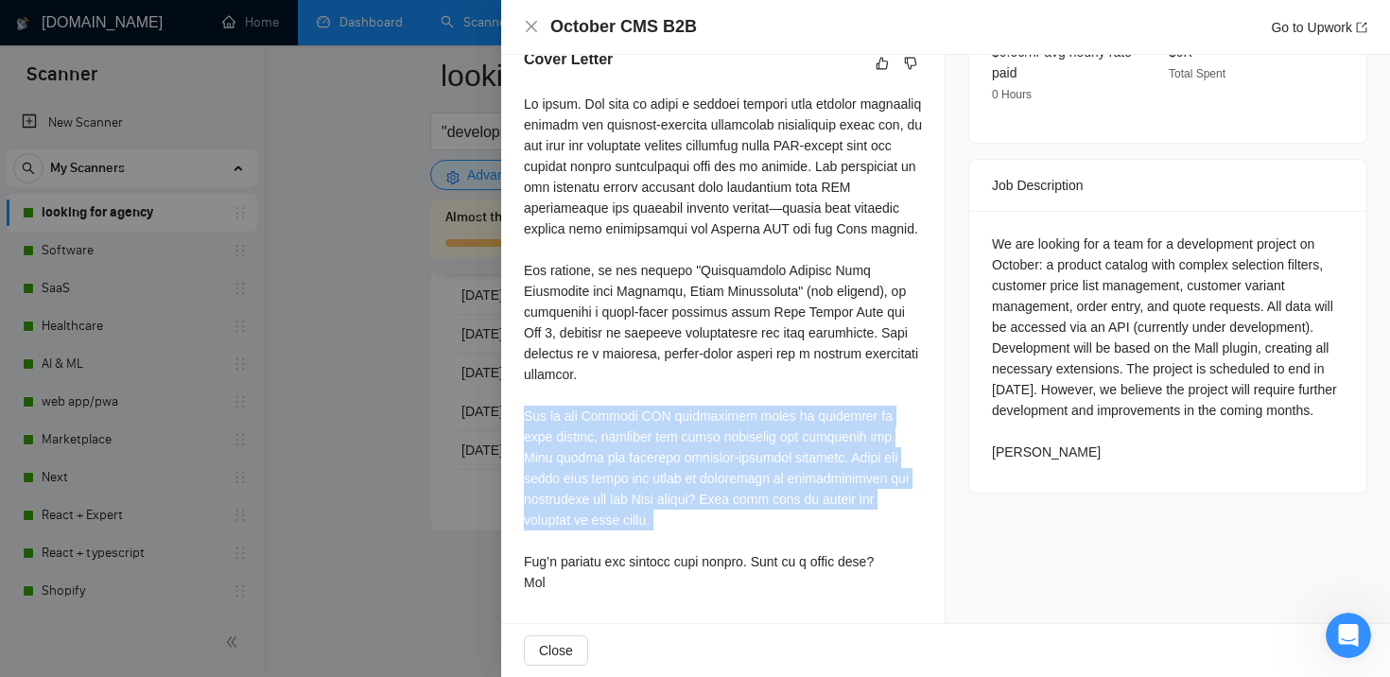
drag, startPoint x: 526, startPoint y: 418, endPoint x: 605, endPoint y: 542, distance: 147.1
click at [604, 541] on div at bounding box center [723, 343] width 398 height 499
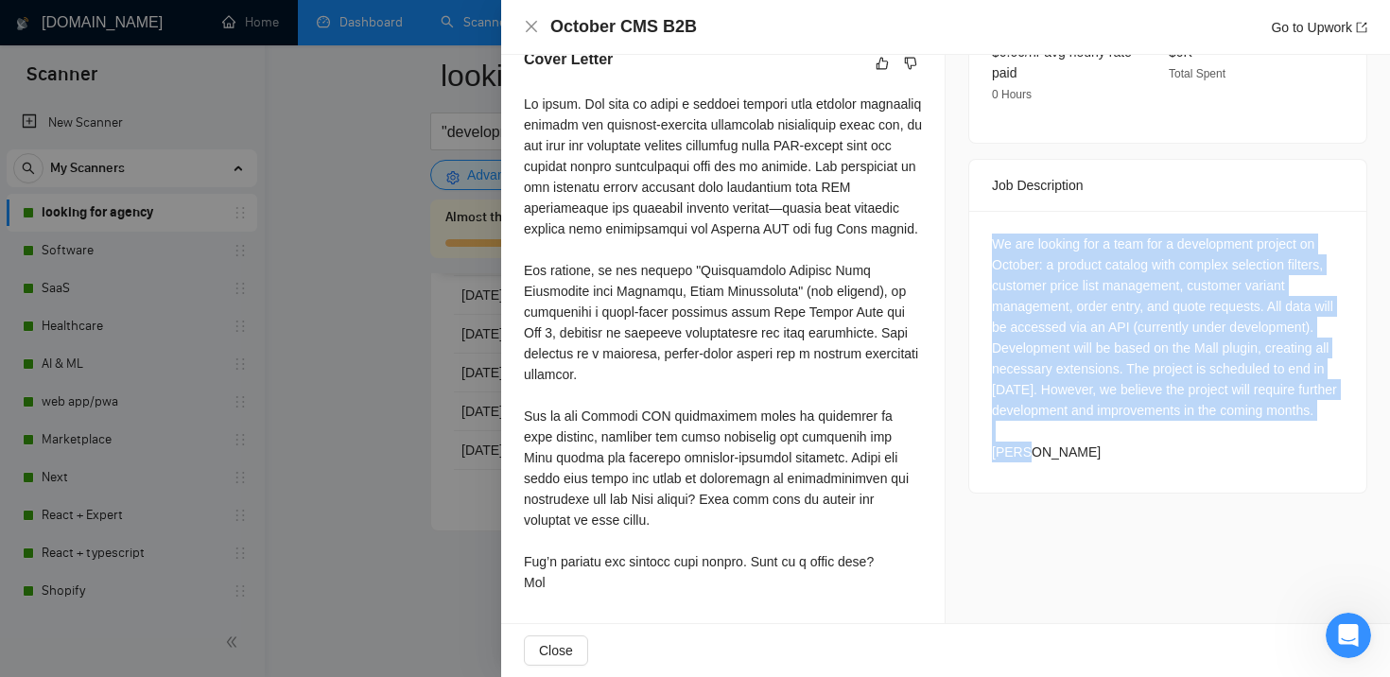
drag, startPoint x: 991, startPoint y: 222, endPoint x: 1280, endPoint y: 415, distance: 347.6
click at [1280, 415] on div "We are looking for a team for a development project on October: a product catal…" at bounding box center [1168, 347] width 352 height 229
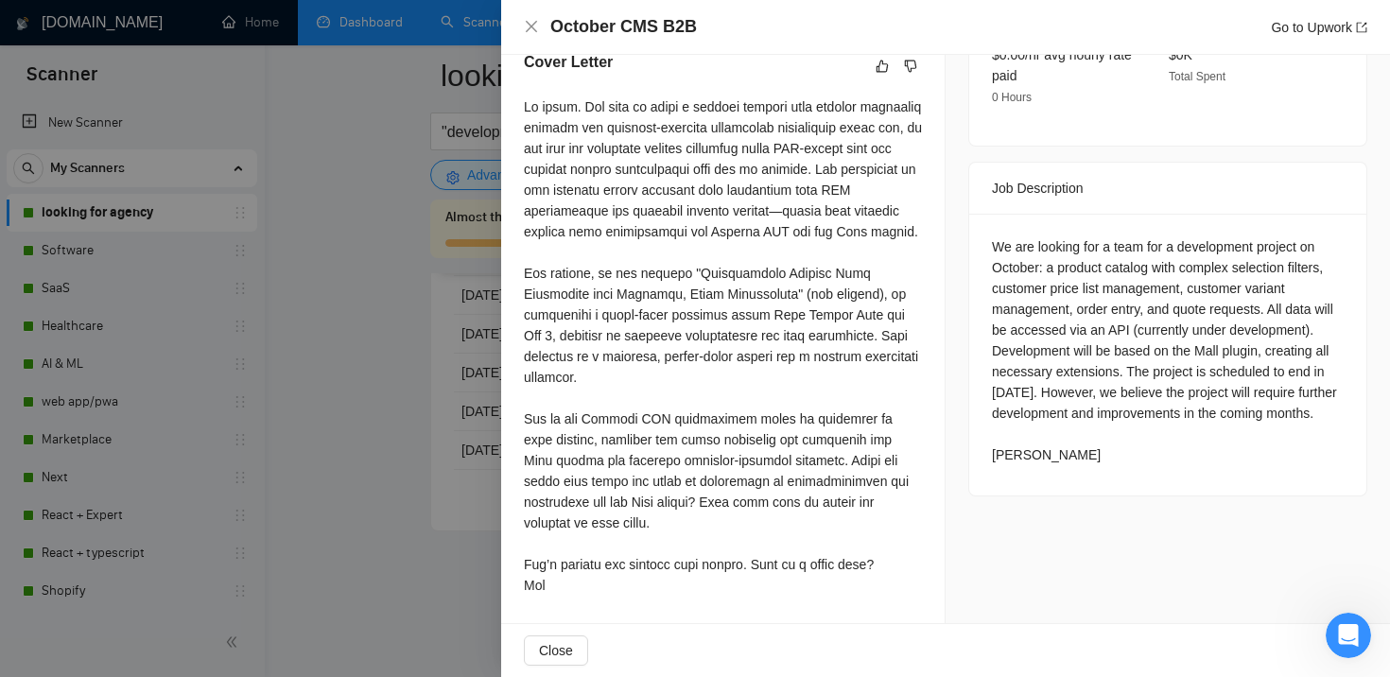
click at [1142, 347] on div "We are looking for a team for a development project on October: a product catal…" at bounding box center [1168, 350] width 352 height 229
drag, startPoint x: 990, startPoint y: 244, endPoint x: 1048, endPoint y: 272, distance: 65.1
click at [1048, 272] on div "We are looking for a team for a development project on October: a product catal…" at bounding box center [1167, 355] width 397 height 282
click at [1036, 492] on div at bounding box center [1036, 492] width 0 height 0
click at [1095, 252] on div "We are looking for a team for a development project on October: a product catal…" at bounding box center [1168, 350] width 352 height 229
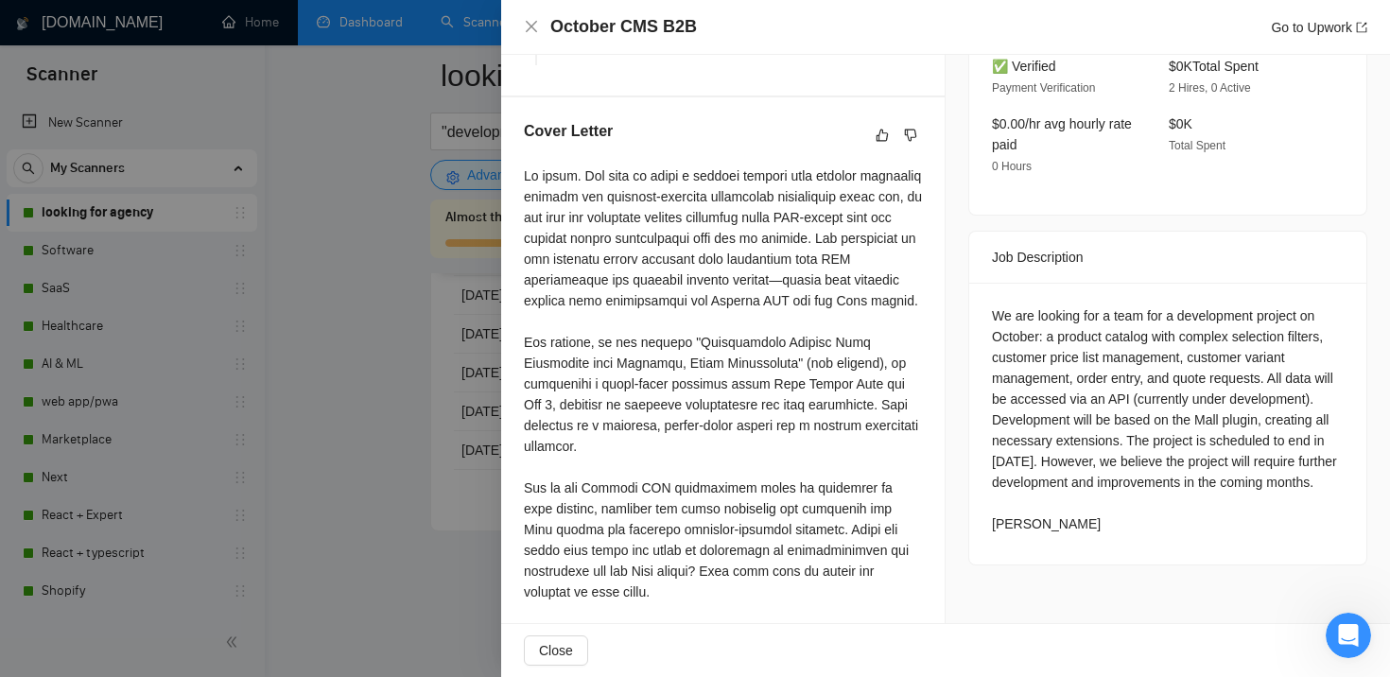
scroll to position [733, 0]
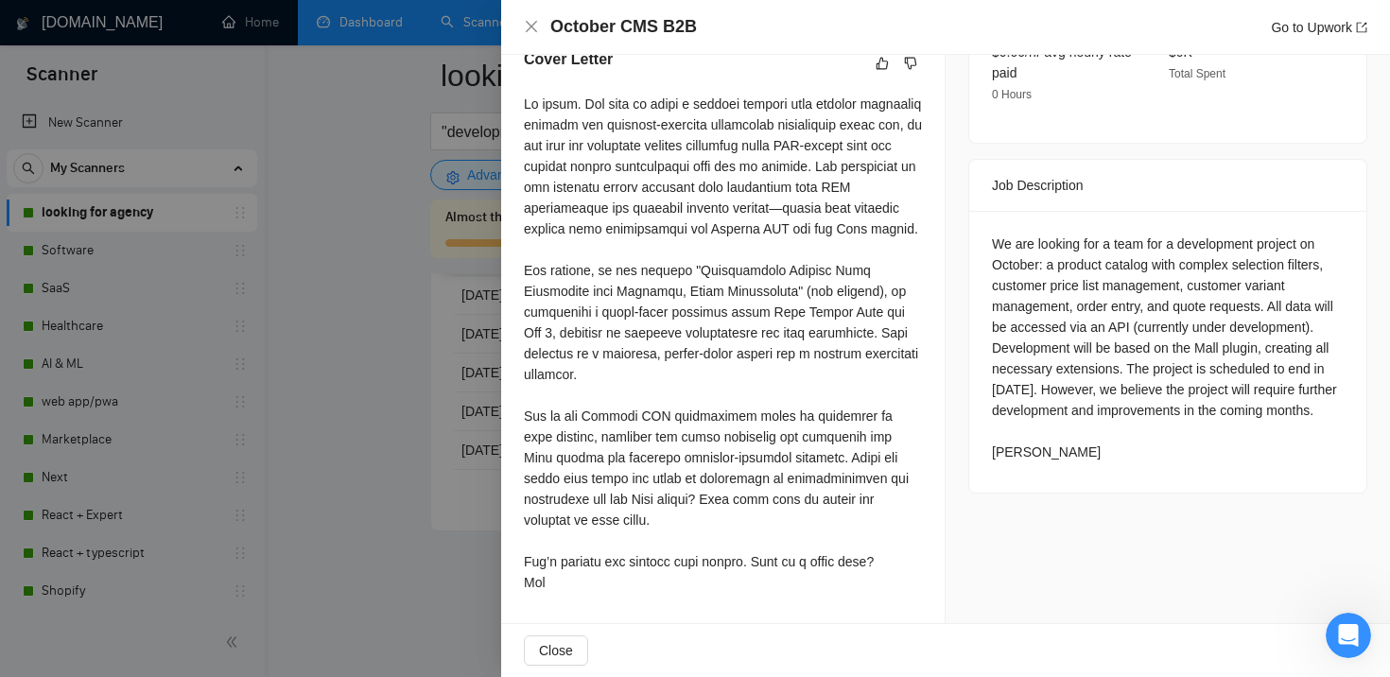
click at [381, 459] on div at bounding box center [695, 338] width 1390 height 677
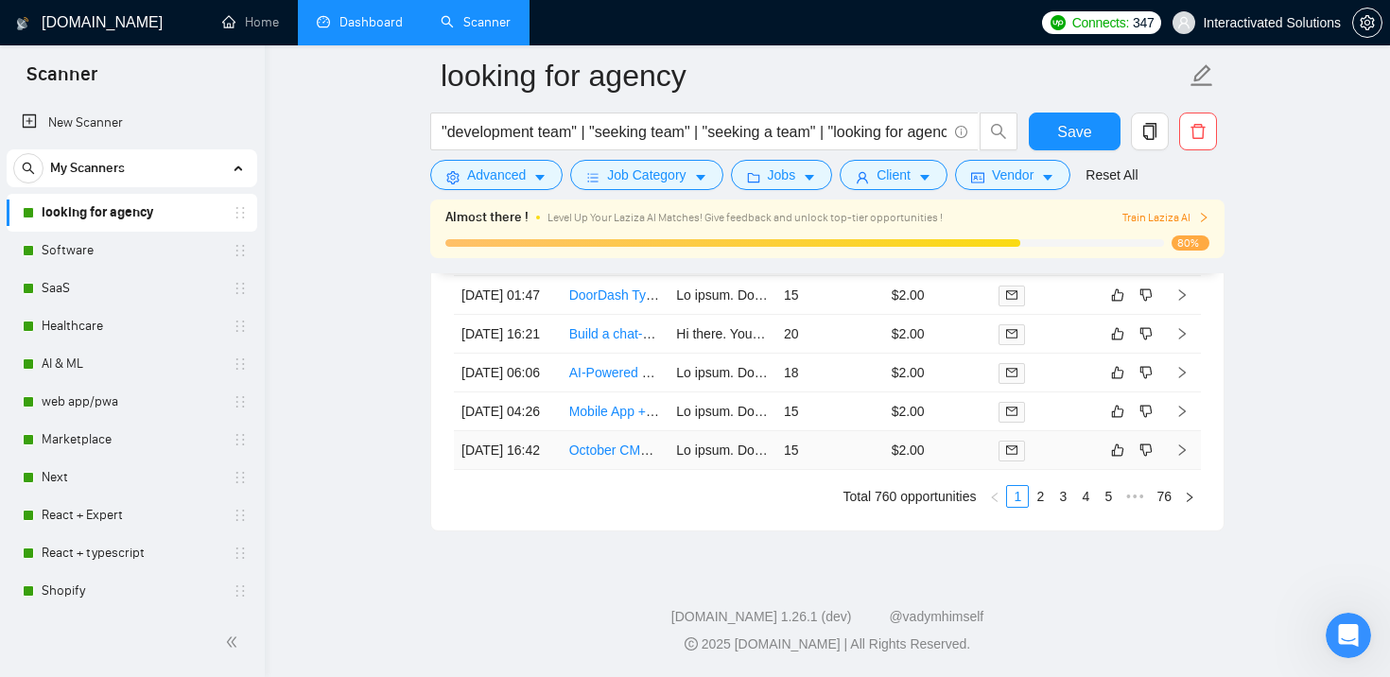
click at [844, 444] on td "15" at bounding box center [830, 450] width 108 height 39
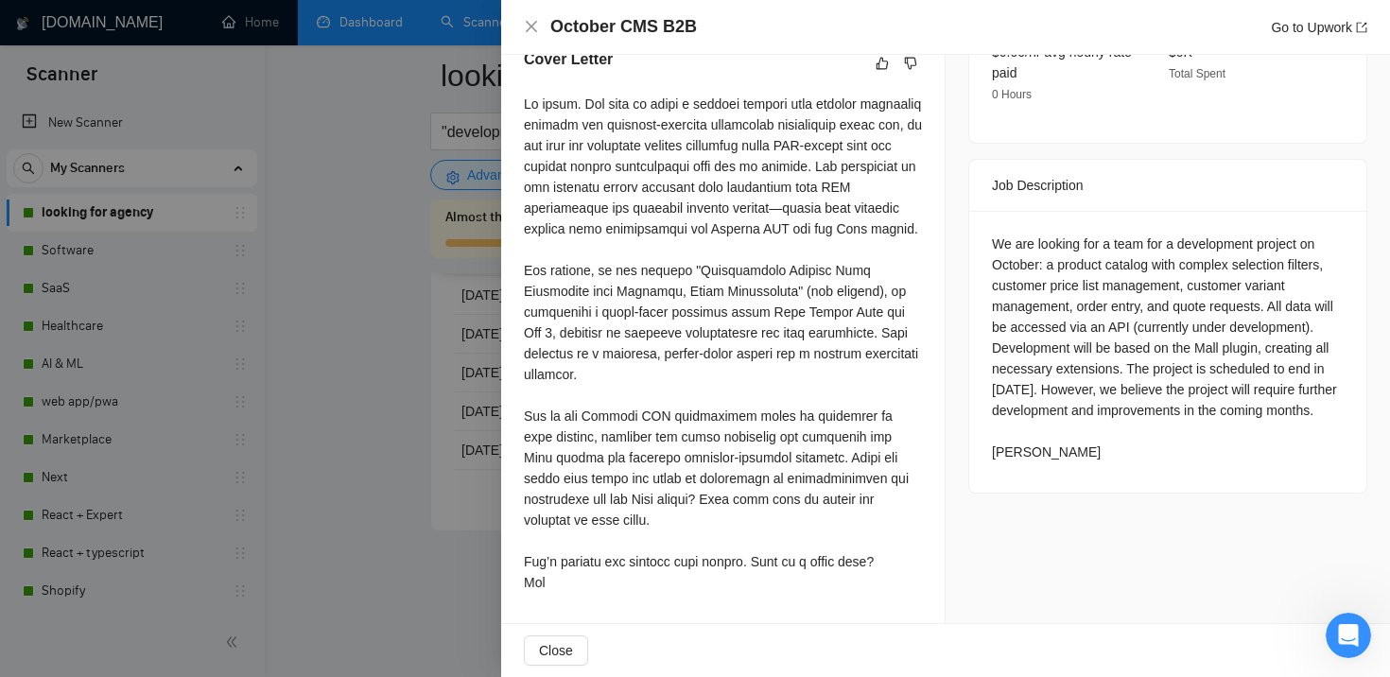
click at [443, 475] on div at bounding box center [695, 338] width 1390 height 677
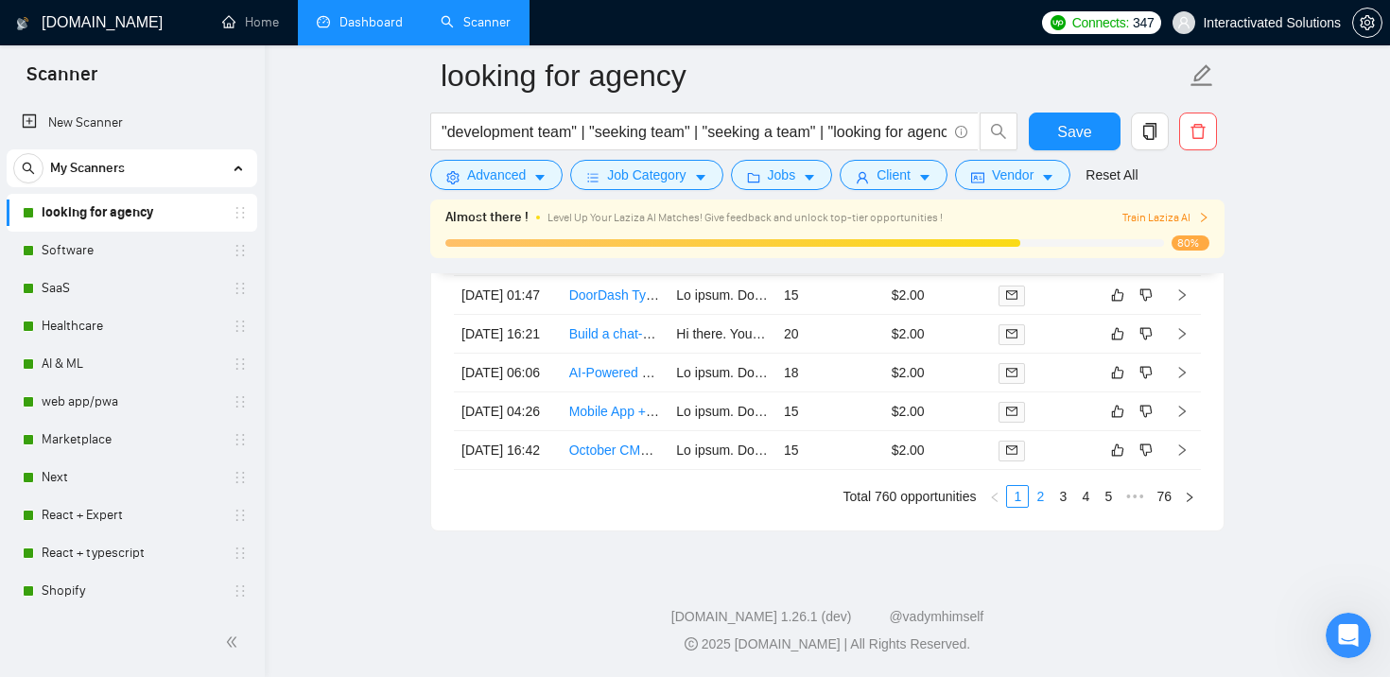
click at [1037, 497] on link "2" at bounding box center [1039, 496] width 21 height 21
click at [1059, 492] on link "3" at bounding box center [1062, 496] width 21 height 21
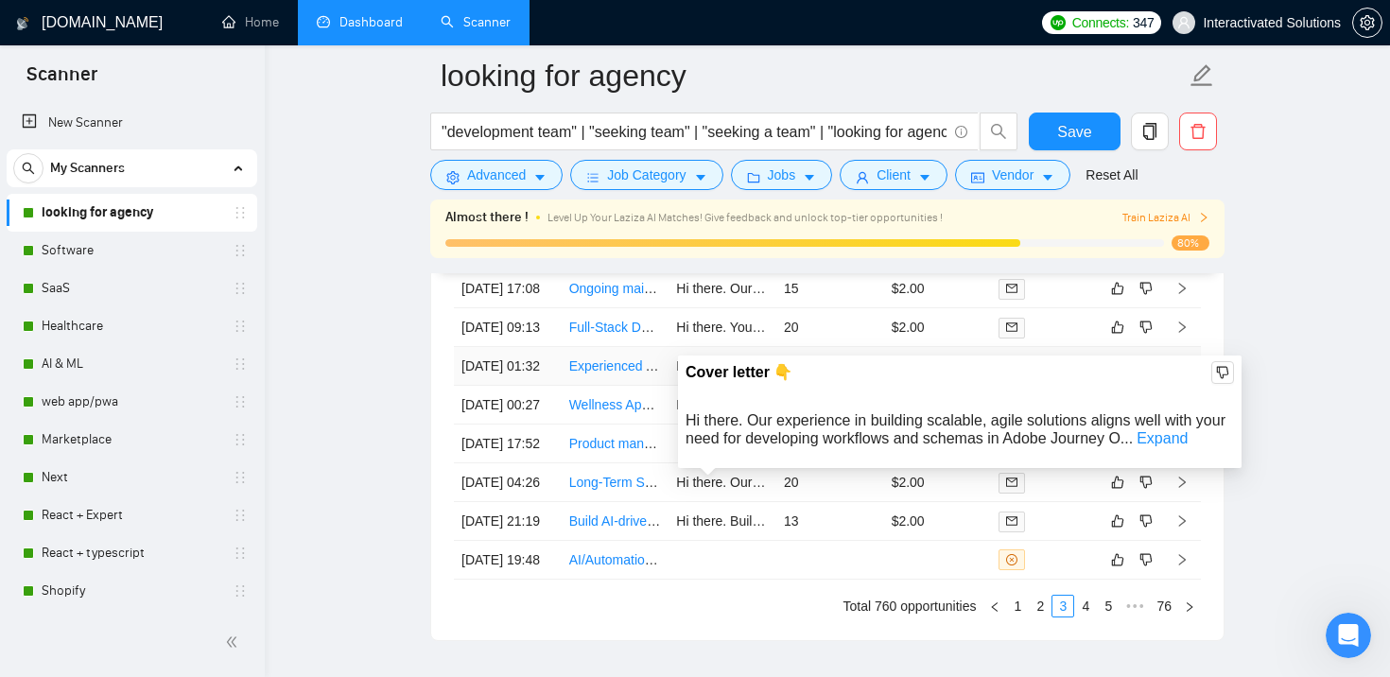
scroll to position [5126, 0]
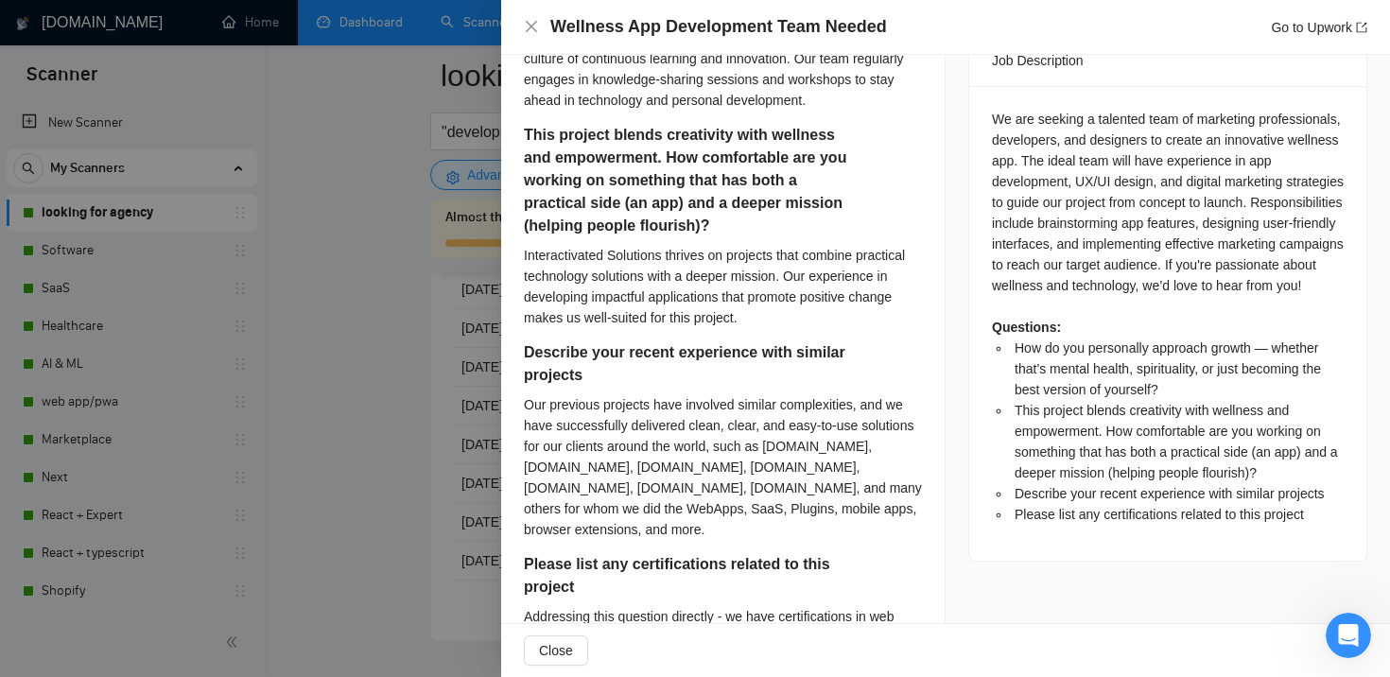
scroll to position [899, 0]
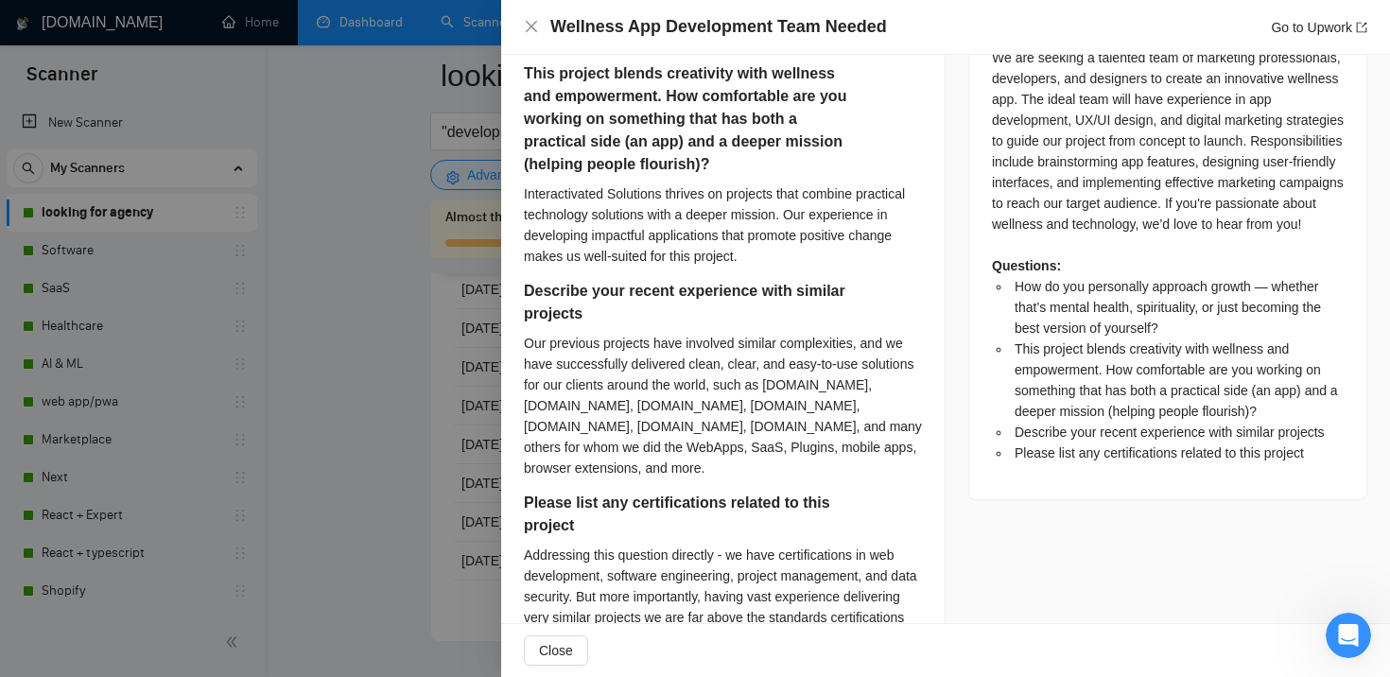
click at [330, 469] on div at bounding box center [695, 338] width 1390 height 677
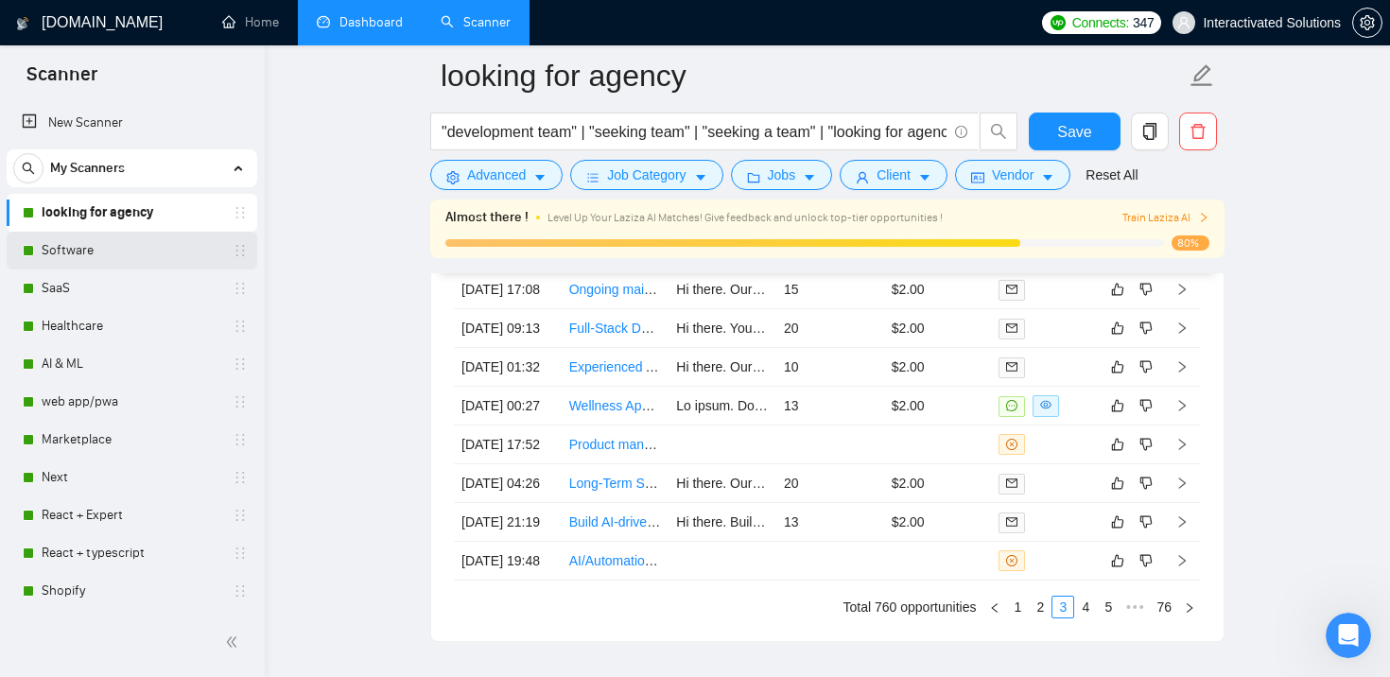
click at [136, 250] on link "Software" at bounding box center [132, 251] width 180 height 38
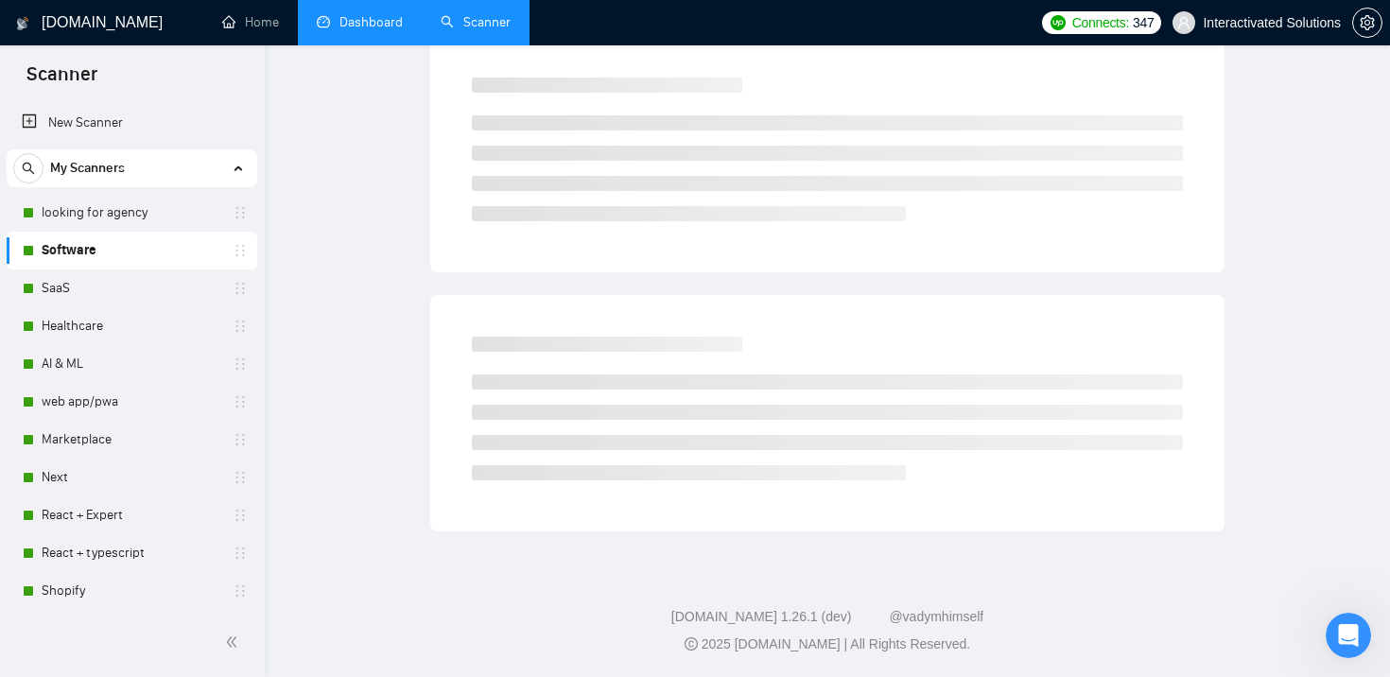
scroll to position [72, 0]
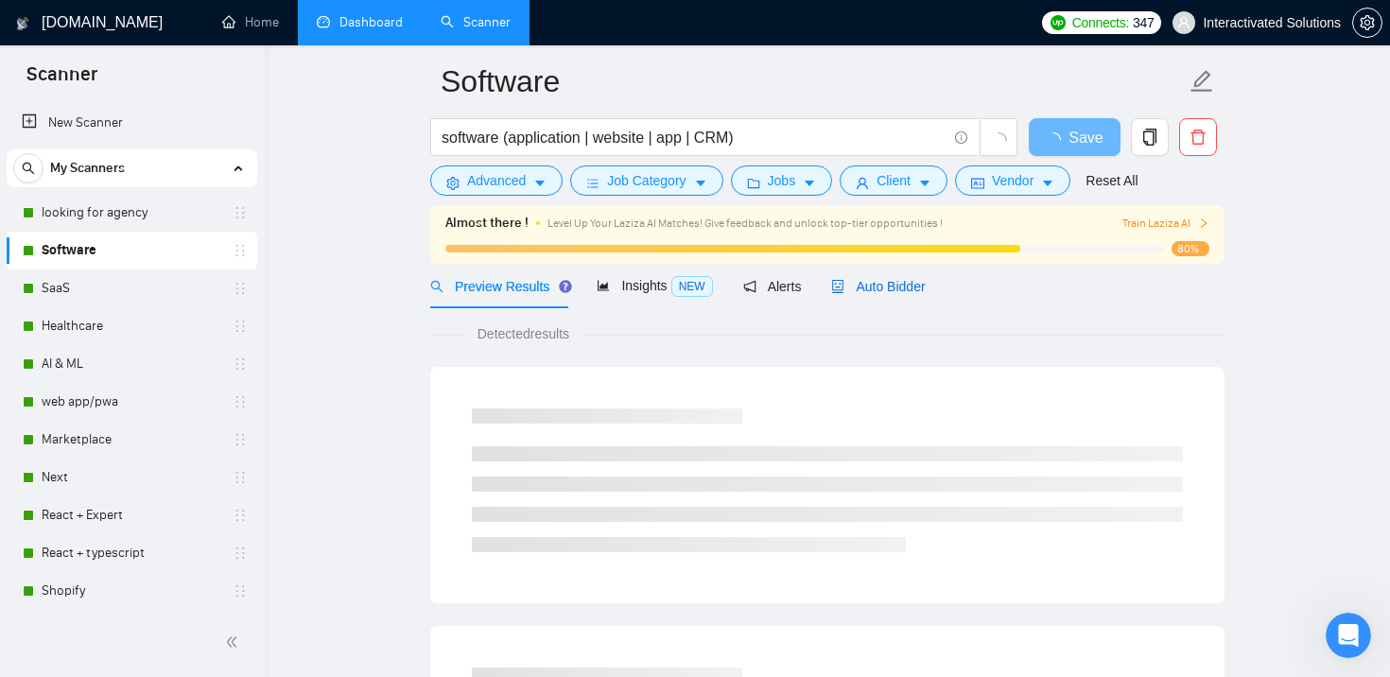
click at [890, 281] on span "Auto Bidder" at bounding box center [878, 286] width 94 height 15
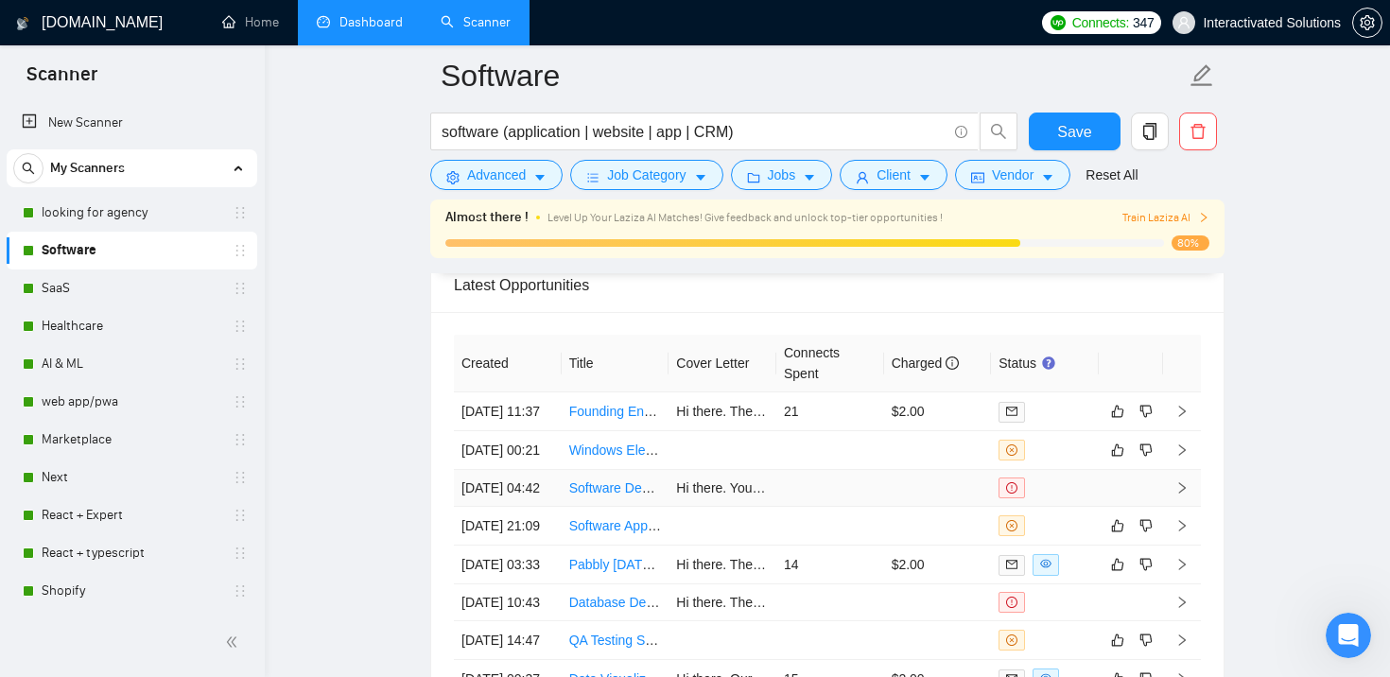
scroll to position [4958, 0]
click at [818, 469] on td at bounding box center [830, 449] width 108 height 39
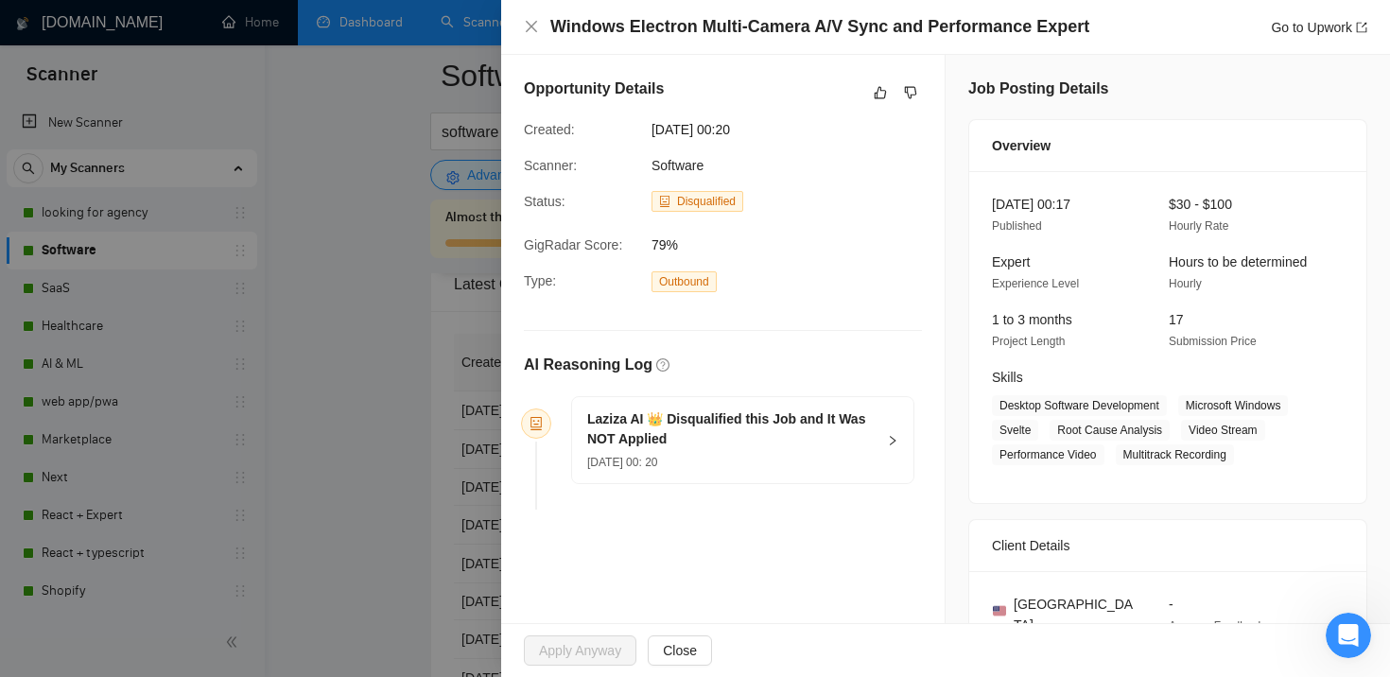
click at [843, 348] on div "AI Reasoning Log Laziza AI 👑 Disqualified this Job and It Was NOT Applied [DATE…" at bounding box center [722, 412] width 413 height 210
click at [411, 458] on div at bounding box center [695, 338] width 1390 height 677
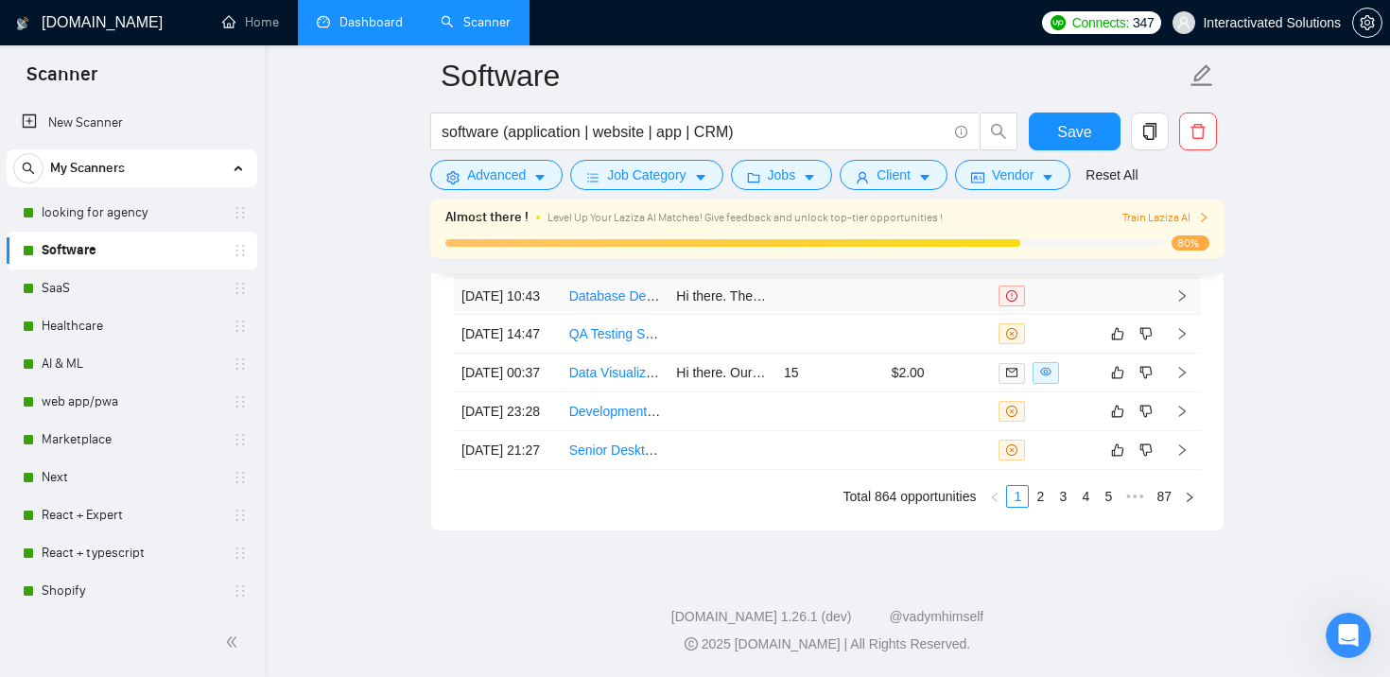
scroll to position [5307, 0]
click at [844, 278] on td "14" at bounding box center [830, 258] width 108 height 39
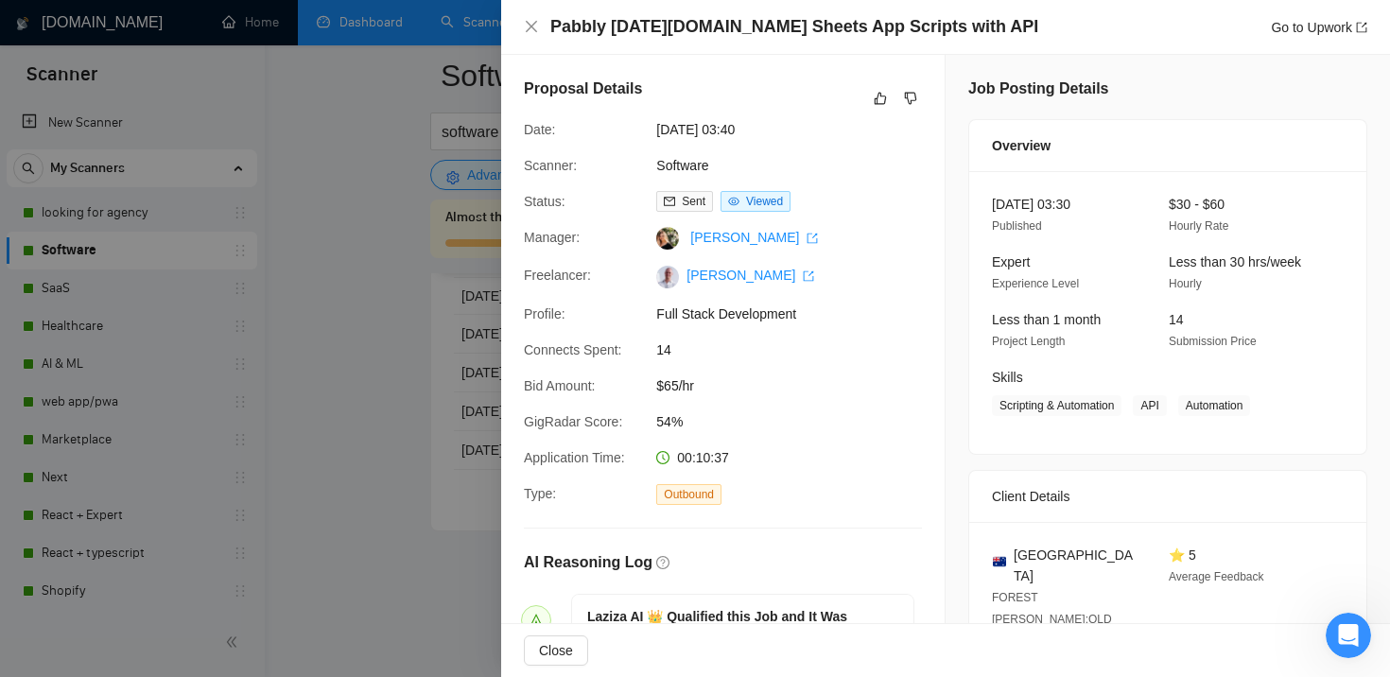
click at [477, 470] on div at bounding box center [695, 338] width 1390 height 677
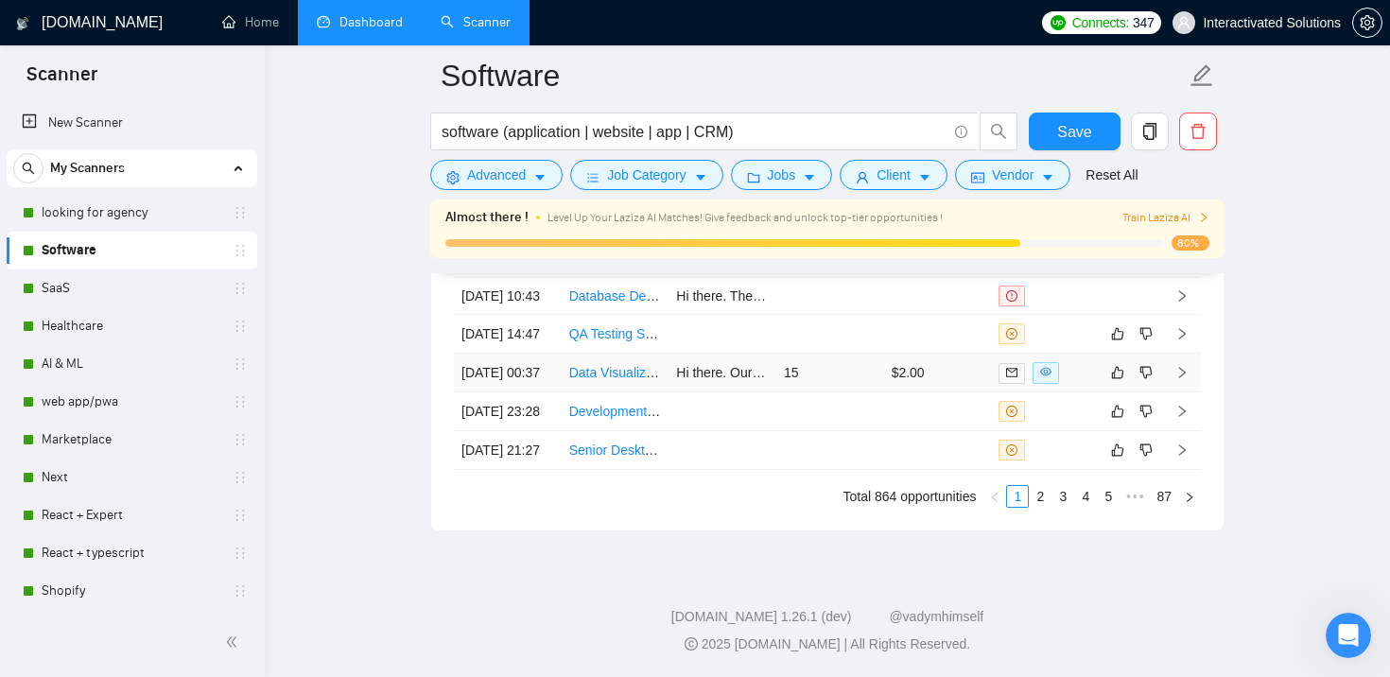
scroll to position [5324, 0]
click at [856, 392] on td "15" at bounding box center [830, 373] width 108 height 39
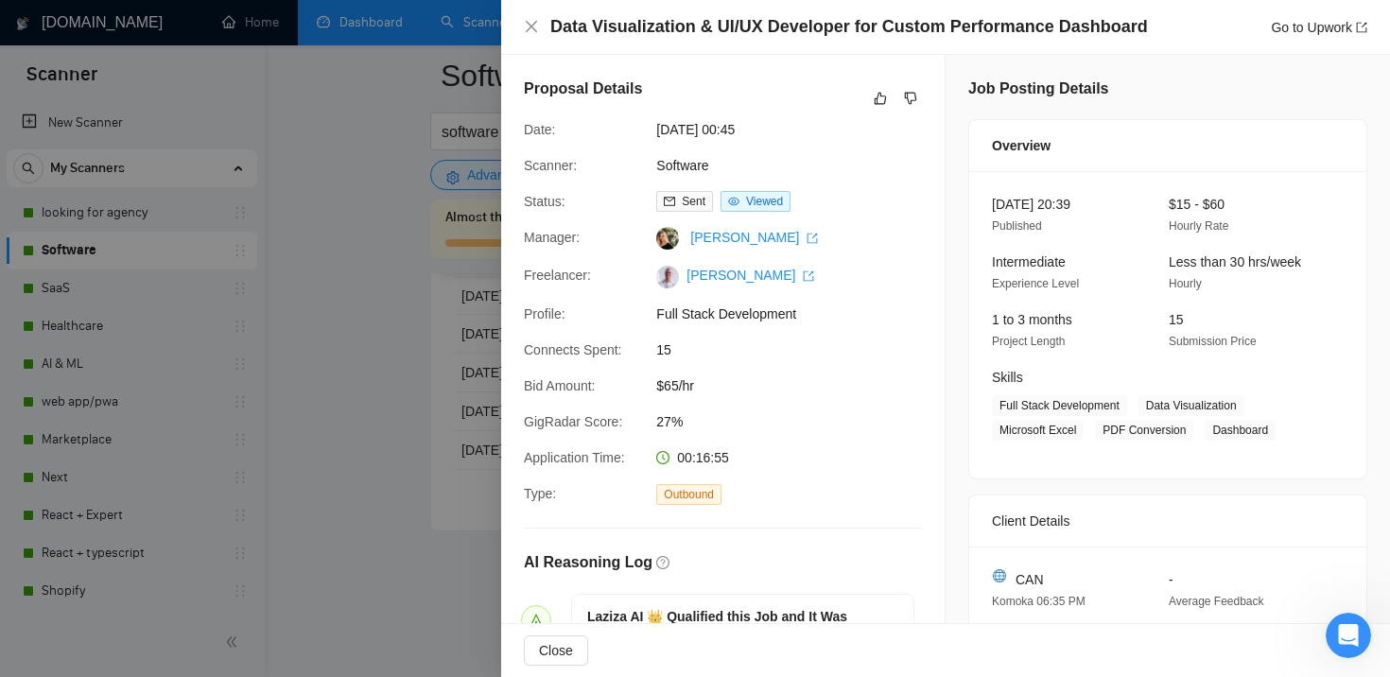
scroll to position [119, 0]
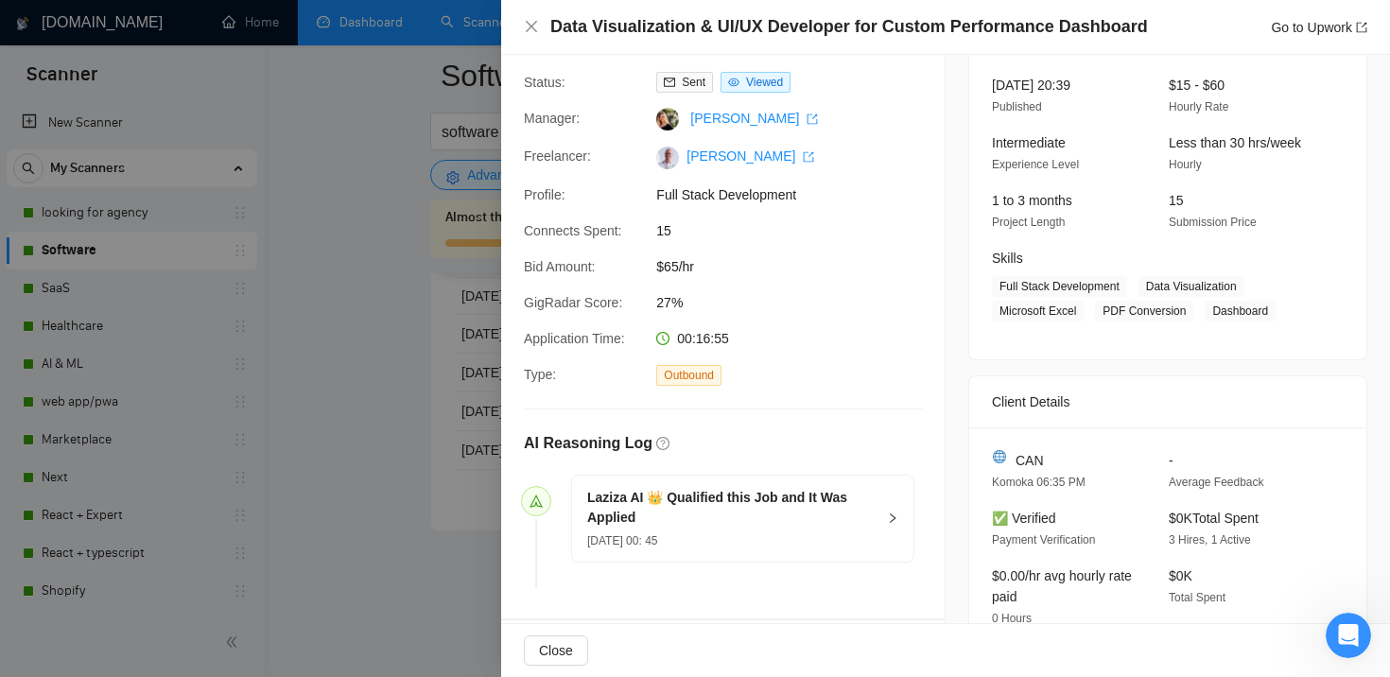
click at [419, 517] on div at bounding box center [695, 338] width 1390 height 677
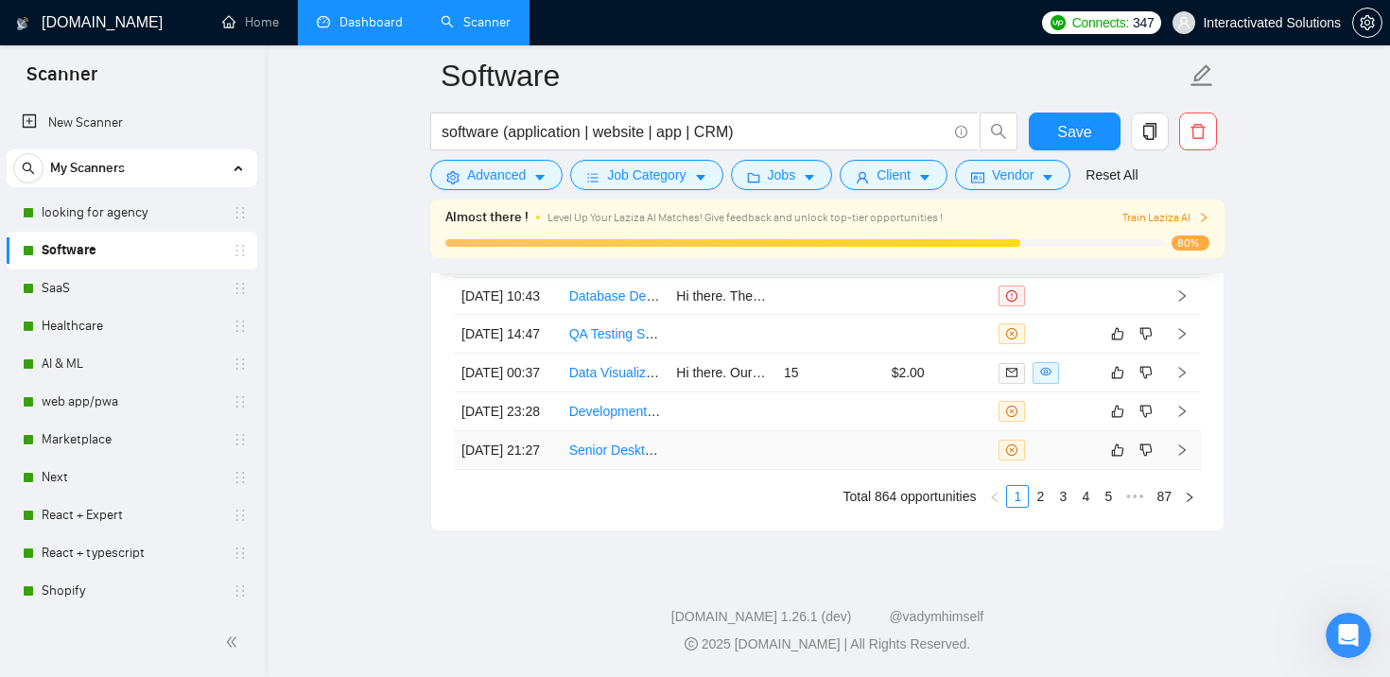
scroll to position [5392, 0]
click at [1044, 507] on link "2" at bounding box center [1039, 496] width 21 height 21
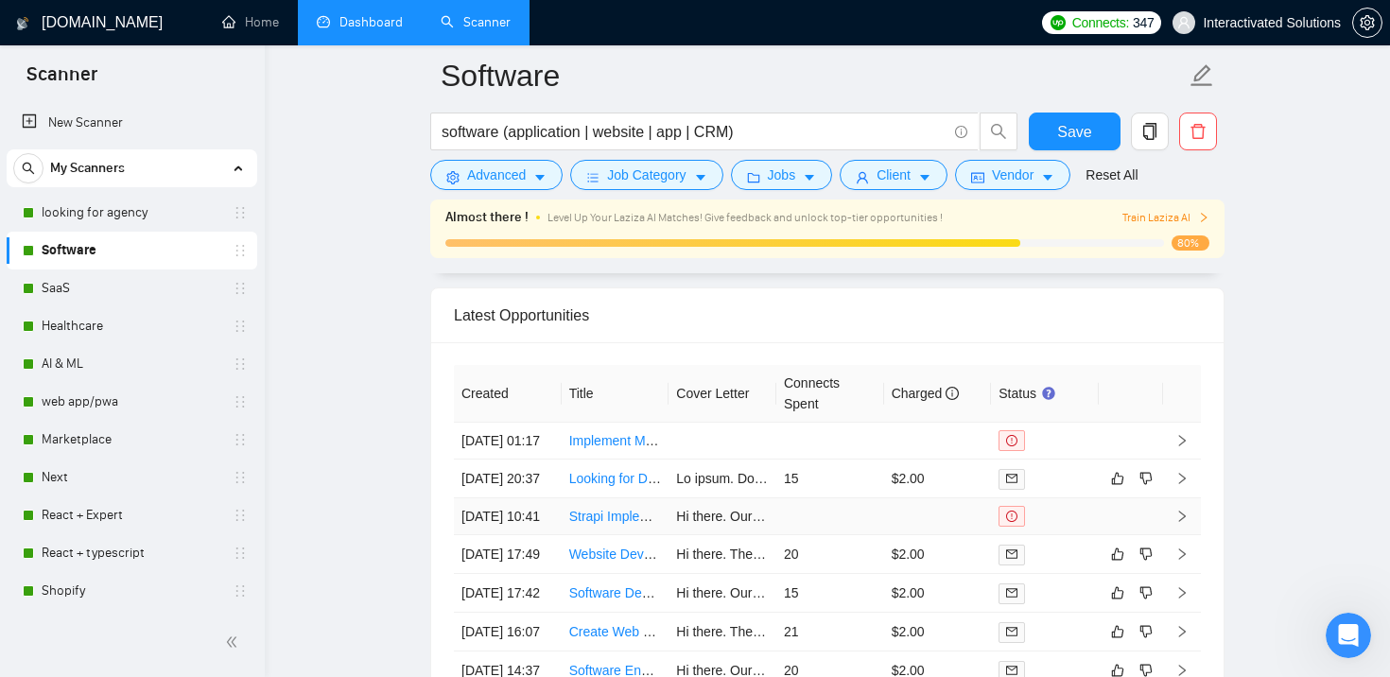
scroll to position [4920, 0]
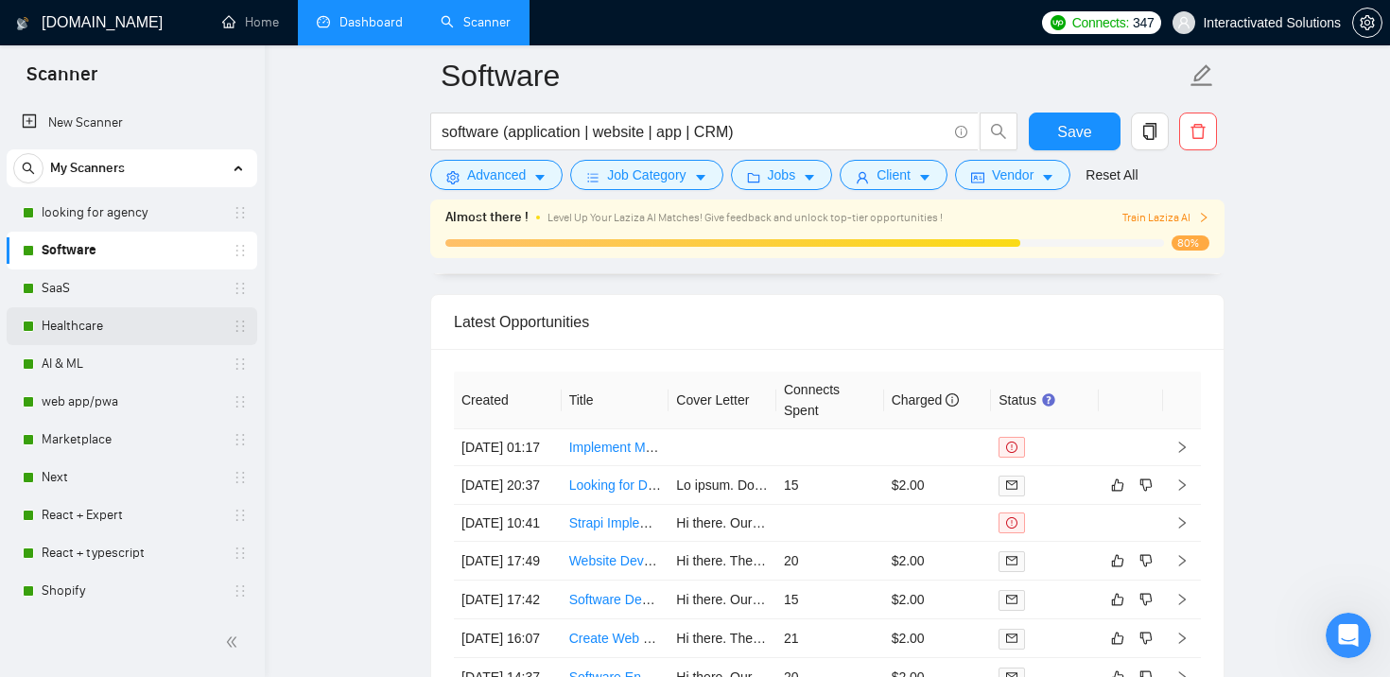
click at [176, 337] on link "Healthcare" at bounding box center [132, 326] width 180 height 38
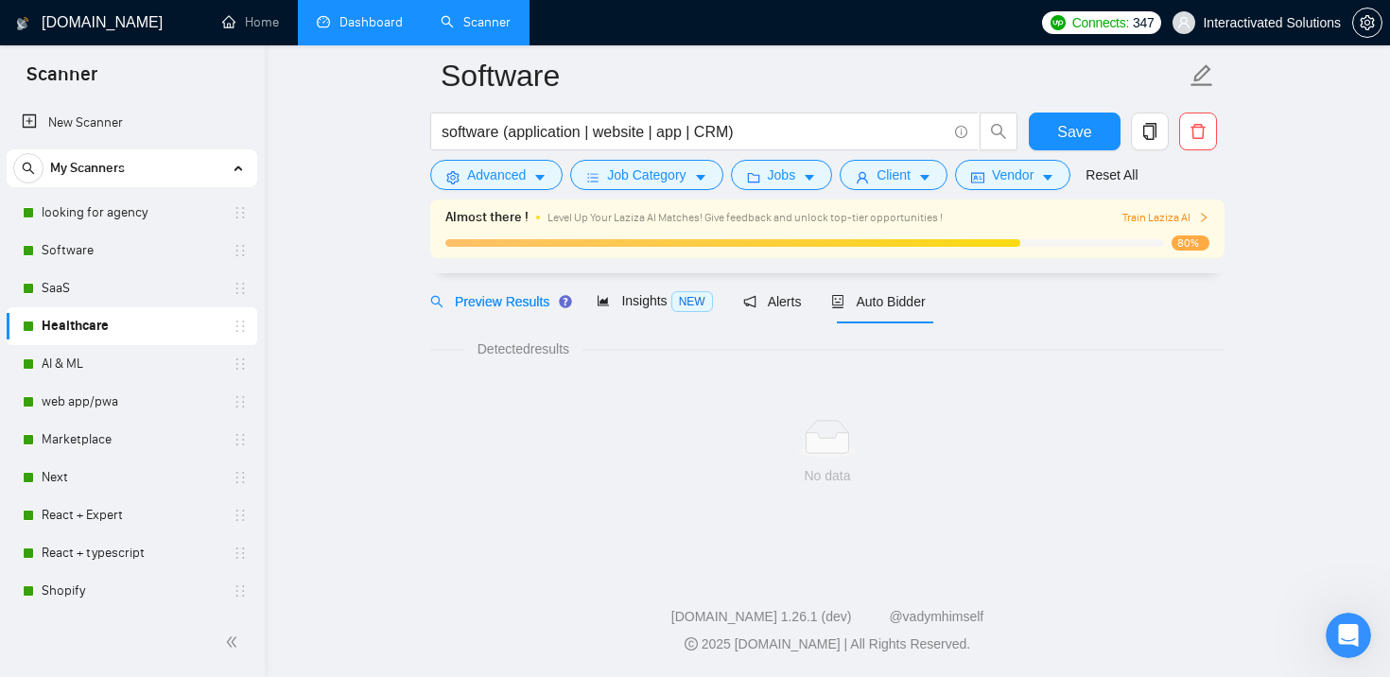
scroll to position [72, 0]
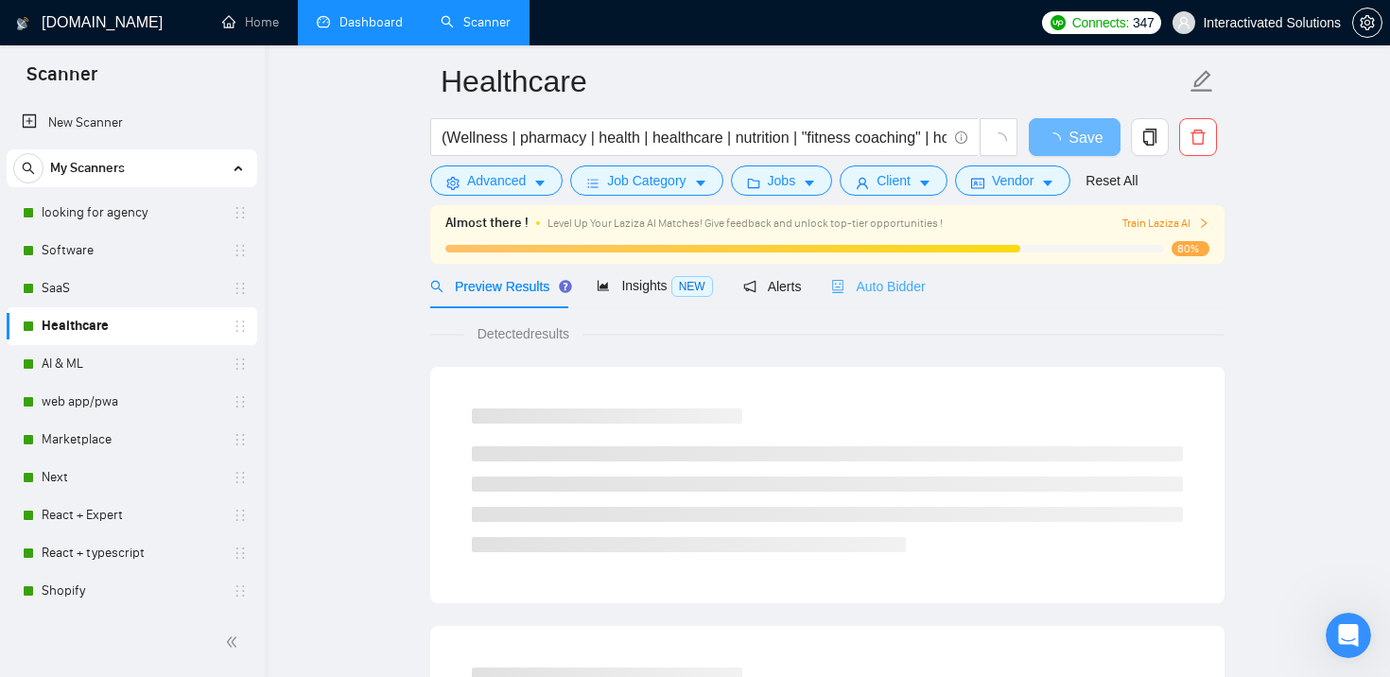
click at [855, 300] on div "Auto Bidder" at bounding box center [878, 286] width 94 height 44
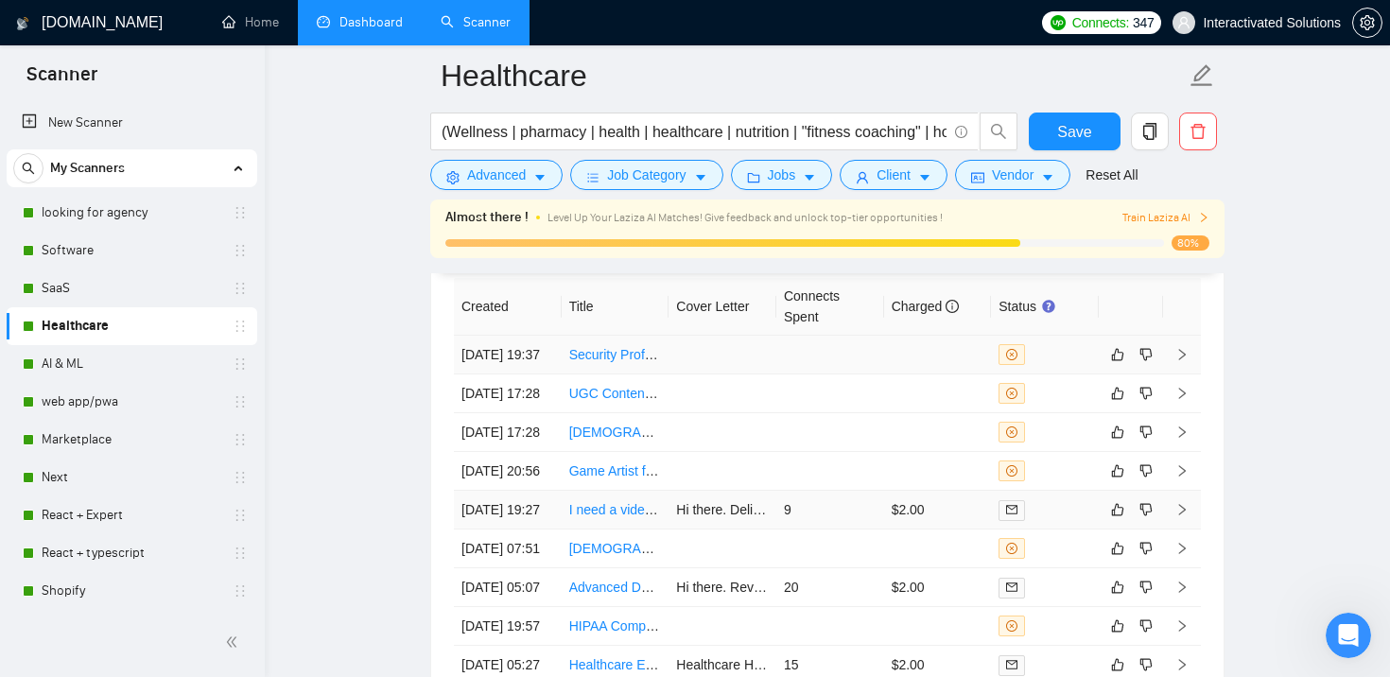
scroll to position [5105, 0]
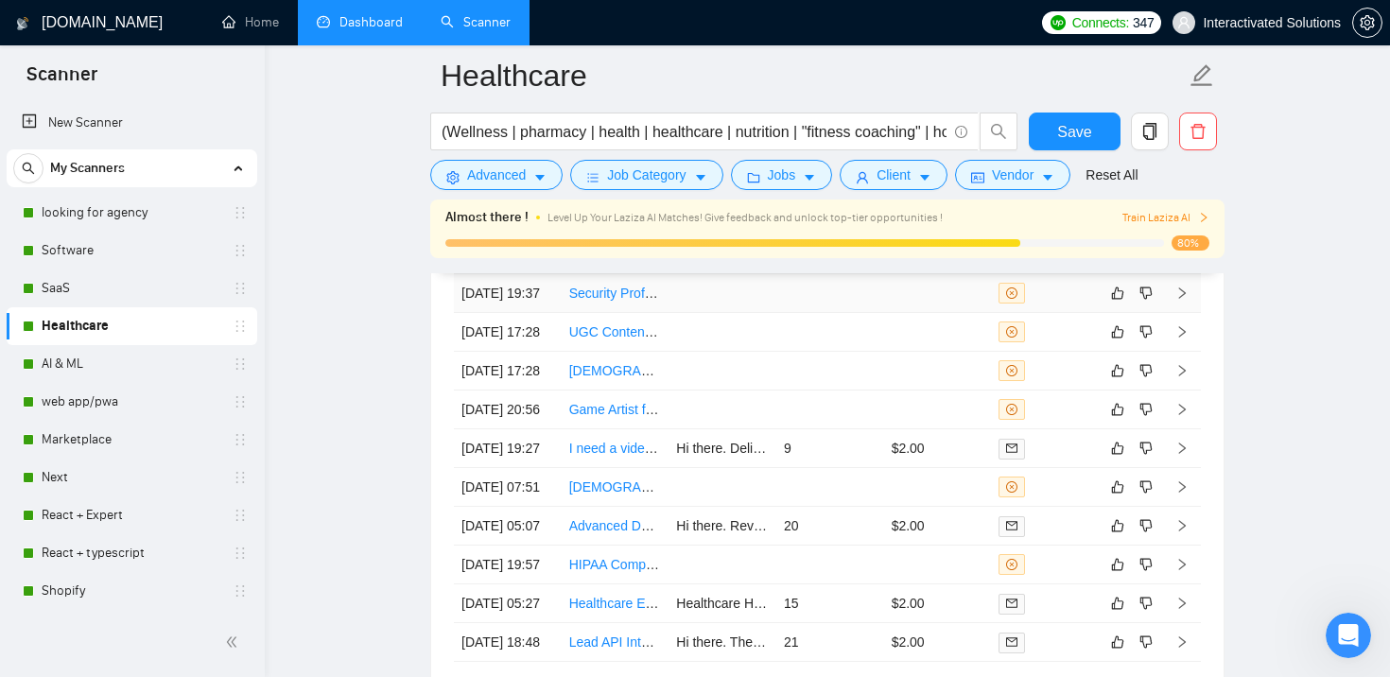
click at [803, 311] on td at bounding box center [830, 293] width 108 height 39
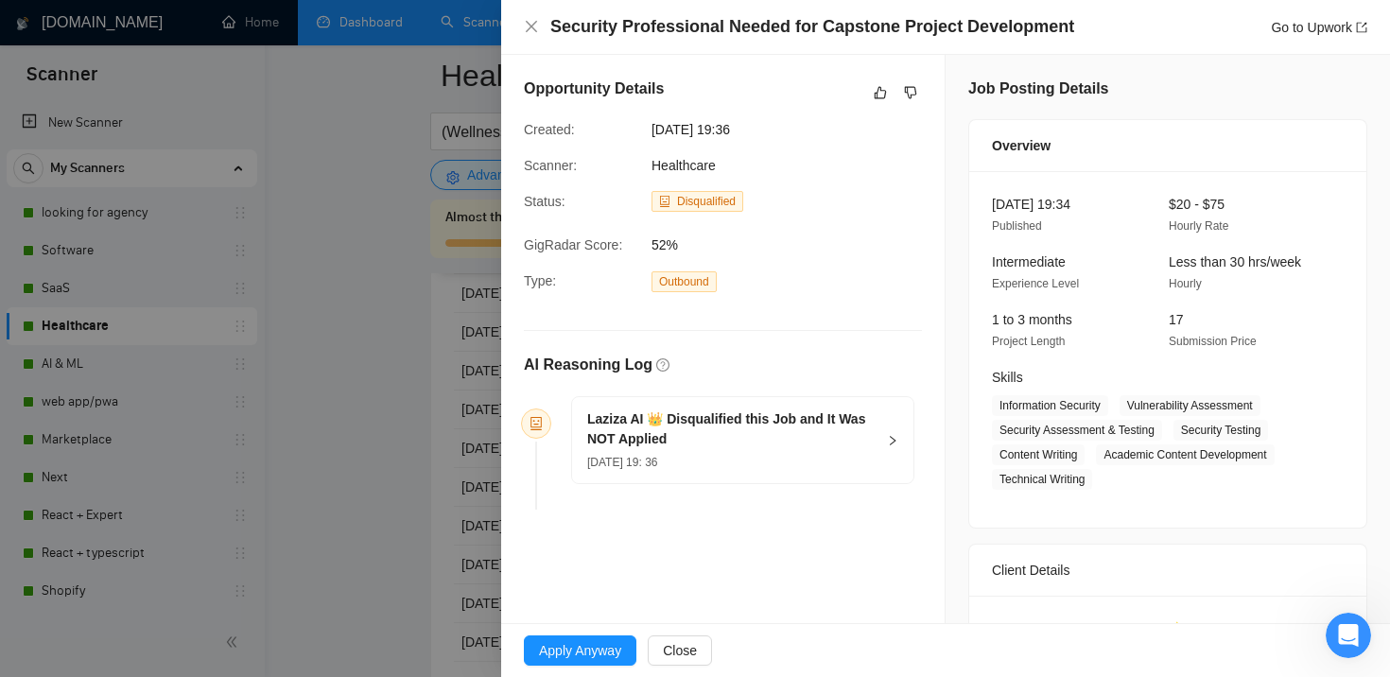
click at [469, 513] on div at bounding box center [695, 338] width 1390 height 677
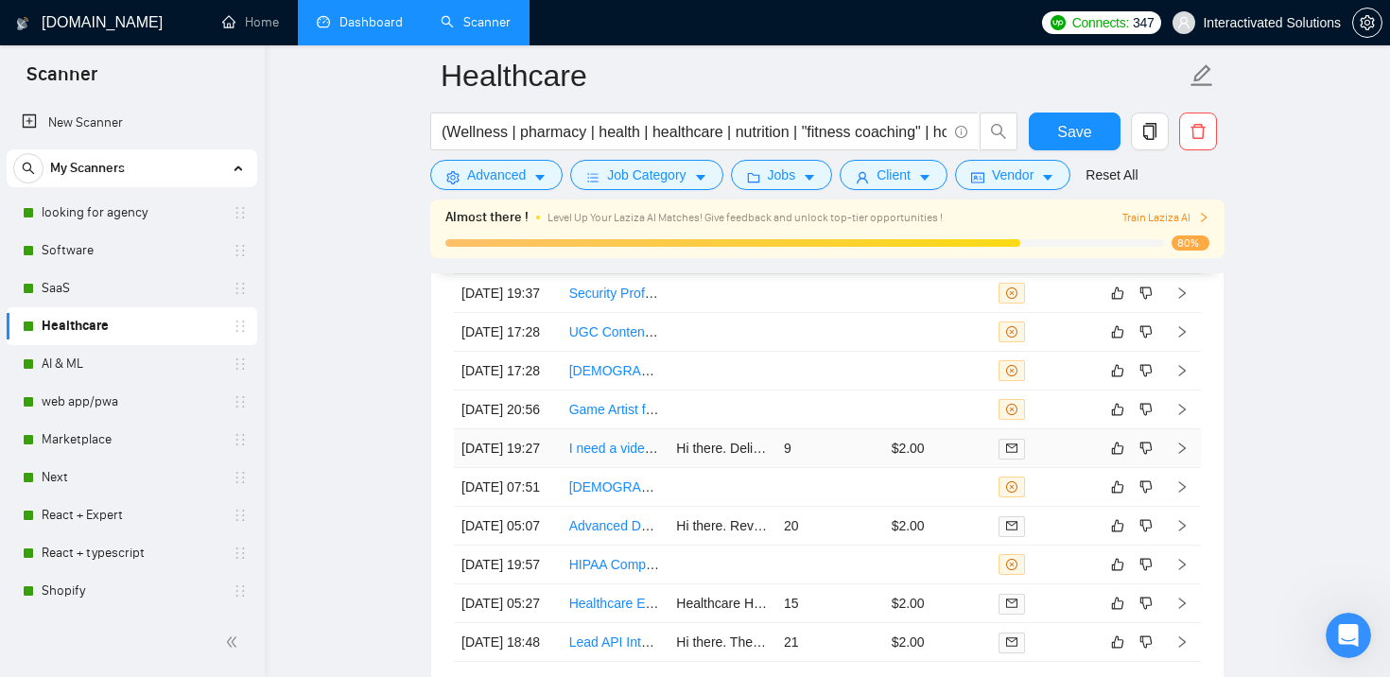
click at [797, 468] on td "9" at bounding box center [830, 448] width 108 height 39
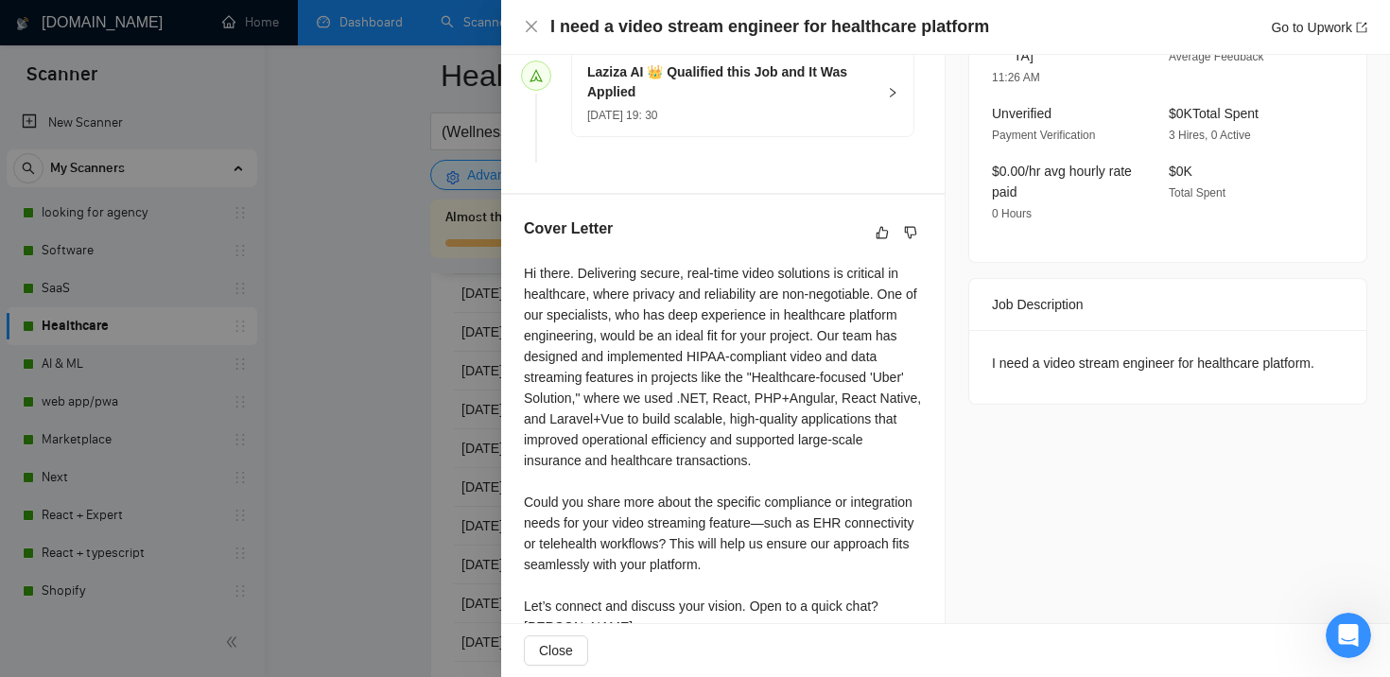
scroll to position [587, 0]
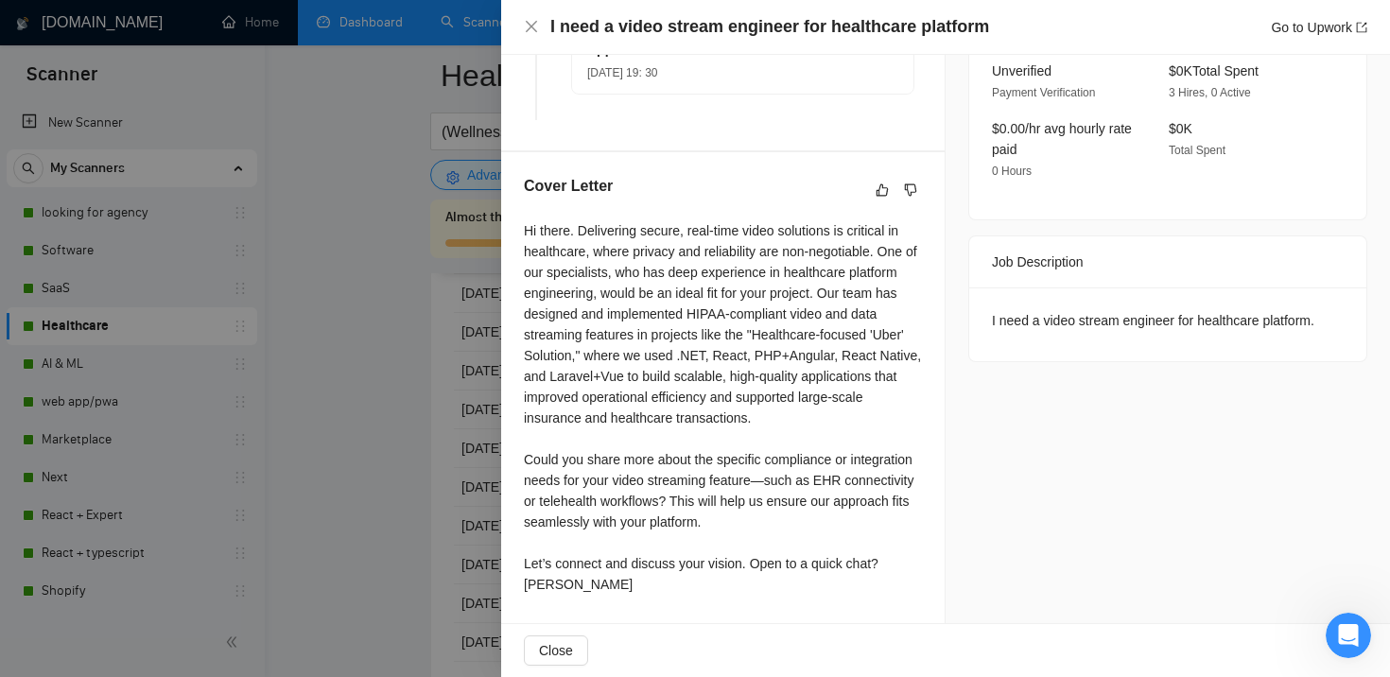
click at [470, 444] on div at bounding box center [695, 338] width 1390 height 677
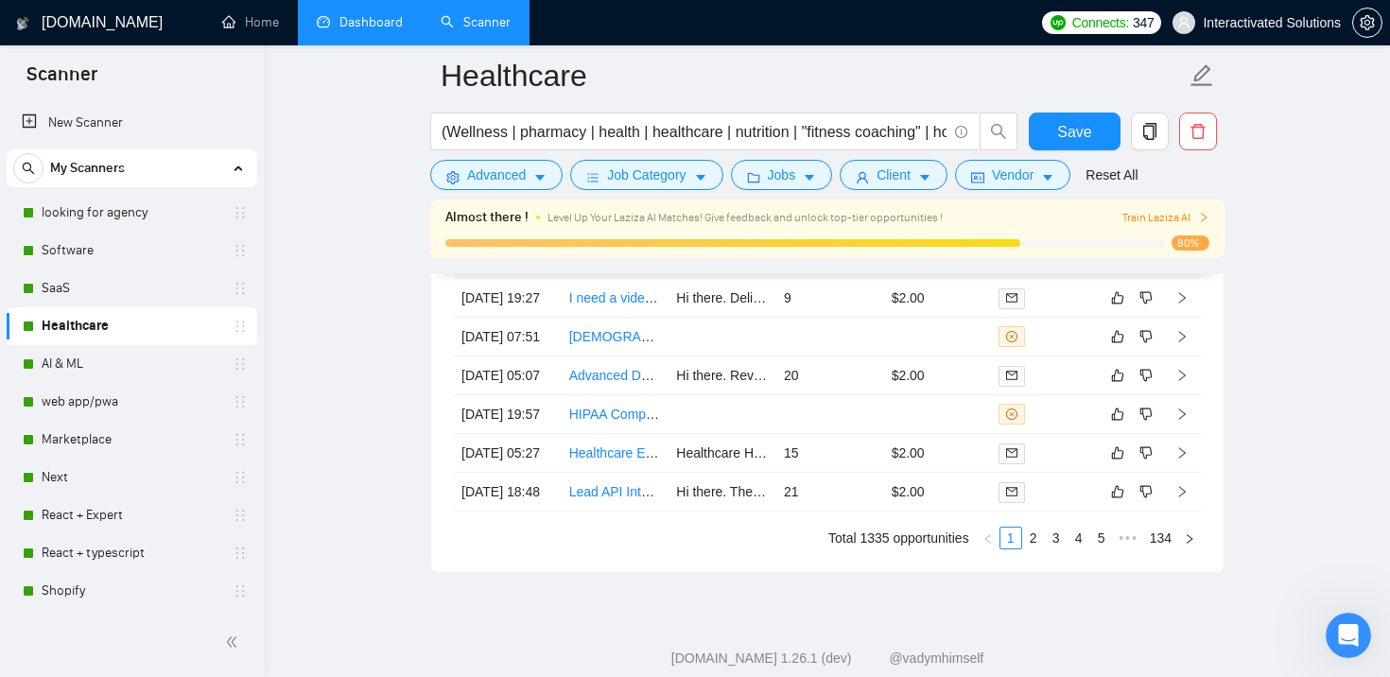
scroll to position [5271, 0]
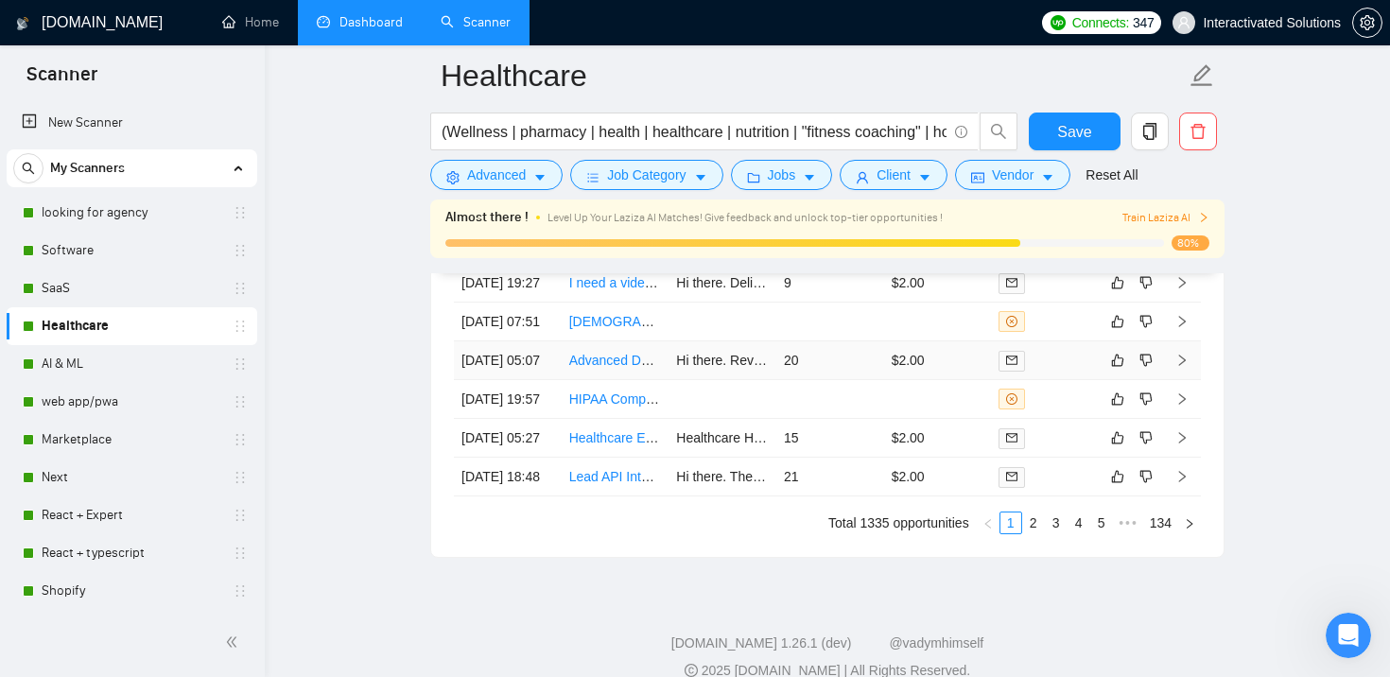
click at [833, 380] on td "20" at bounding box center [830, 360] width 108 height 39
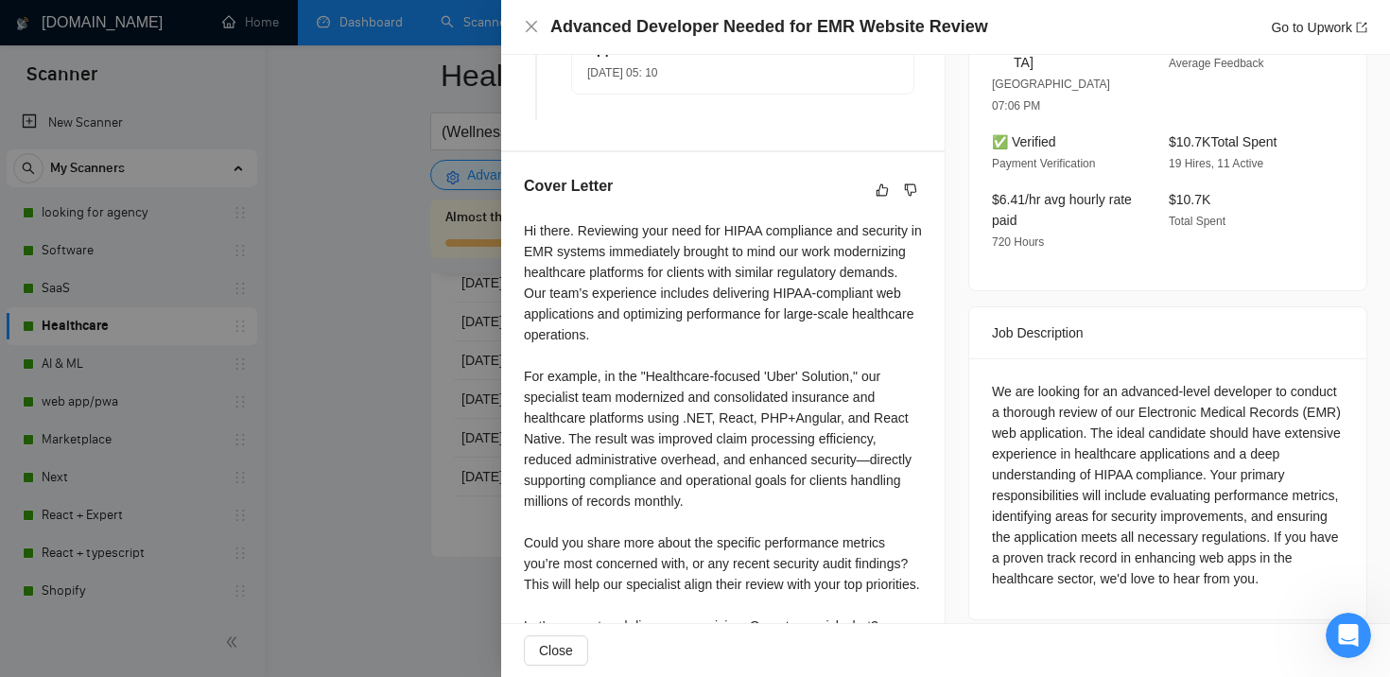
click at [413, 454] on div at bounding box center [695, 338] width 1390 height 677
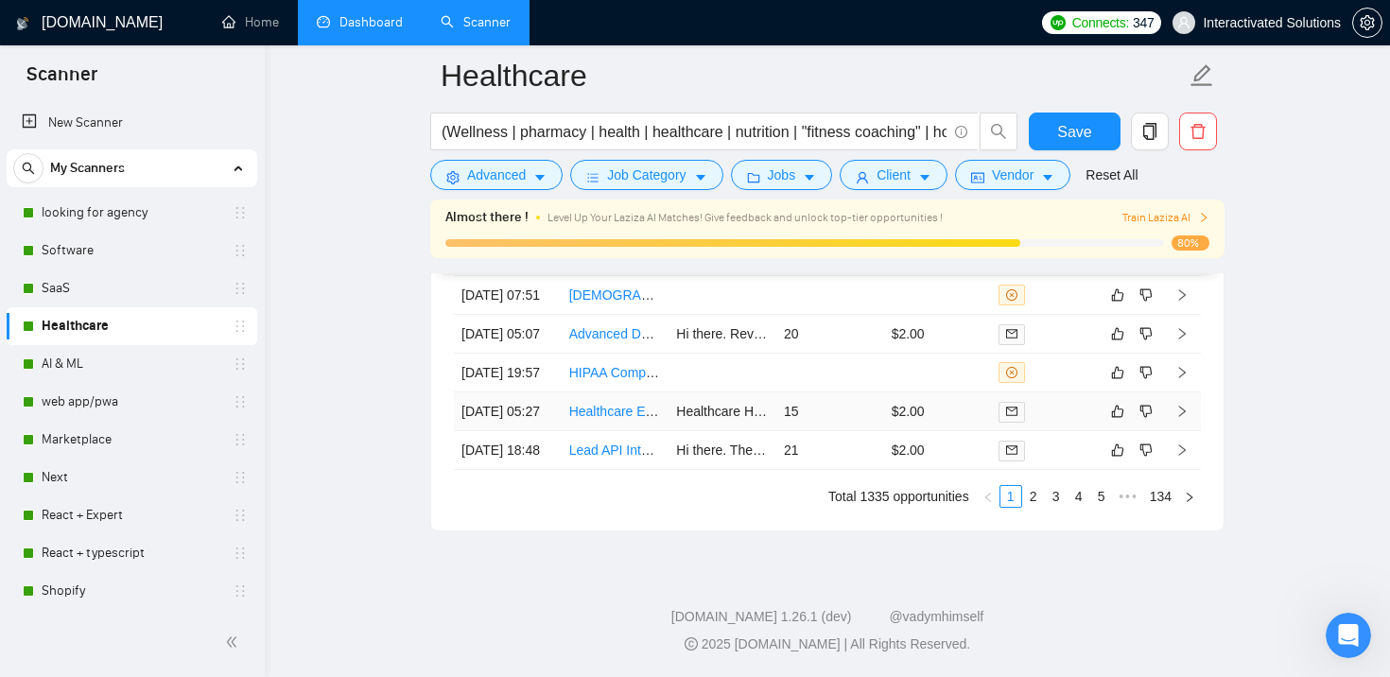
scroll to position [5427, 0]
click at [798, 470] on td "21" at bounding box center [830, 450] width 108 height 39
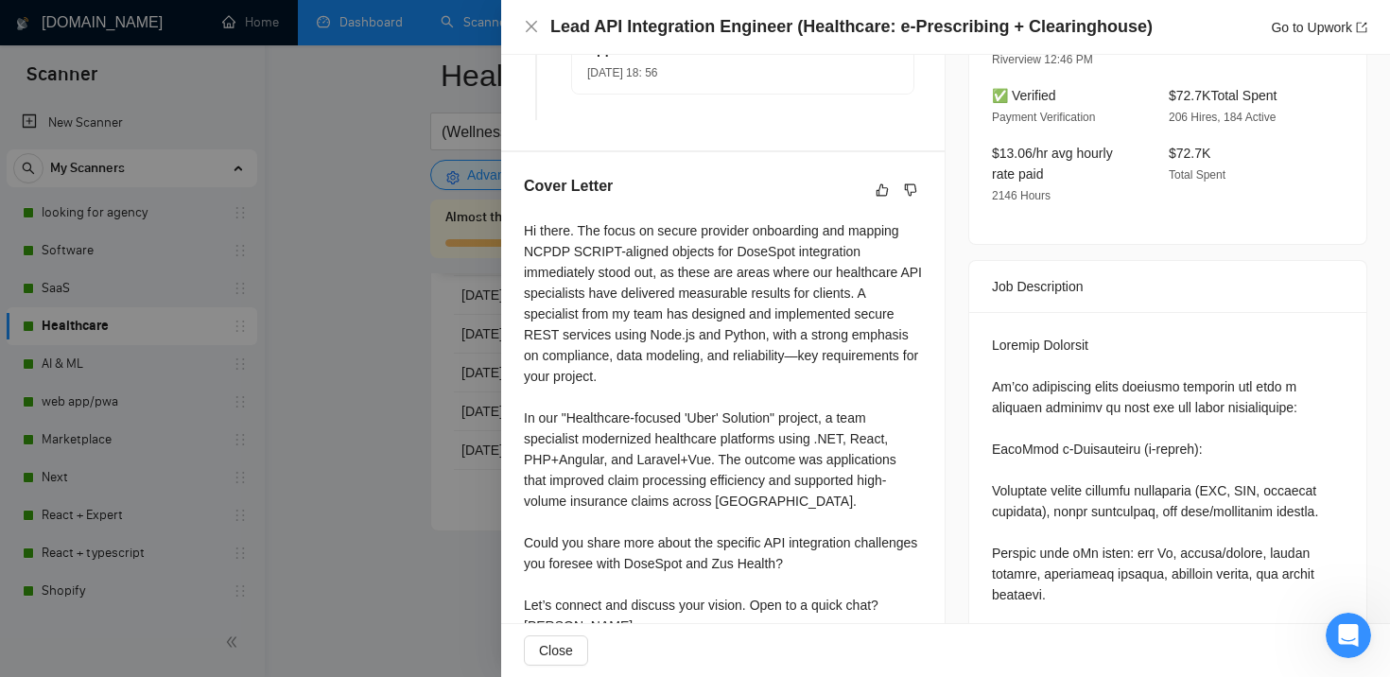
click at [466, 436] on div at bounding box center [695, 338] width 1390 height 677
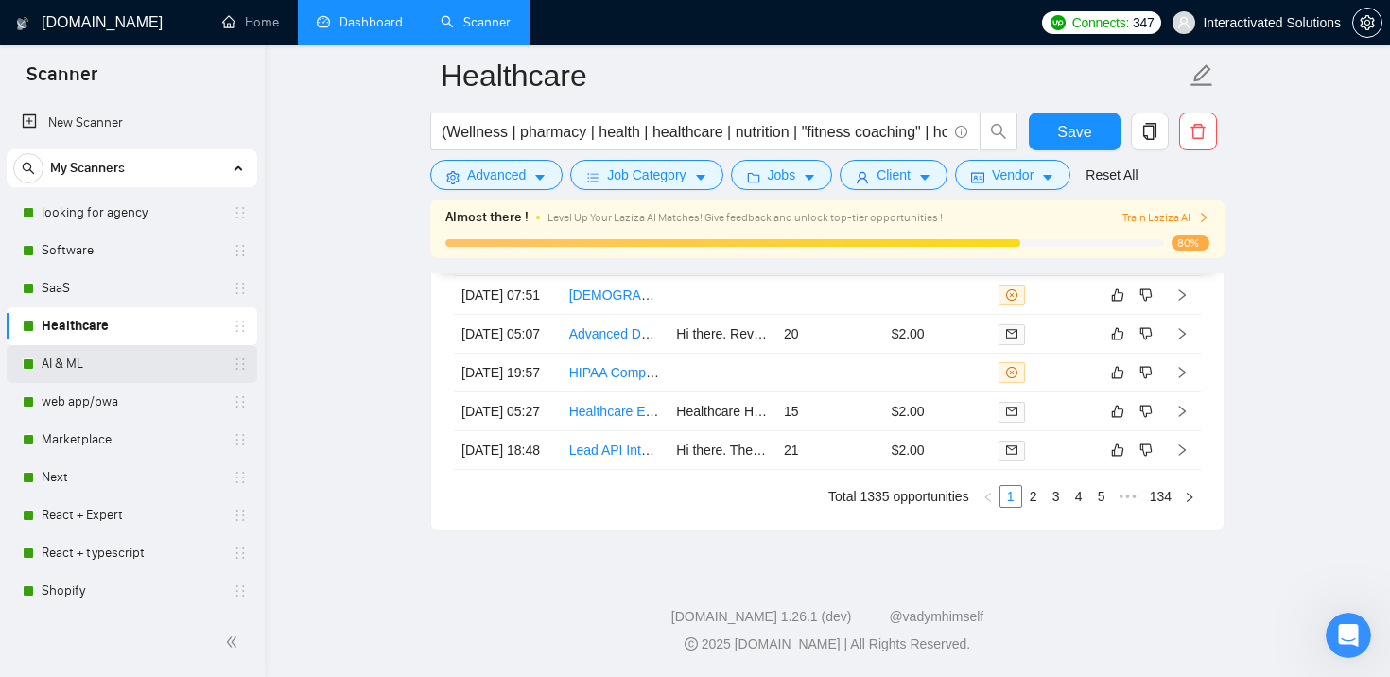
click at [131, 374] on link "AI & ML" at bounding box center [132, 364] width 180 height 38
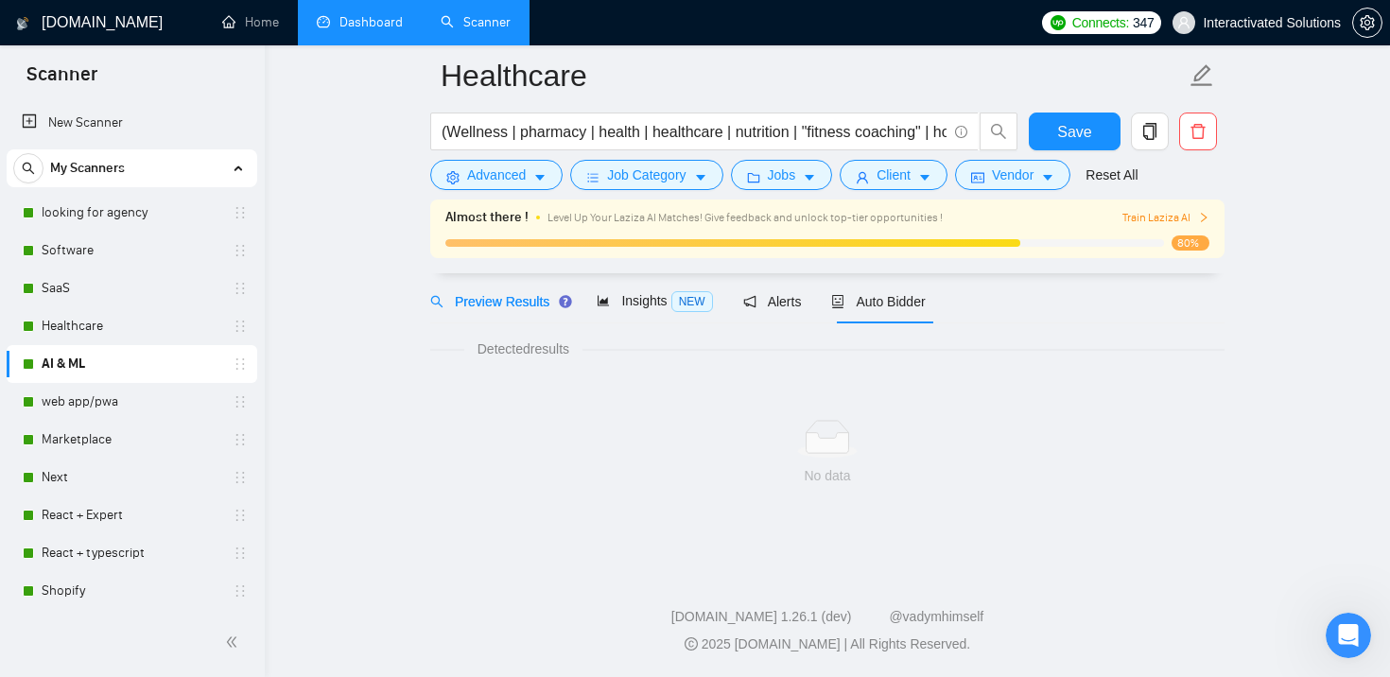
scroll to position [72, 0]
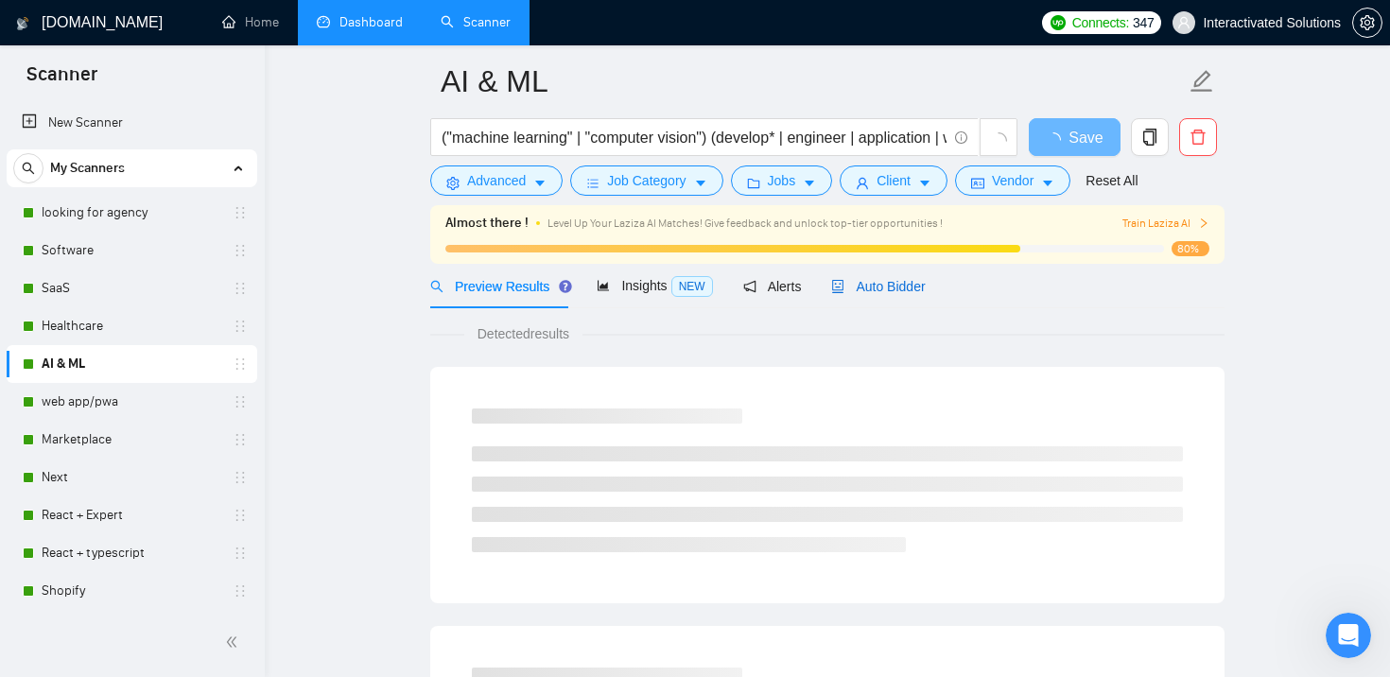
click at [867, 280] on span "Auto Bidder" at bounding box center [878, 286] width 94 height 15
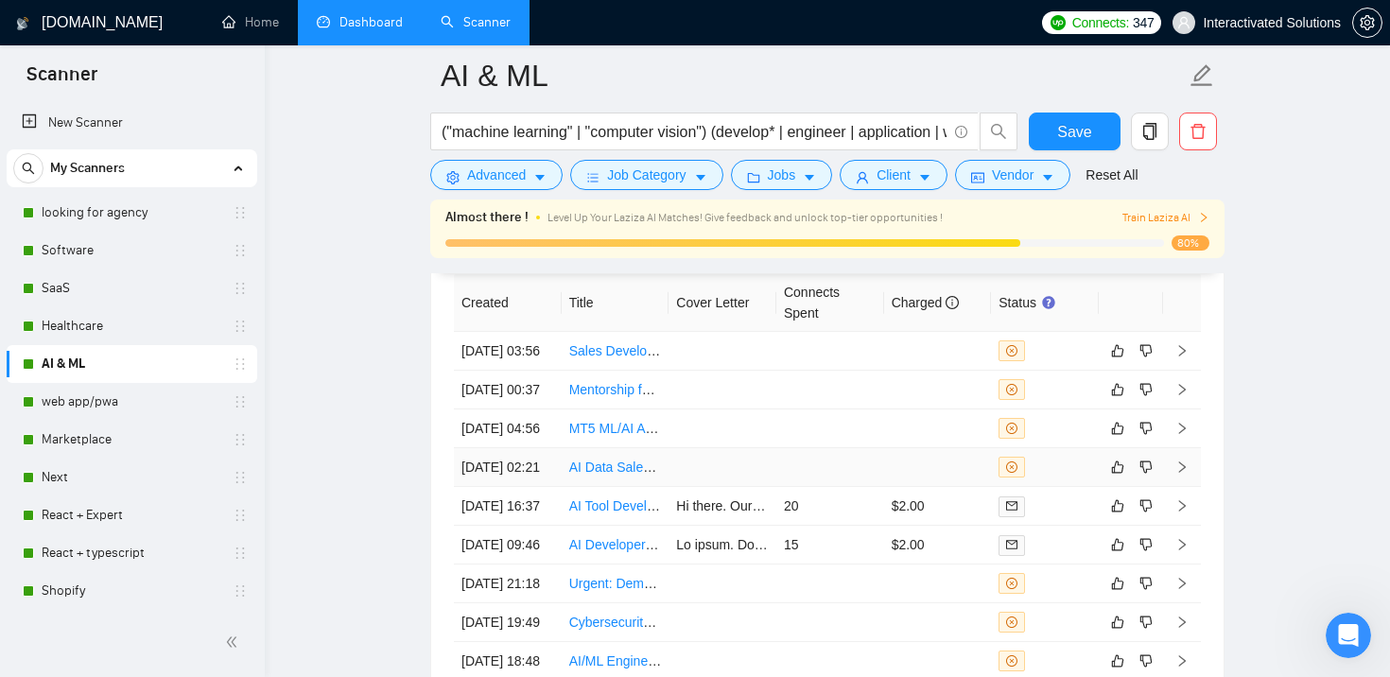
scroll to position [5019, 0]
click at [757, 354] on td at bounding box center [722, 350] width 108 height 39
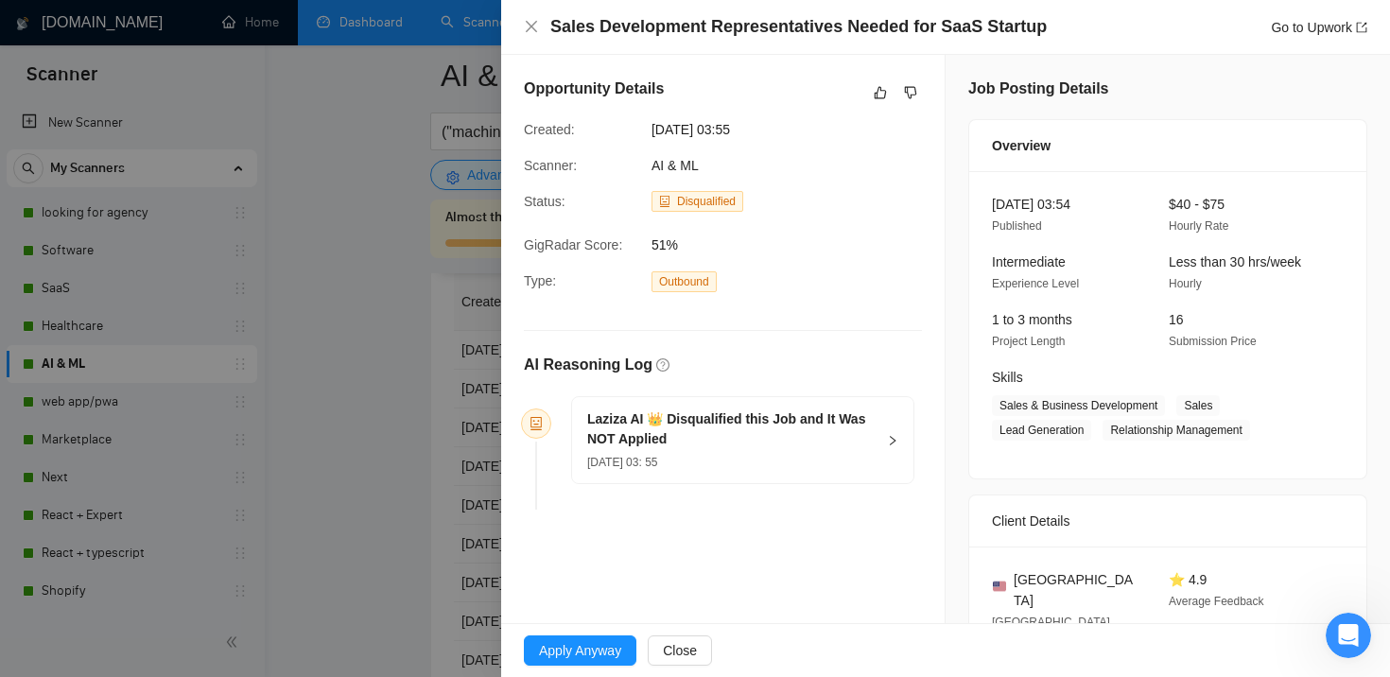
click at [418, 440] on div at bounding box center [695, 338] width 1390 height 677
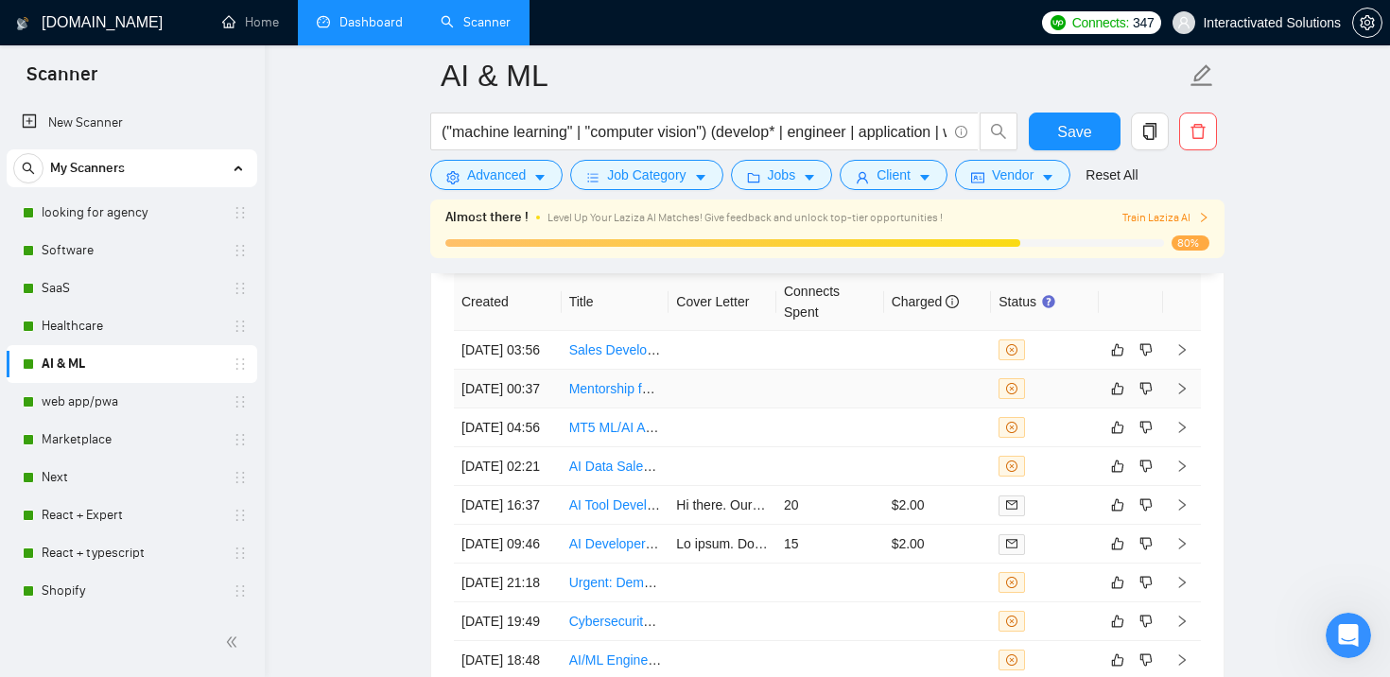
click at [703, 404] on td at bounding box center [722, 389] width 108 height 39
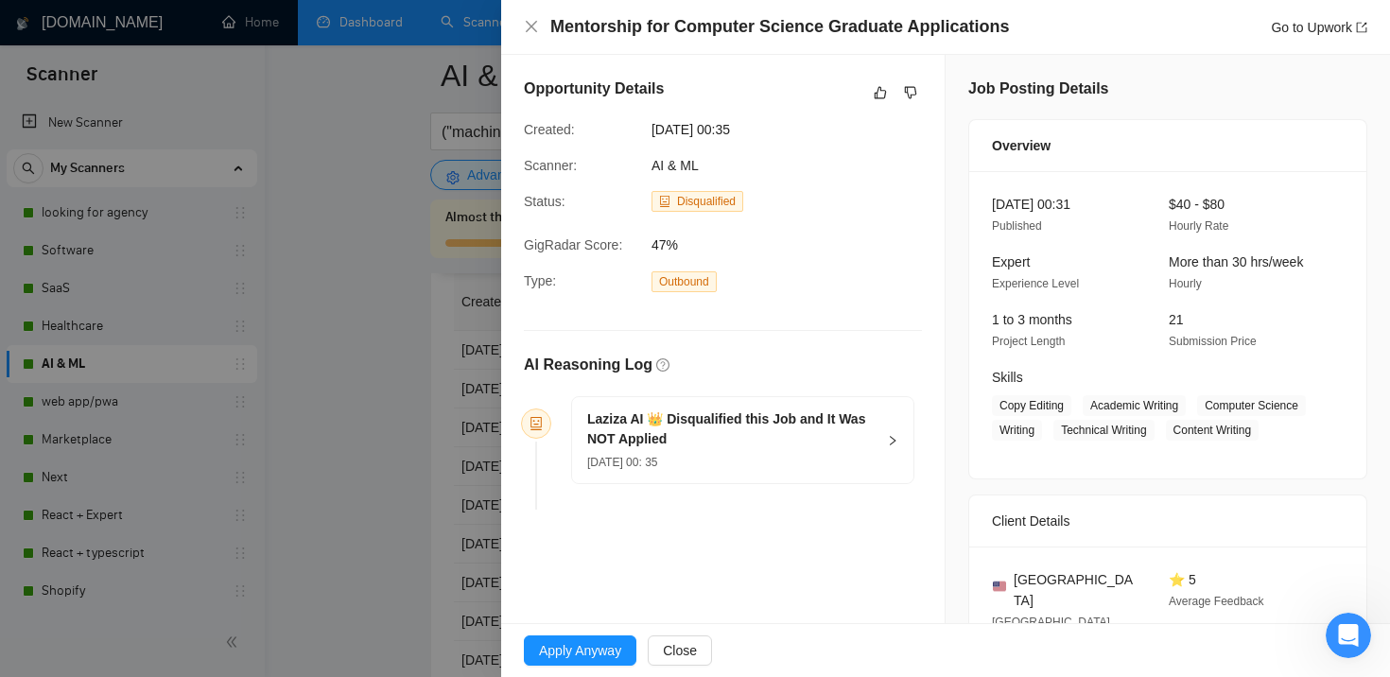
click at [423, 442] on div at bounding box center [695, 338] width 1390 height 677
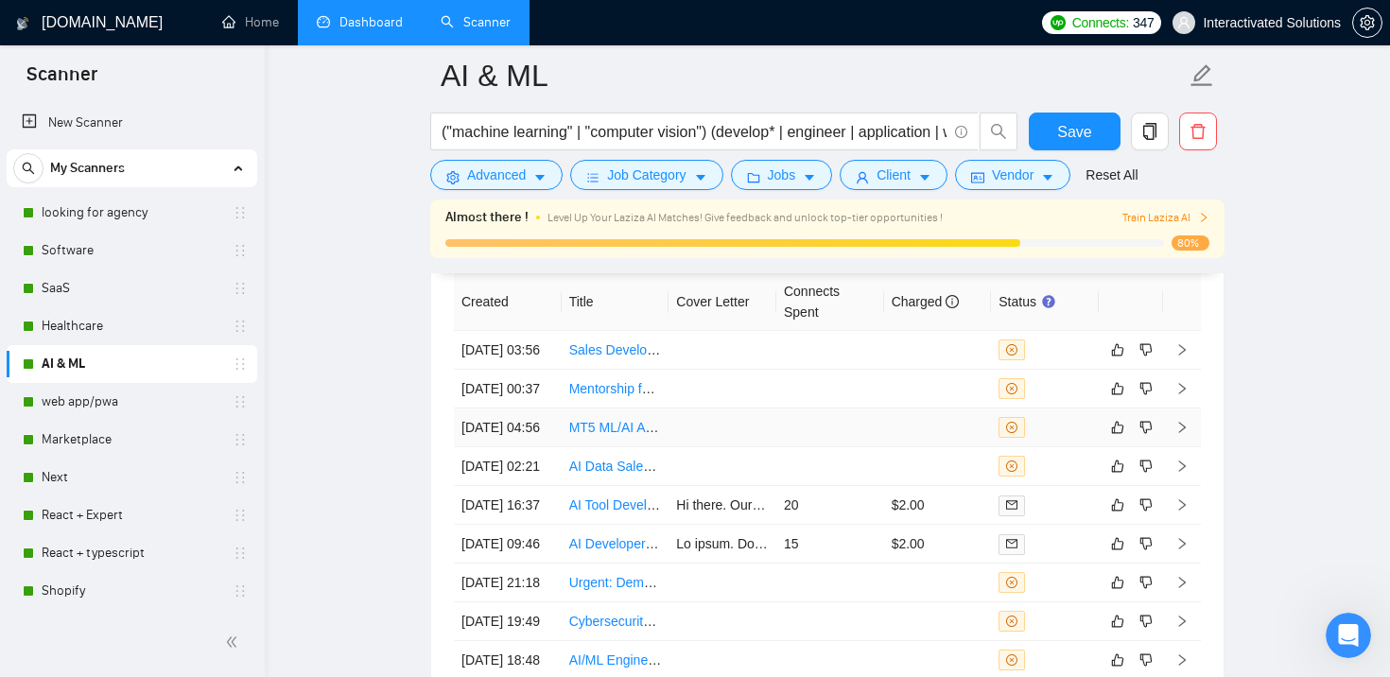
click at [742, 447] on td at bounding box center [722, 427] width 108 height 39
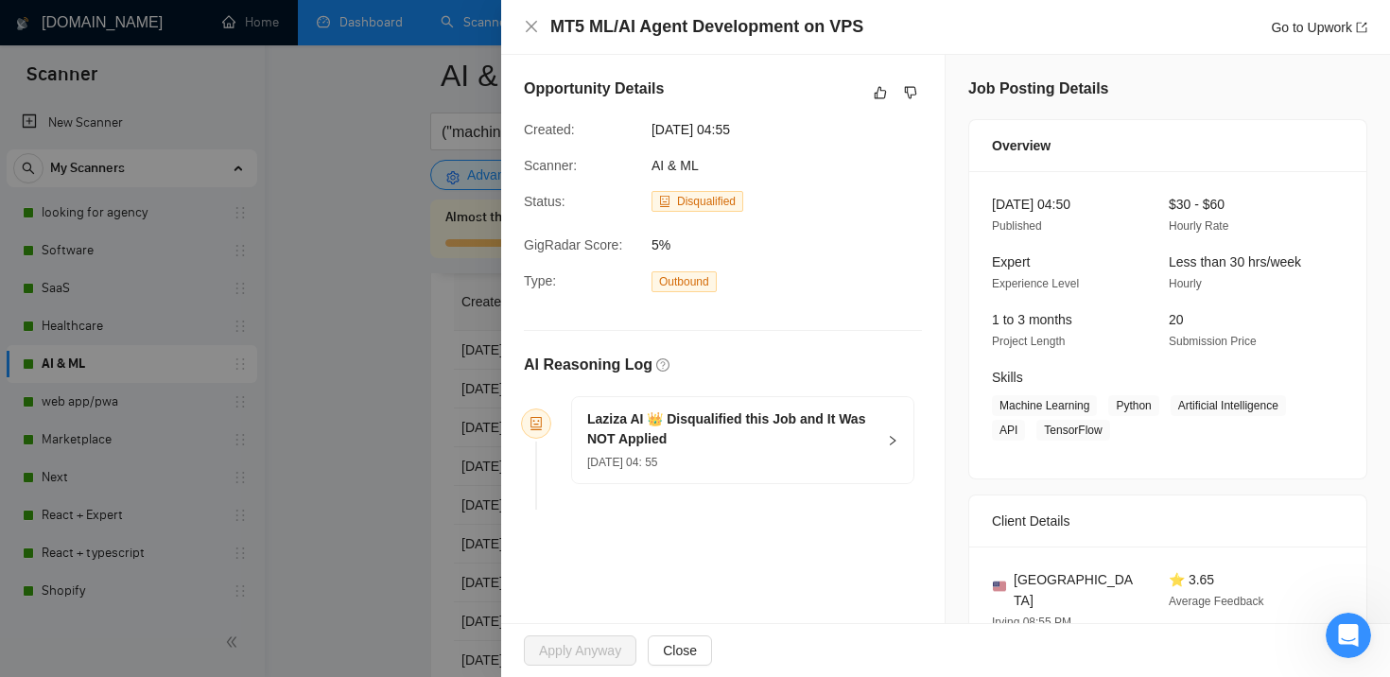
click at [475, 492] on div at bounding box center [695, 338] width 1390 height 677
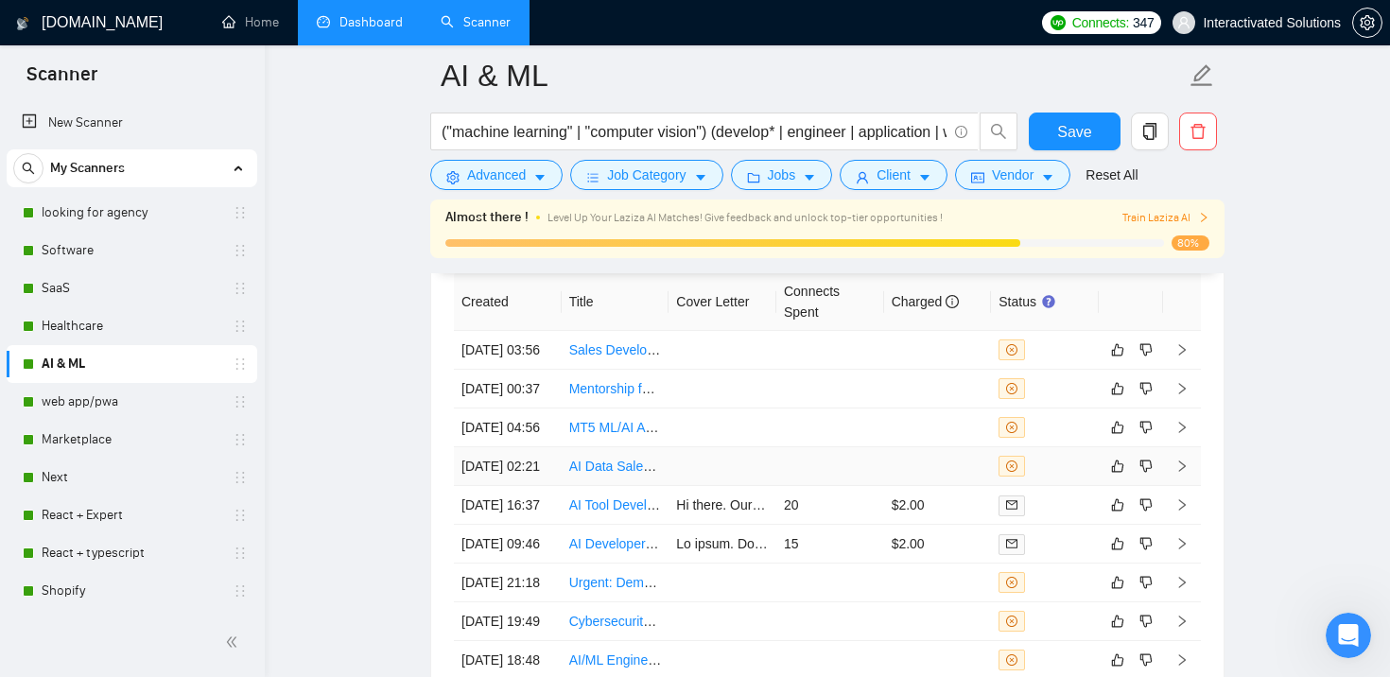
click at [765, 486] on td at bounding box center [722, 466] width 108 height 39
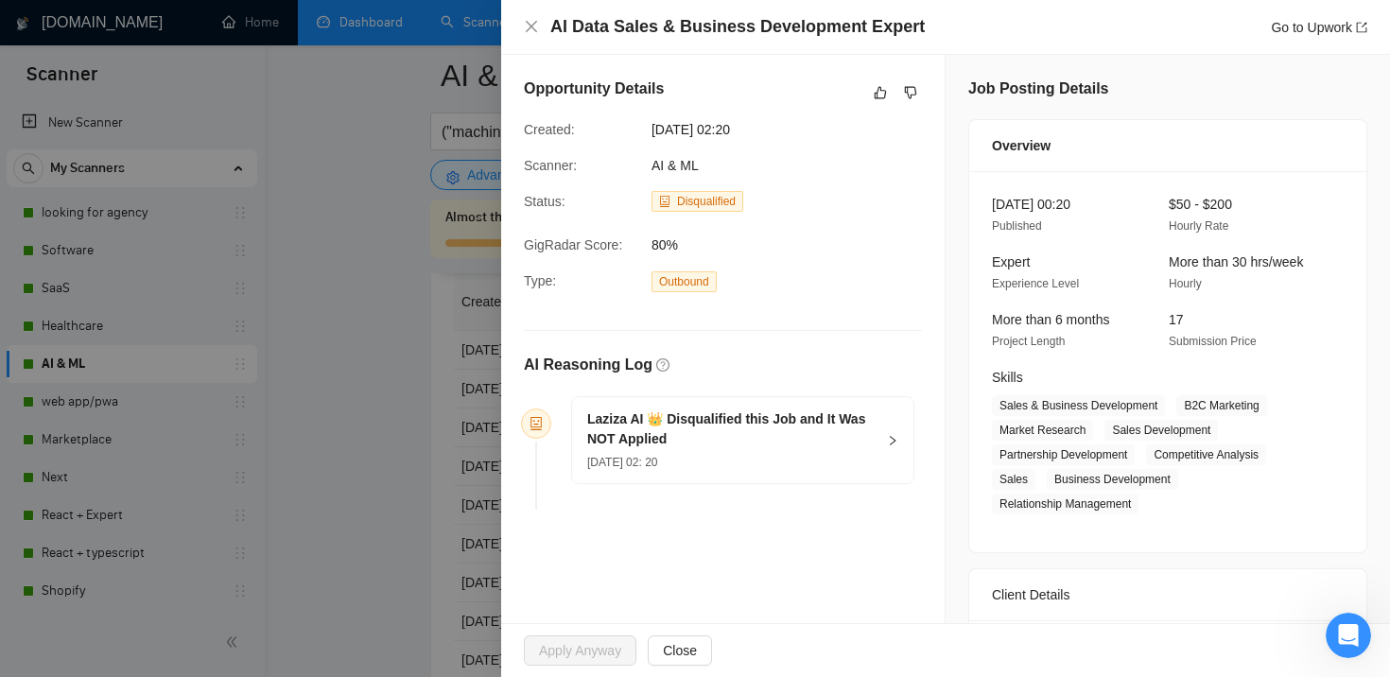
click at [486, 456] on div at bounding box center [695, 338] width 1390 height 677
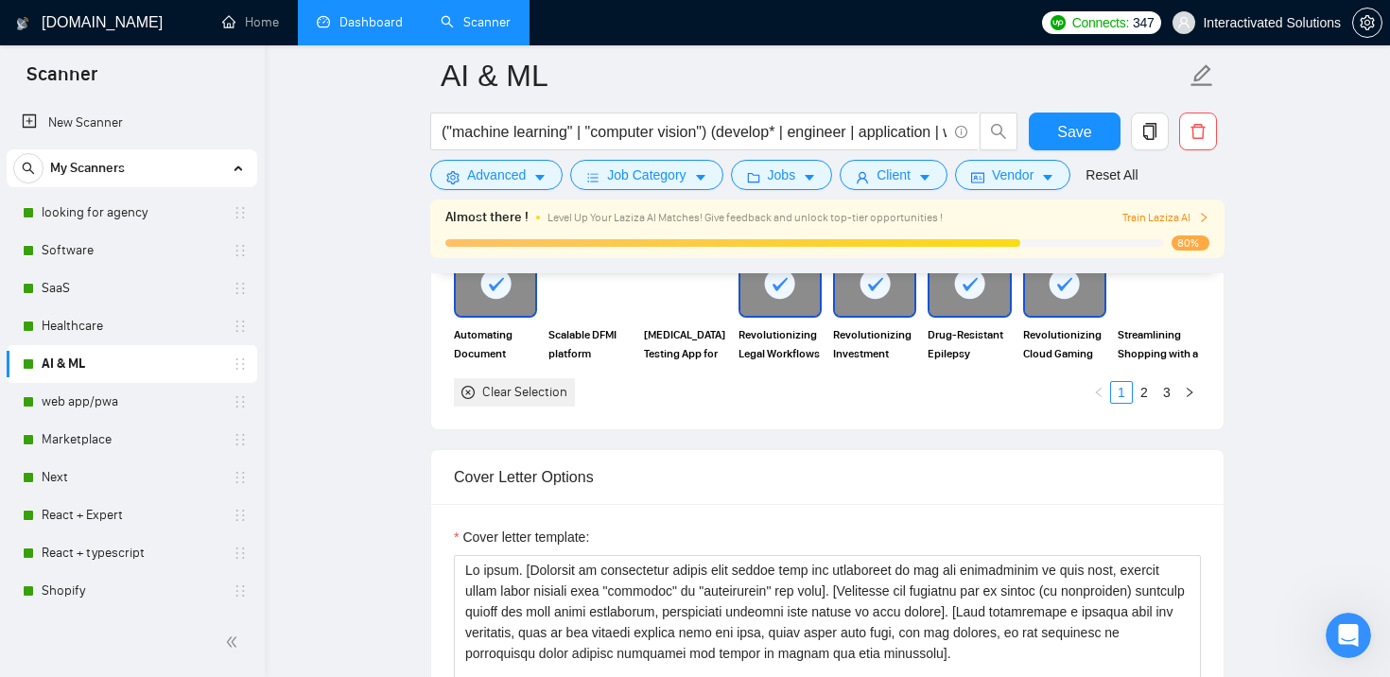
scroll to position [1764, 0]
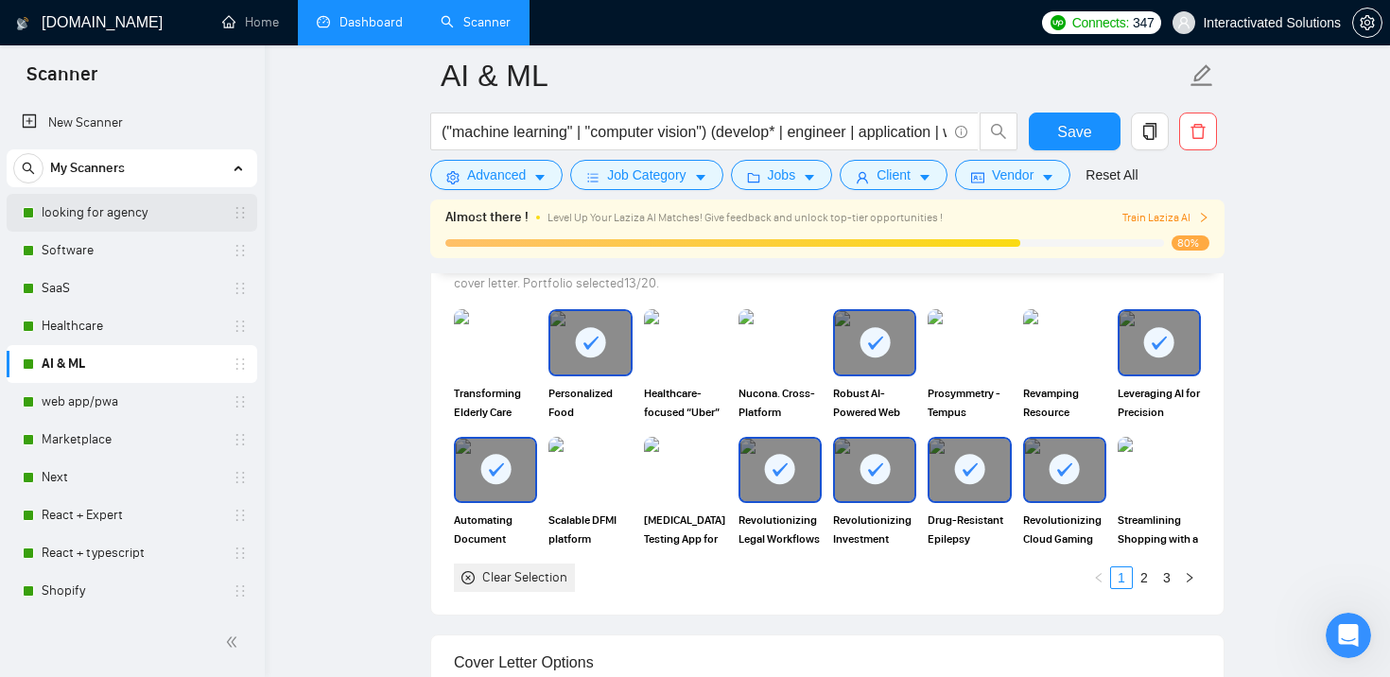
click at [117, 203] on link "looking for agency" at bounding box center [132, 213] width 180 height 38
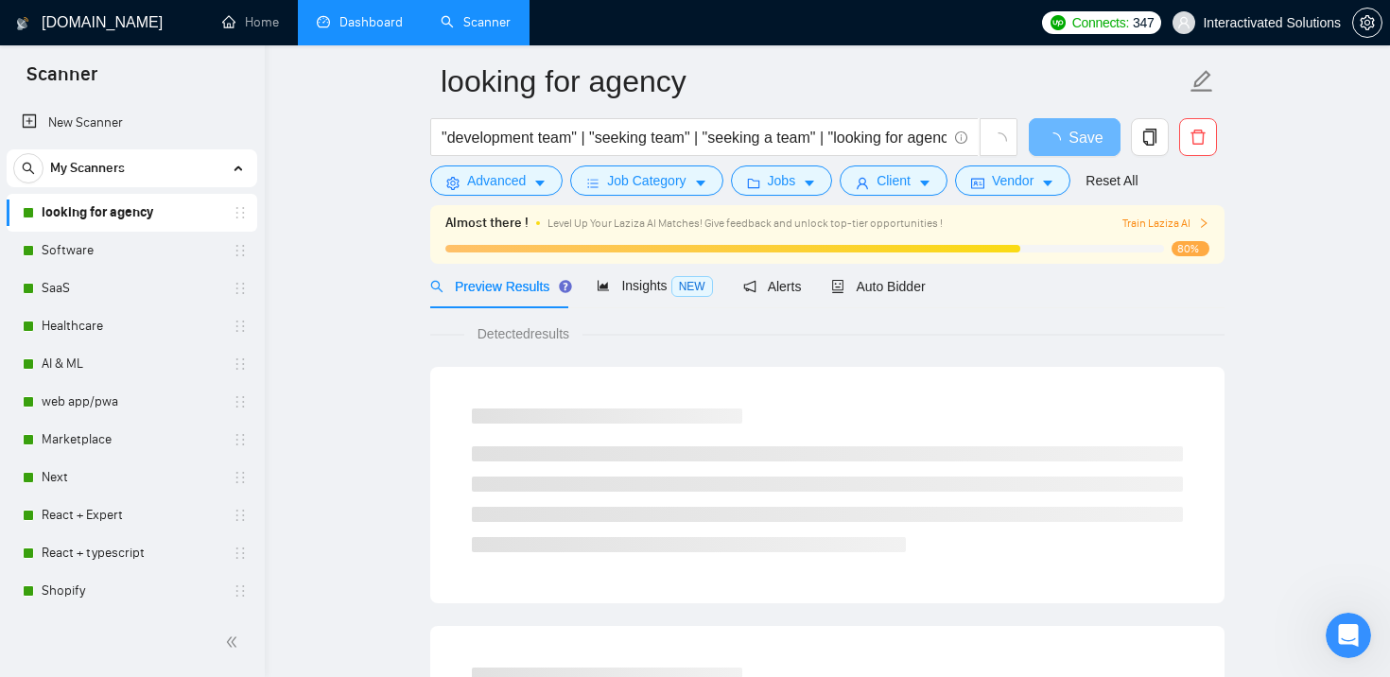
click at [362, 23] on link "Dashboard" at bounding box center [360, 22] width 86 height 16
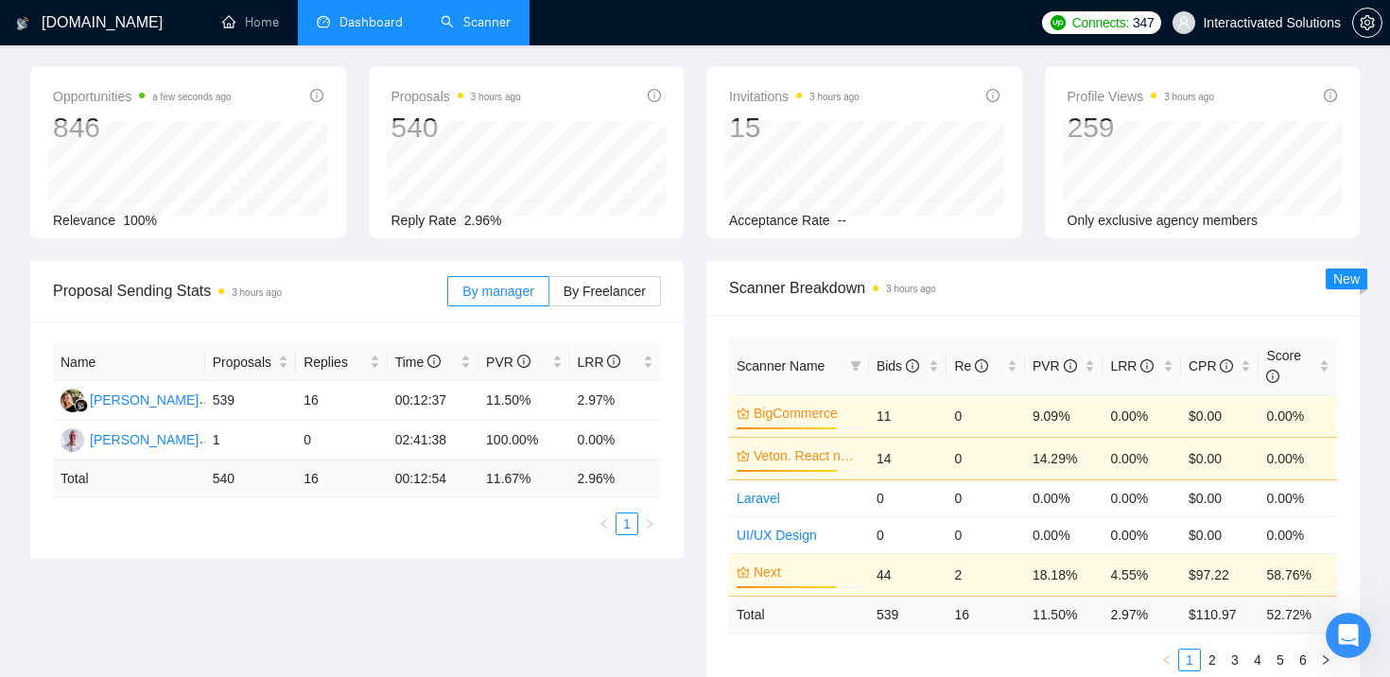
type input "[DATE]"
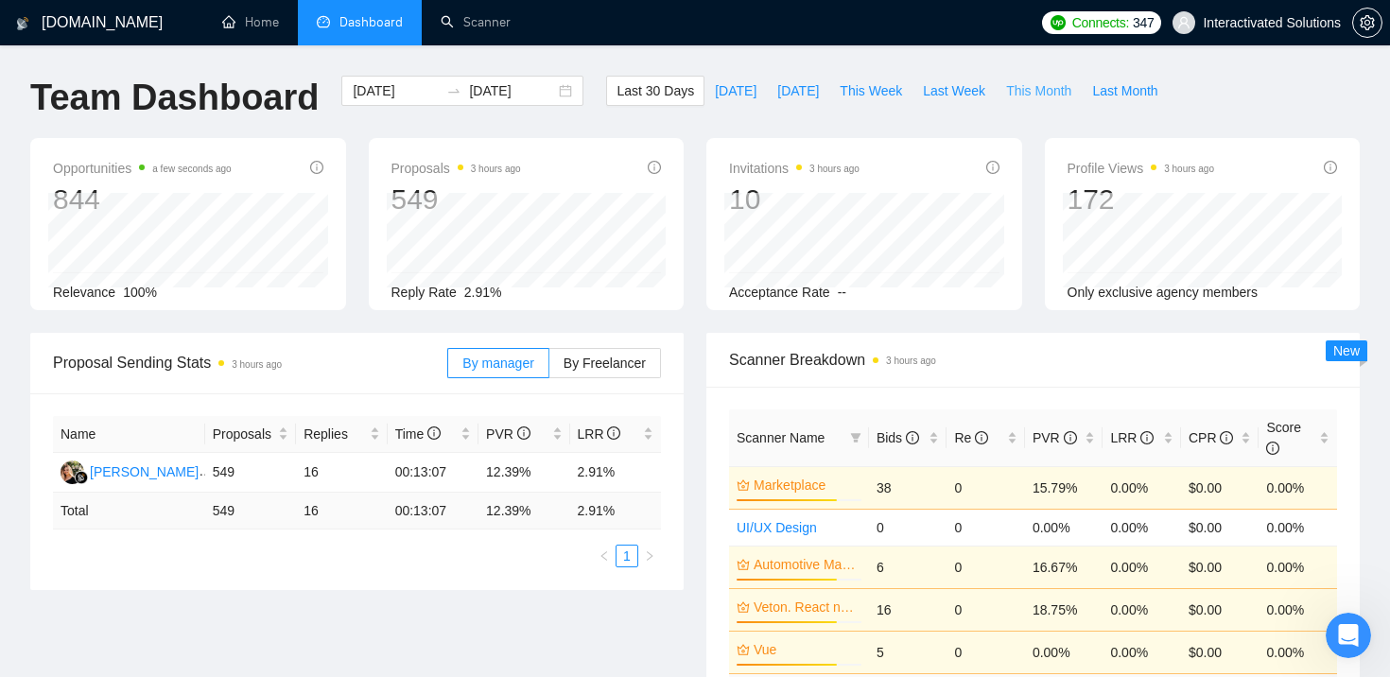
click at [1031, 92] on span "This Month" at bounding box center [1038, 90] width 65 height 21
type input "[DATE]"
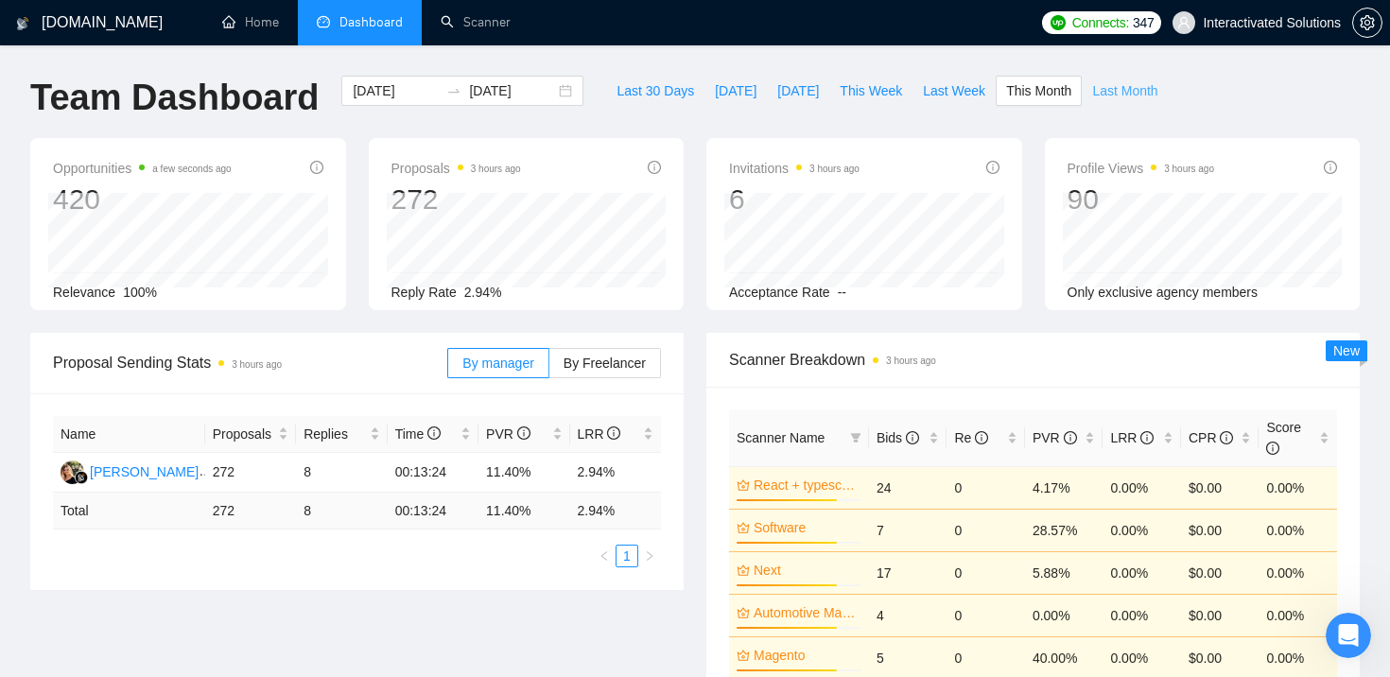
click at [1123, 90] on span "Last Month" at bounding box center [1124, 90] width 65 height 21
type input "[DATE]"
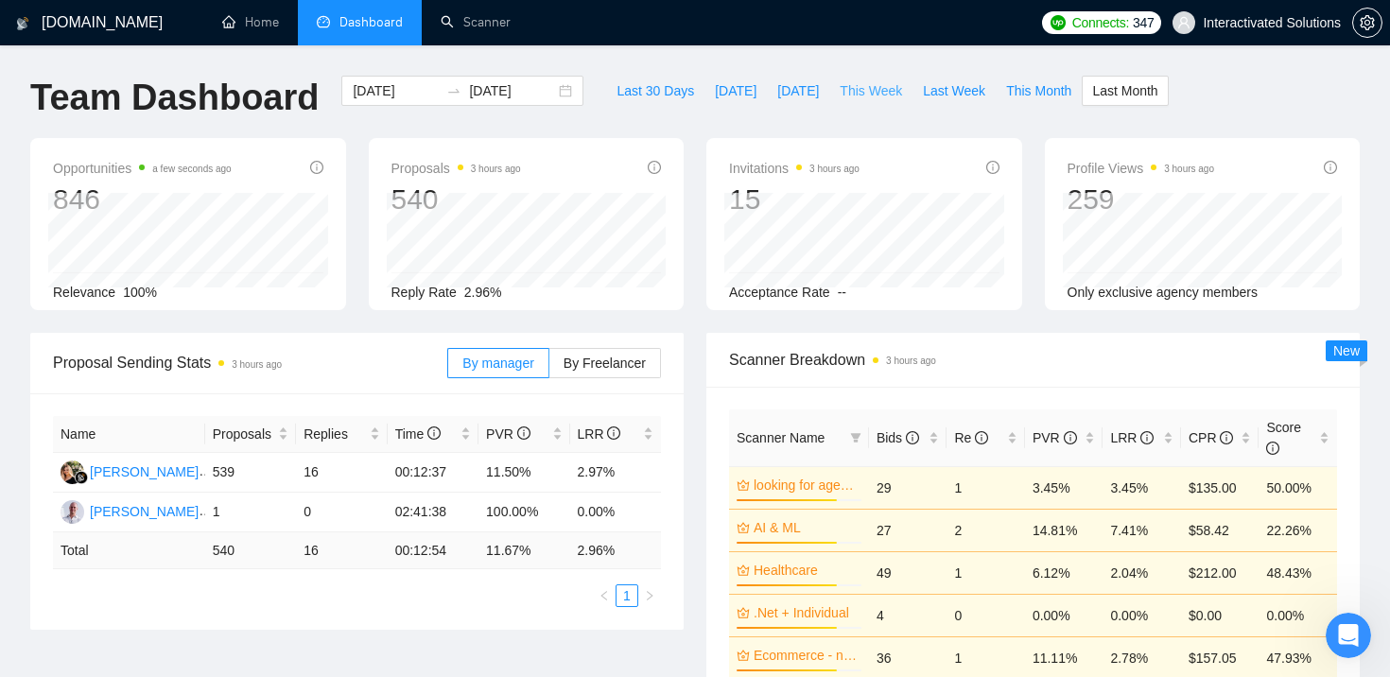
click at [868, 92] on span "This Week" at bounding box center [870, 90] width 62 height 21
type input "[DATE]"
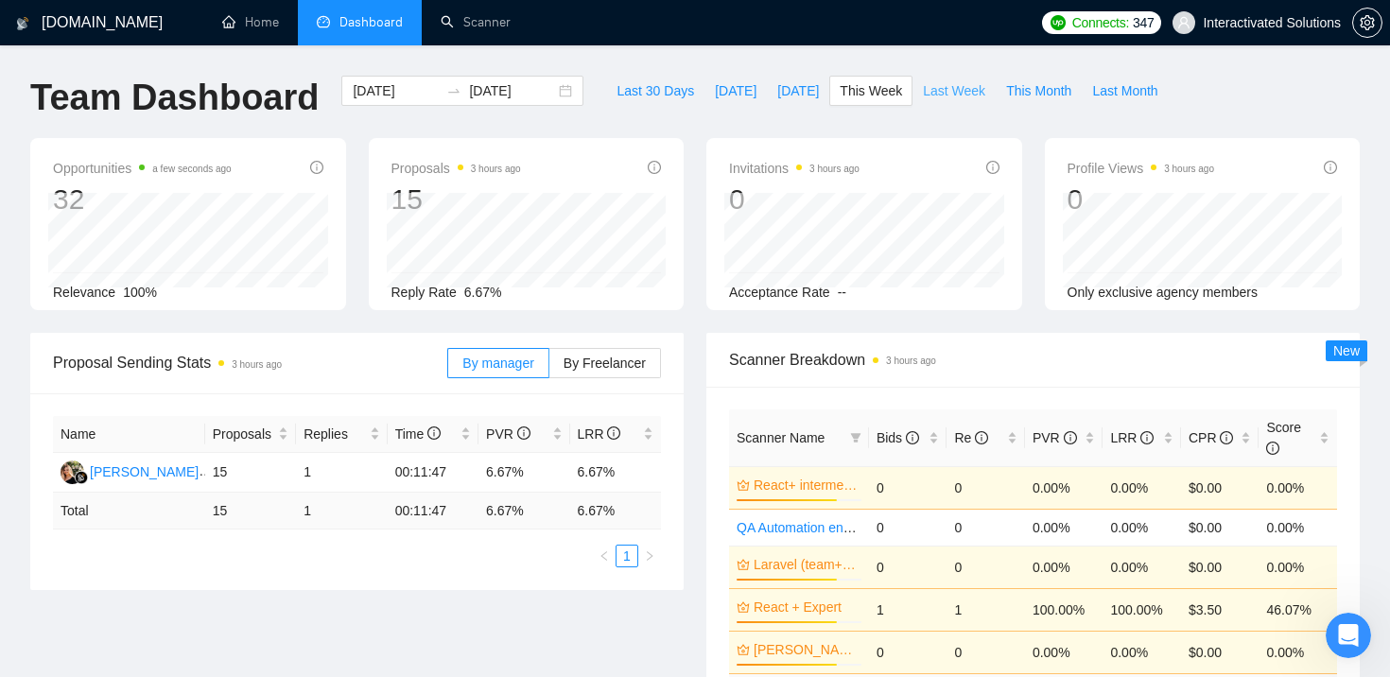
click at [956, 95] on span "Last Week" at bounding box center [954, 90] width 62 height 21
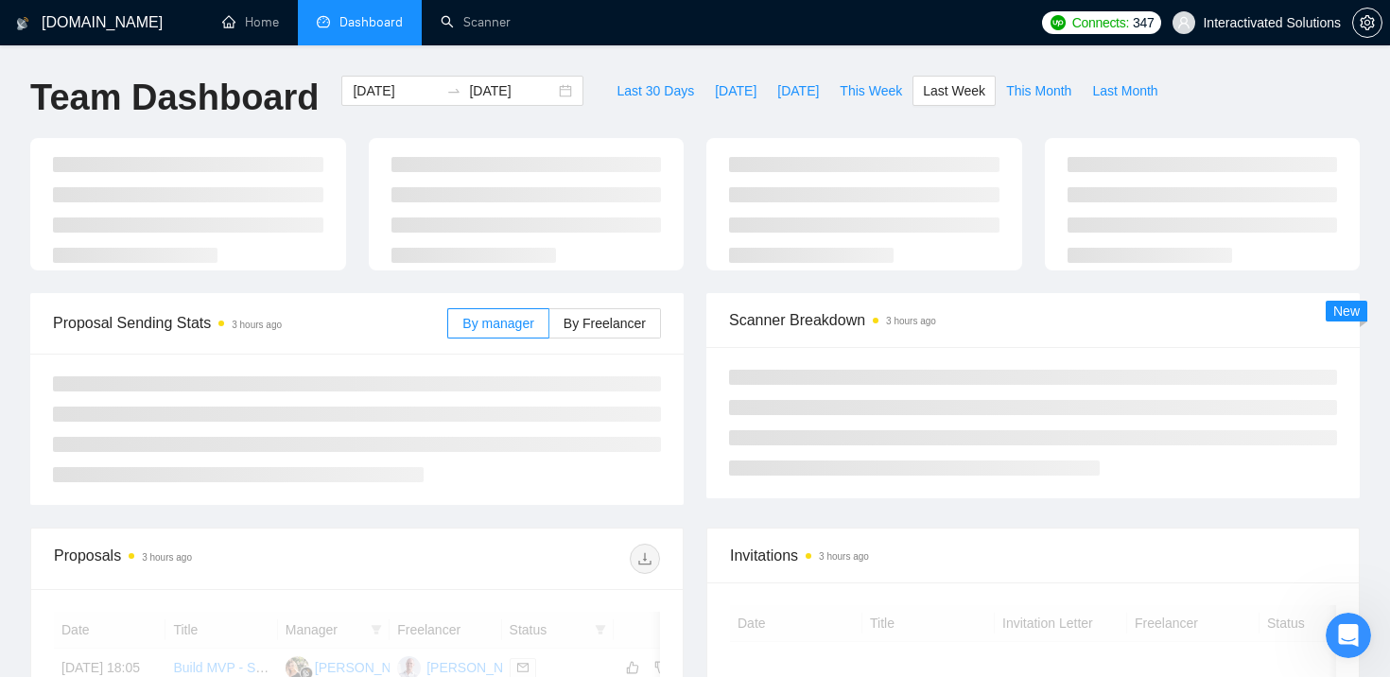
type input "[DATE]"
